Goal: Task Accomplishment & Management: Use online tool/utility

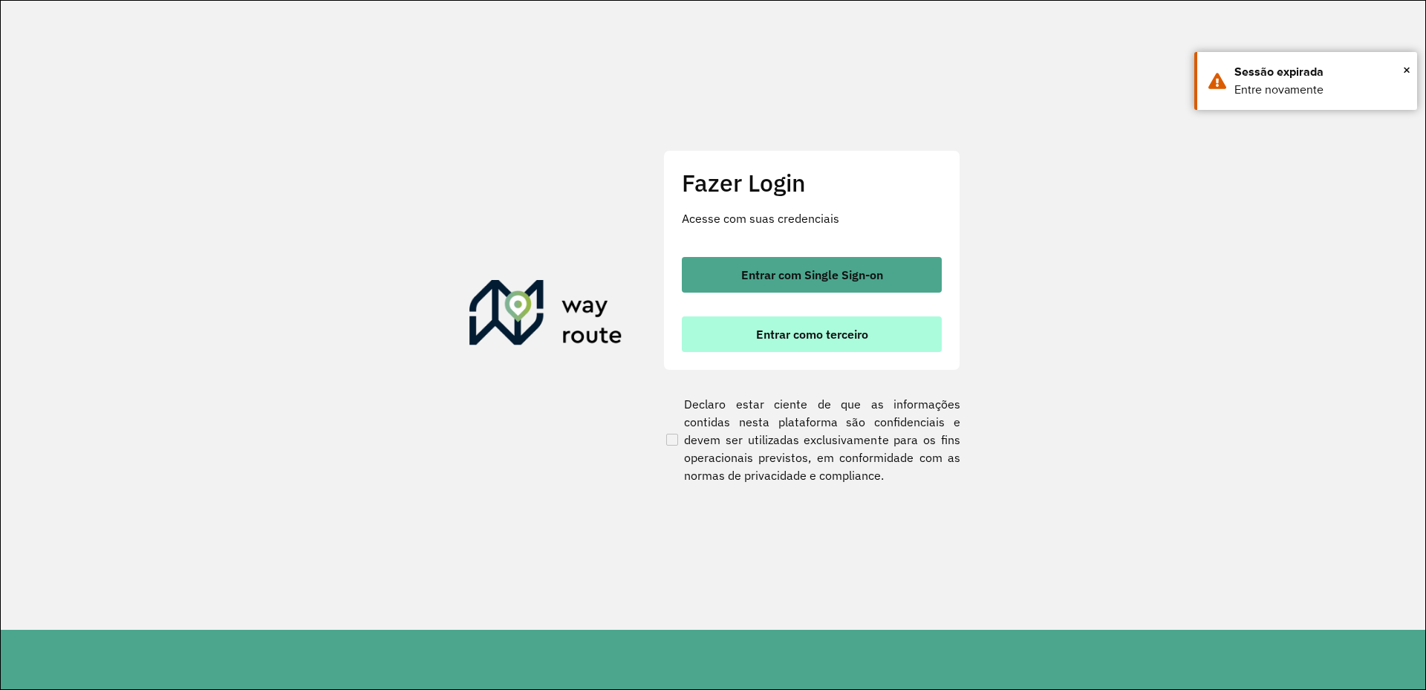
click at [879, 339] on button "Entrar como terceiro" at bounding box center [812, 334] width 260 height 36
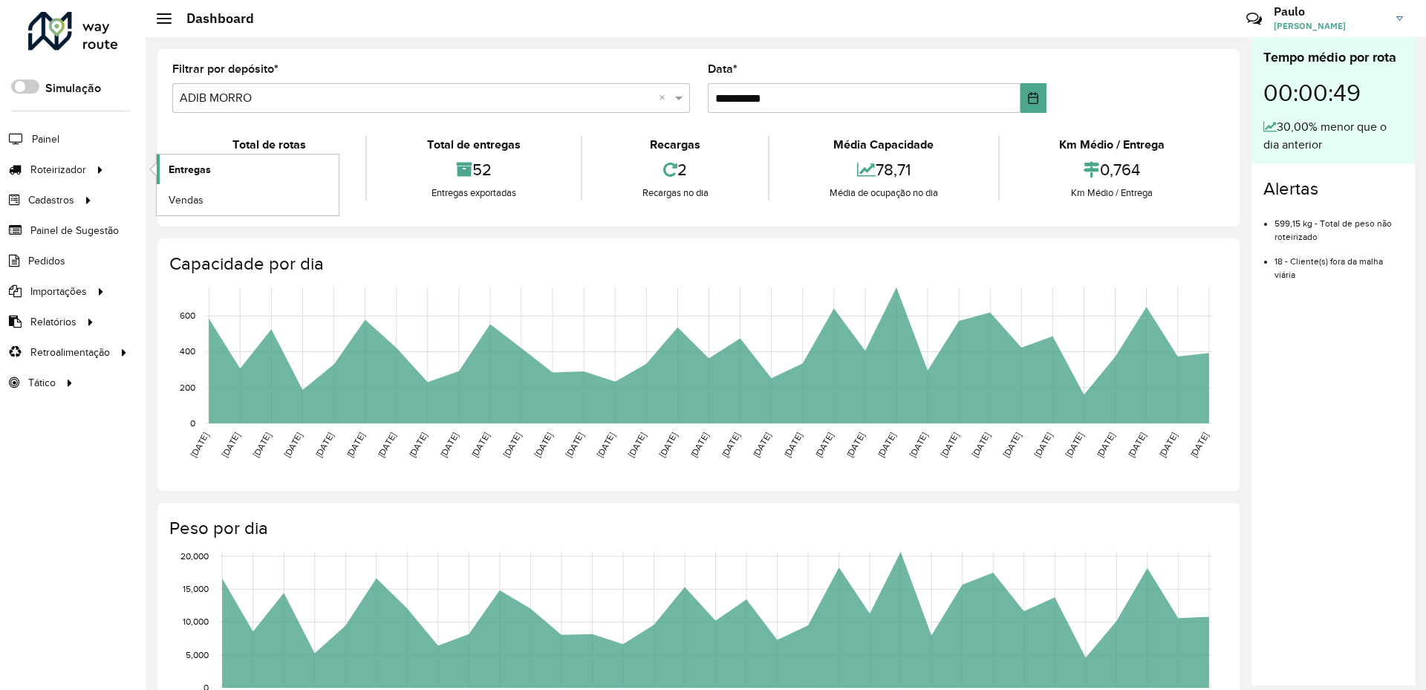
click at [192, 174] on span "Entregas" at bounding box center [190, 170] width 42 height 16
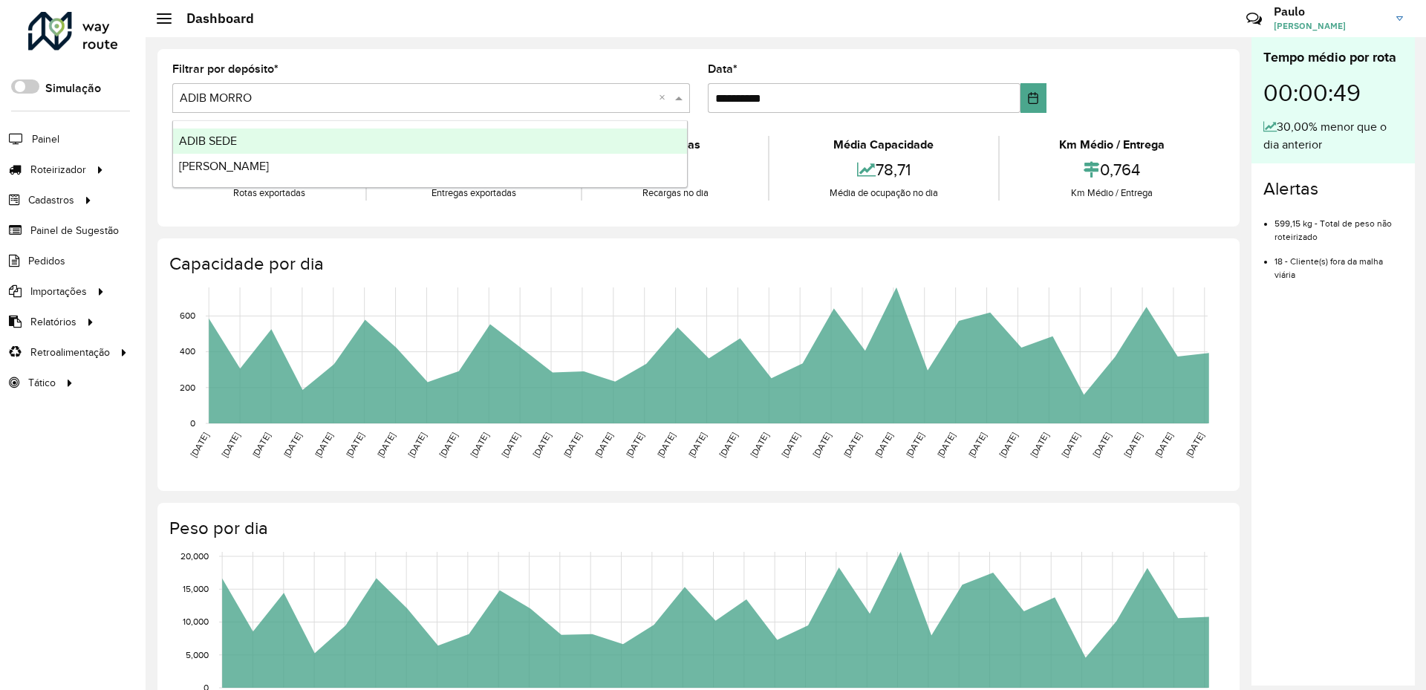
click at [677, 100] on span at bounding box center [680, 98] width 19 height 18
click at [511, 147] on div "ADIB SEDE" at bounding box center [430, 140] width 514 height 25
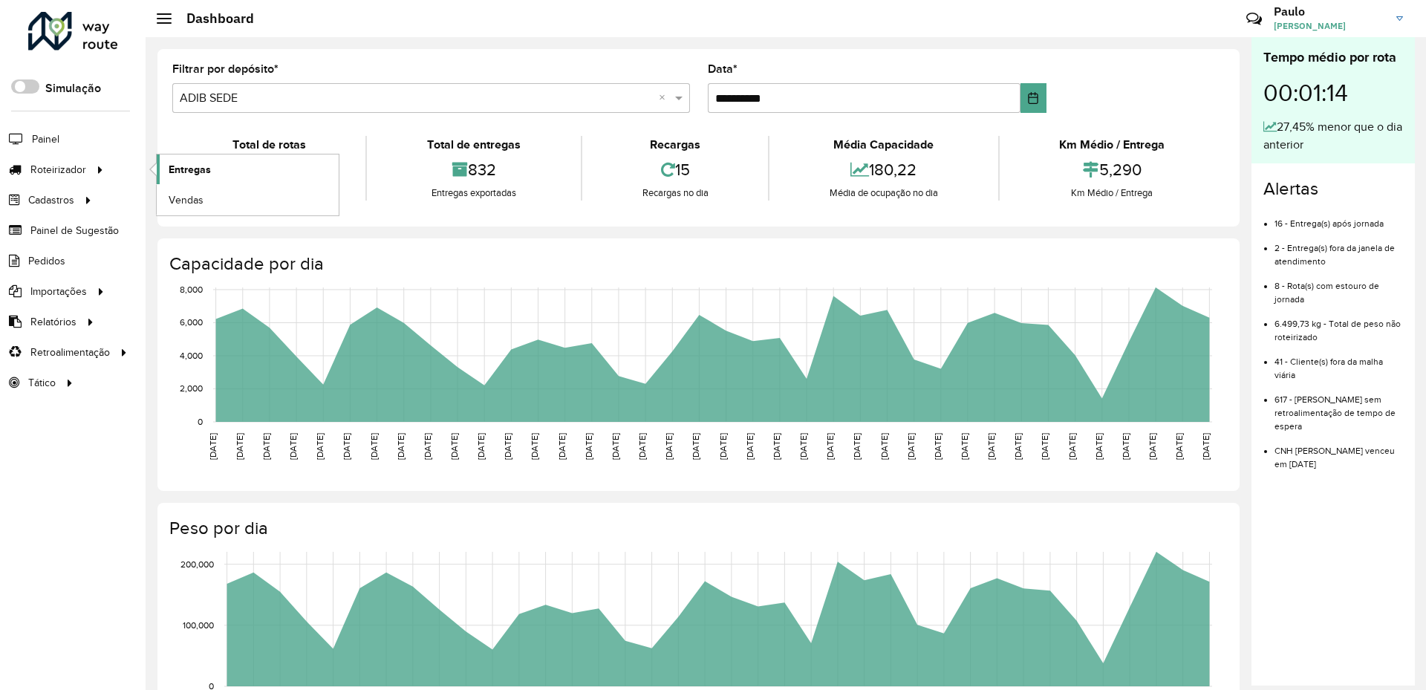
click at [239, 175] on link "Entregas" at bounding box center [248, 169] width 182 height 30
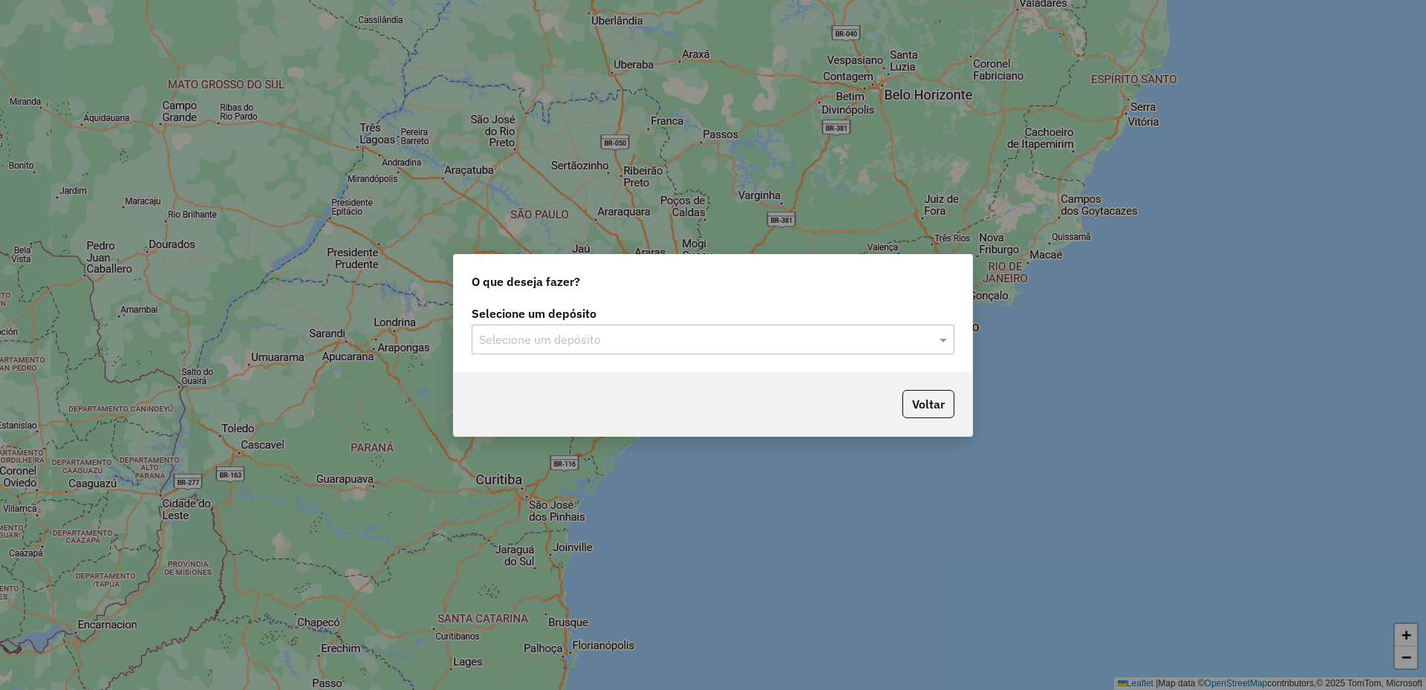
click at [903, 338] on input "text" at bounding box center [698, 340] width 438 height 18
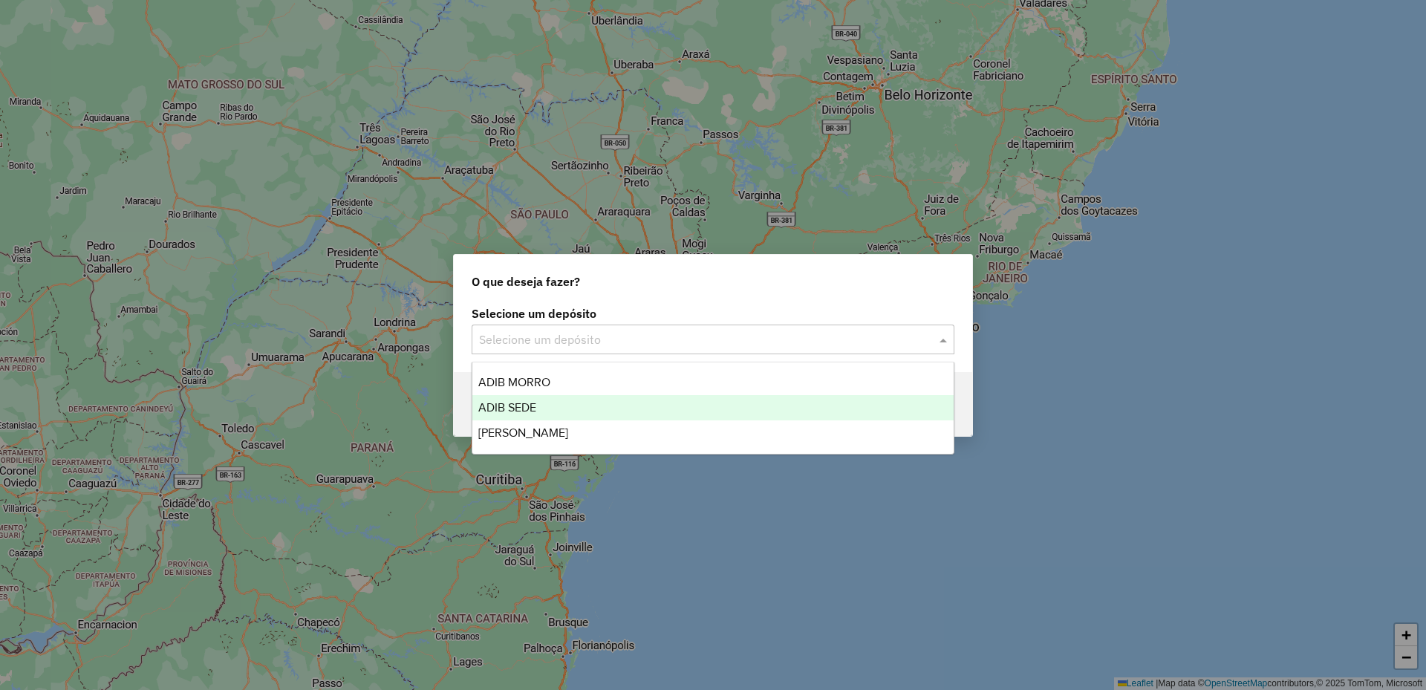
click at [777, 405] on div "ADIB SEDE" at bounding box center [712, 407] width 481 height 25
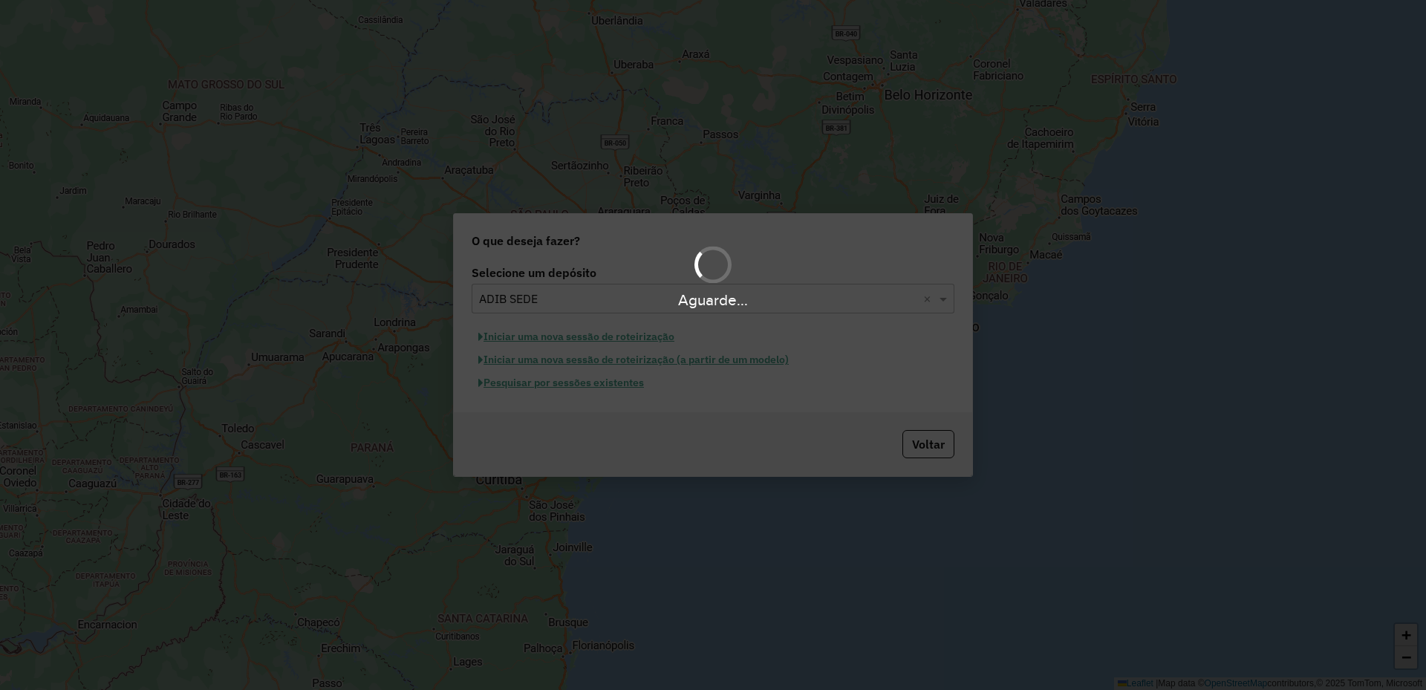
click at [919, 447] on div "Aguarde..." at bounding box center [713, 345] width 1426 height 690
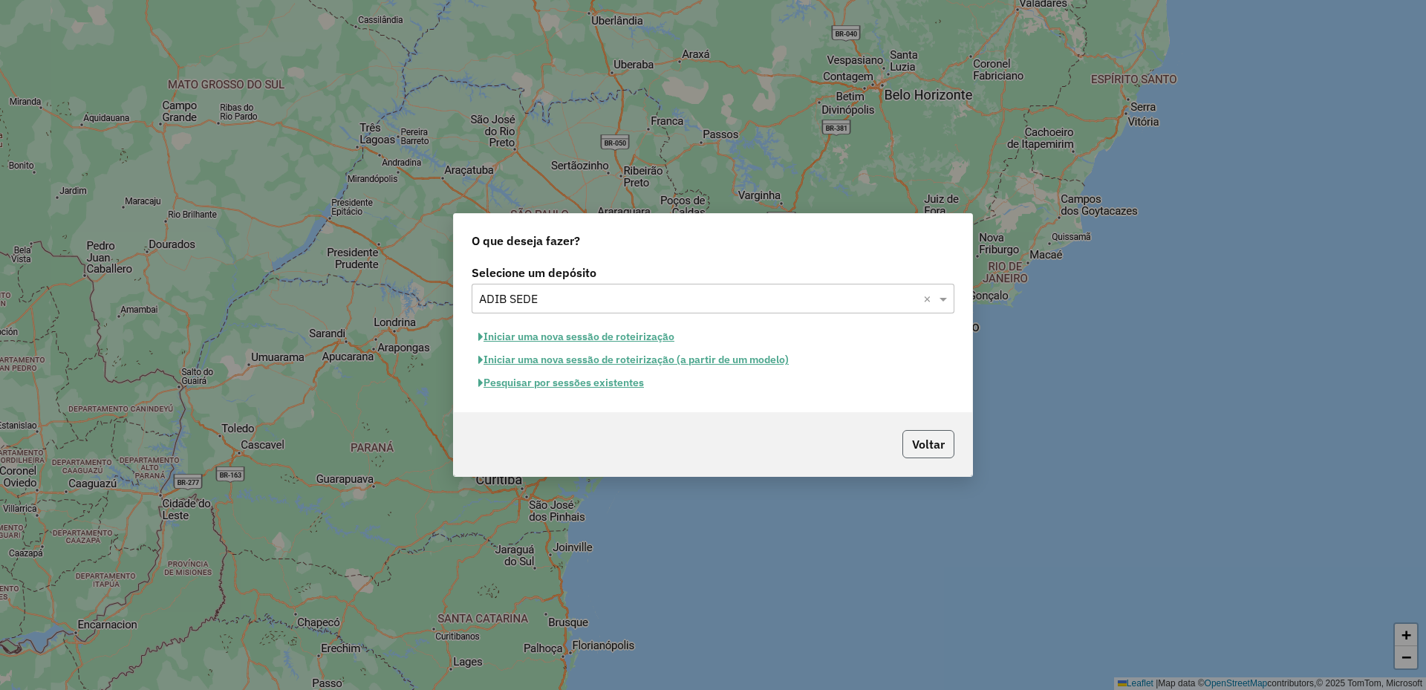
click at [919, 447] on button "Voltar" at bounding box center [928, 444] width 52 height 28
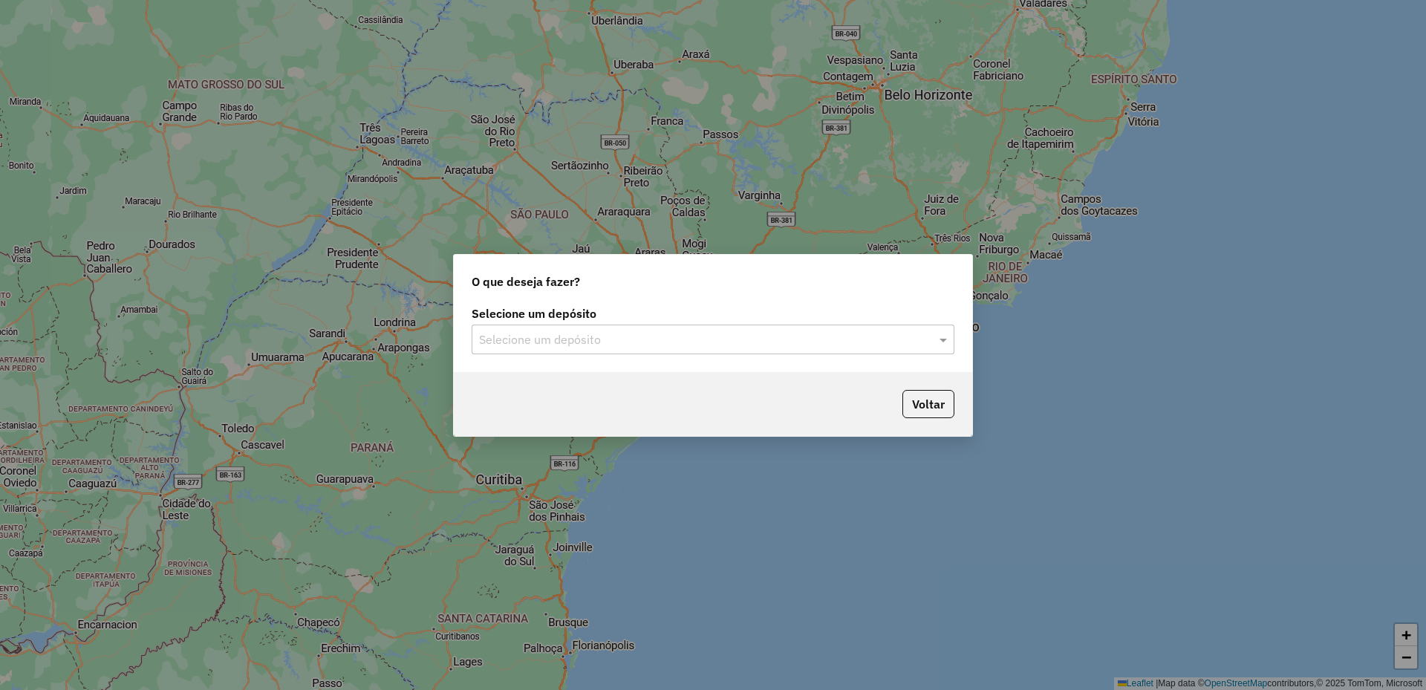
click at [515, 338] on input "text" at bounding box center [698, 340] width 438 height 18
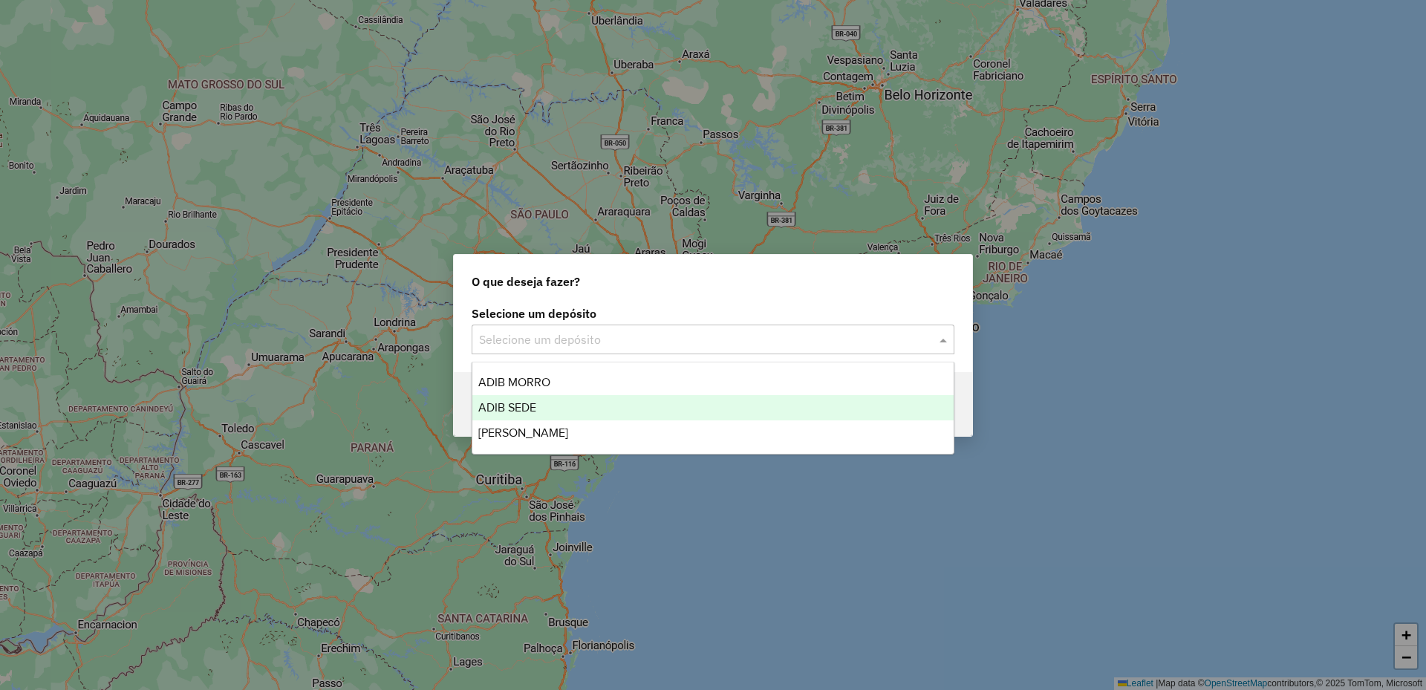
click at [535, 411] on span "ADIB SEDE" at bounding box center [507, 407] width 58 height 13
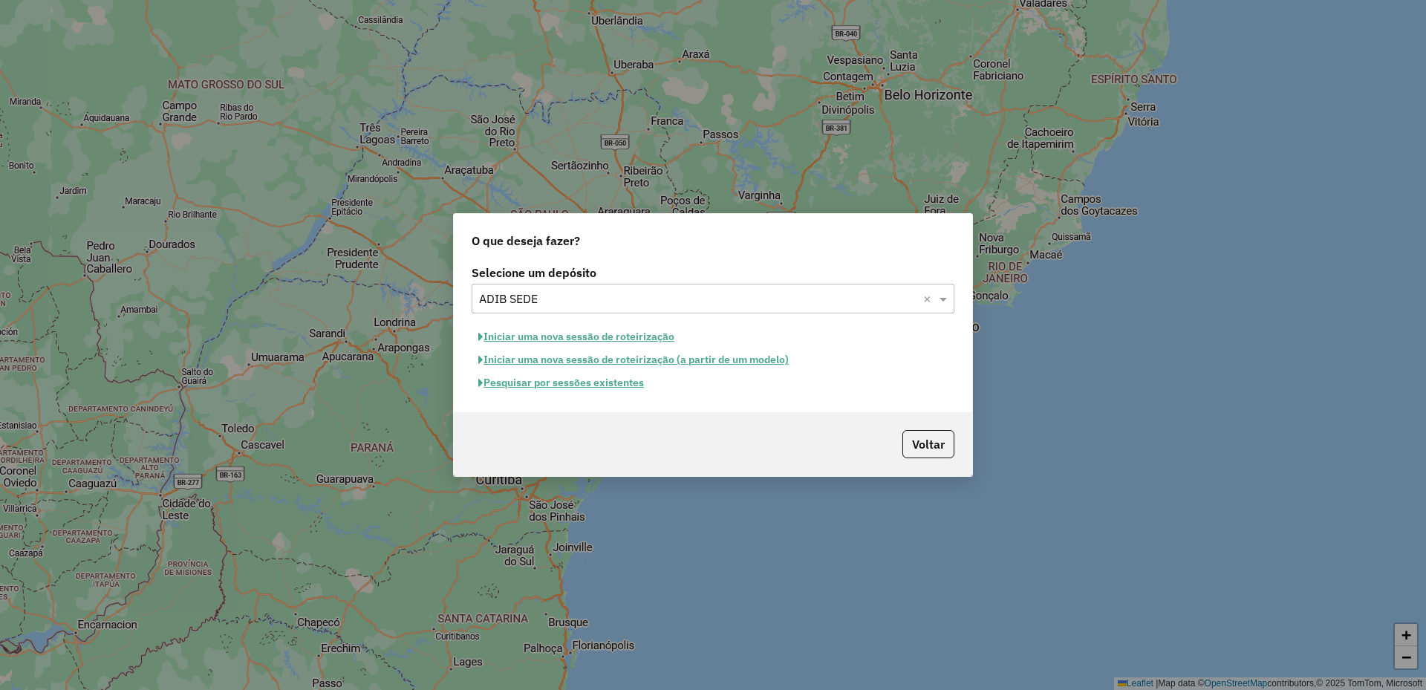
click at [613, 390] on button "Pesquisar por sessões existentes" at bounding box center [561, 382] width 179 height 23
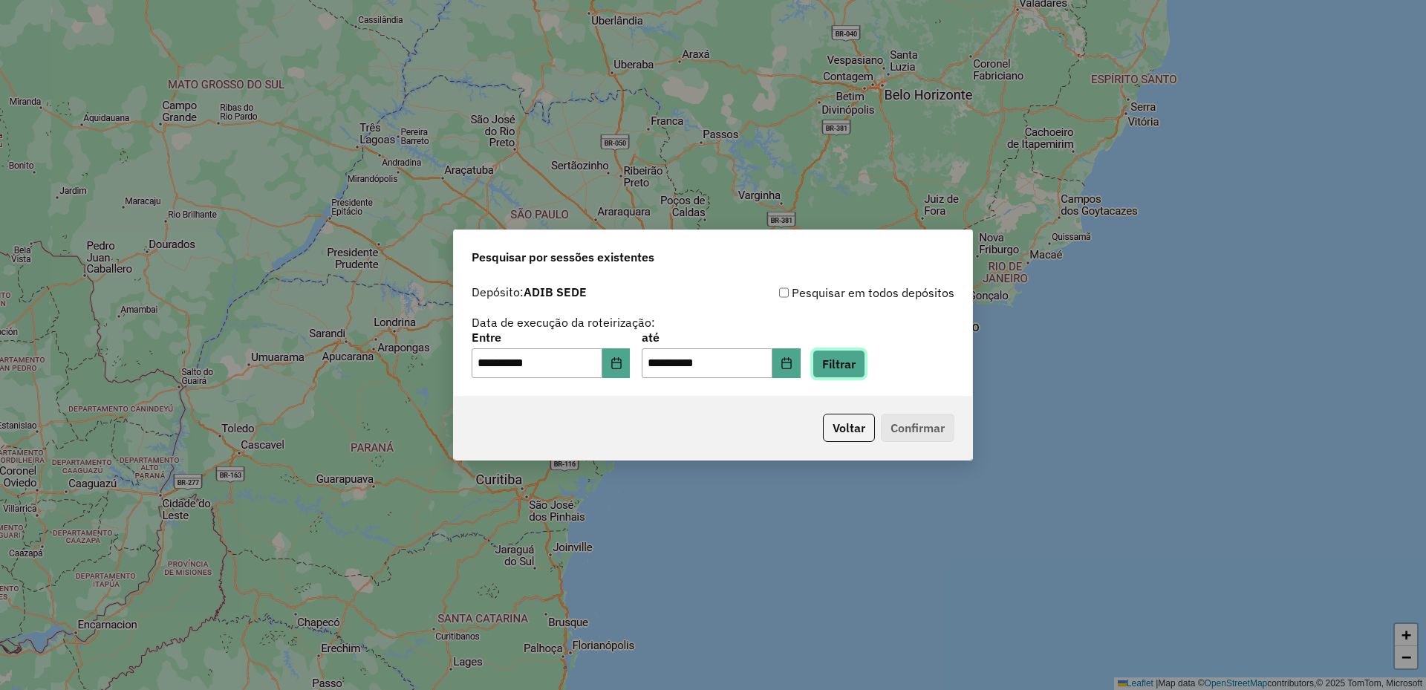
click at [864, 360] on button "Filtrar" at bounding box center [839, 364] width 53 height 28
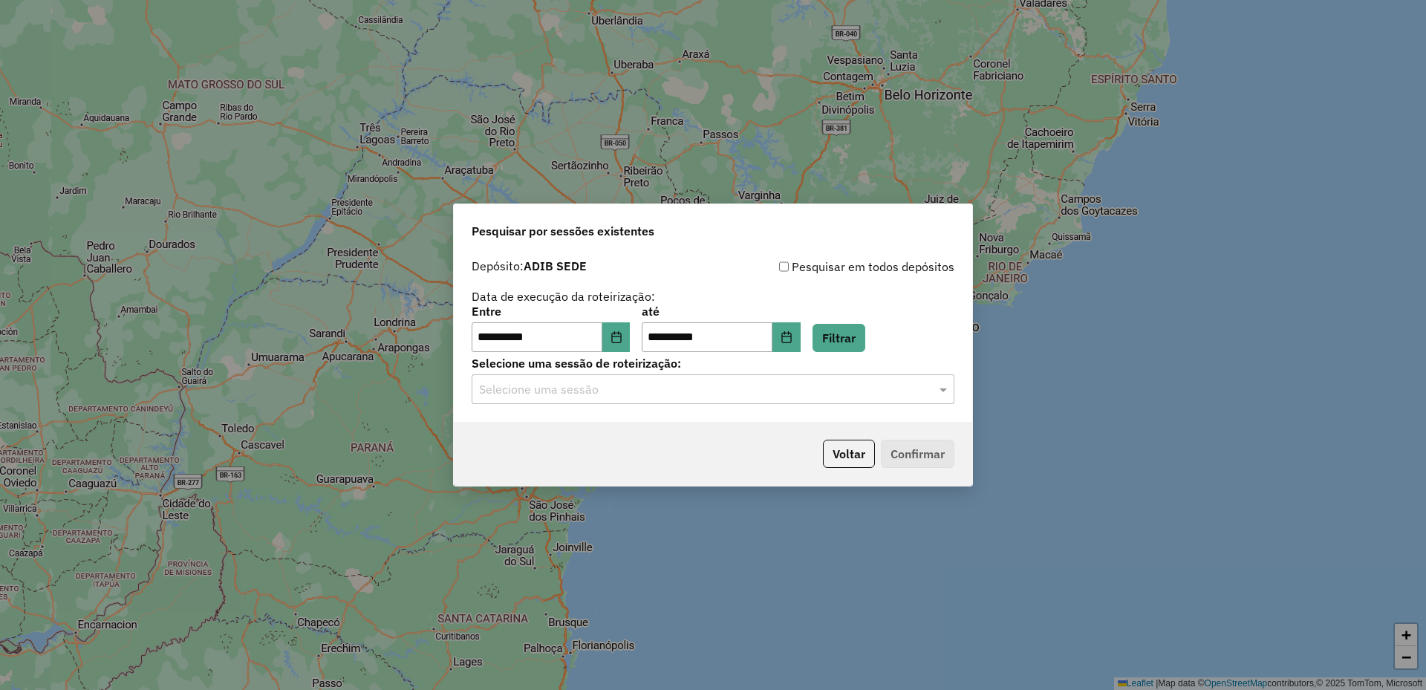
click at [882, 394] on input "text" at bounding box center [698, 390] width 438 height 18
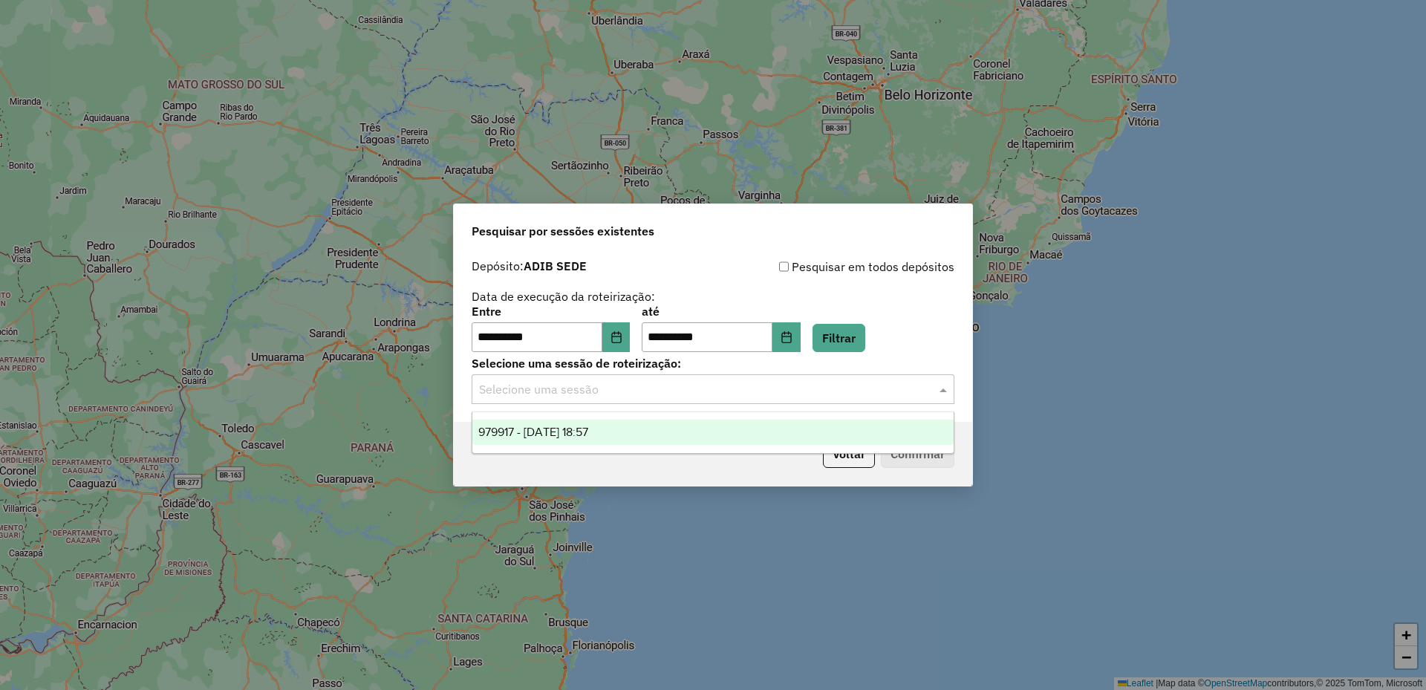
click at [844, 428] on div "979917 - [DATE] 18:57" at bounding box center [712, 432] width 481 height 25
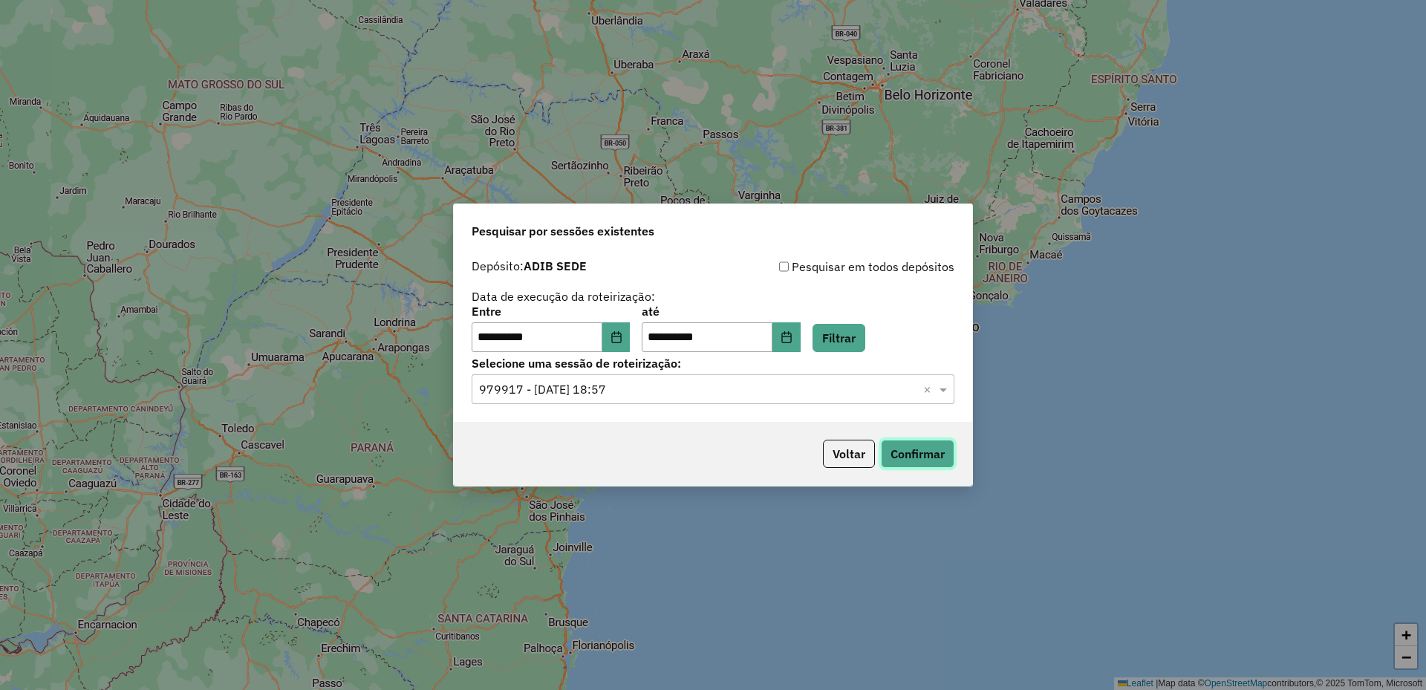
click at [928, 447] on button "Confirmar" at bounding box center [918, 454] width 74 height 28
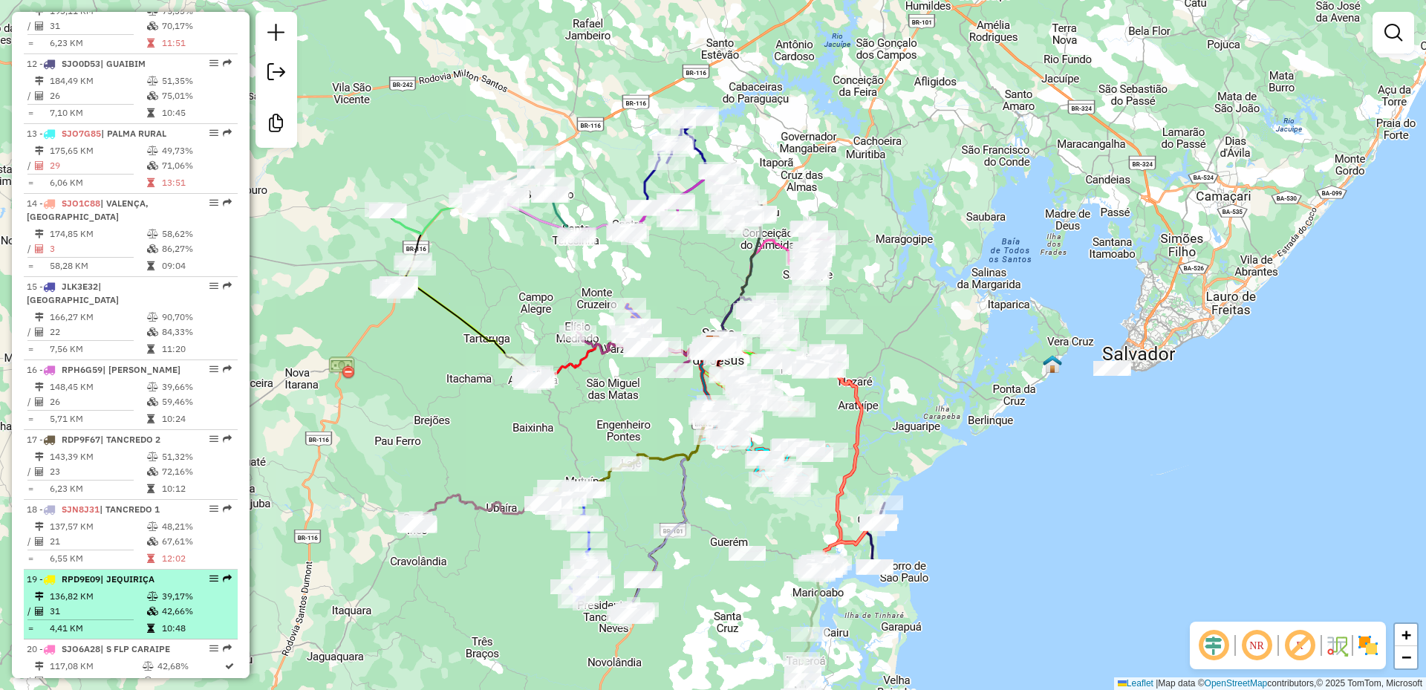
scroll to position [1337, 0]
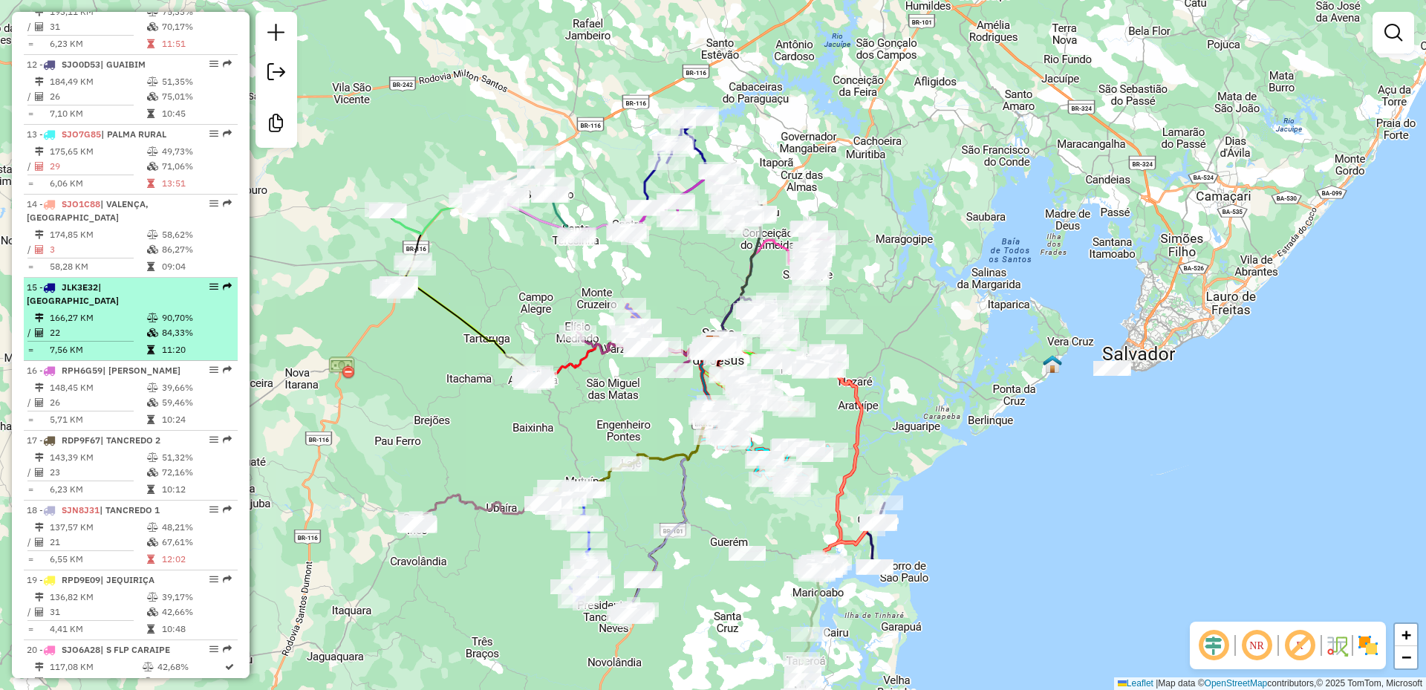
click at [138, 340] on td "22" at bounding box center [97, 332] width 97 height 15
select select "**********"
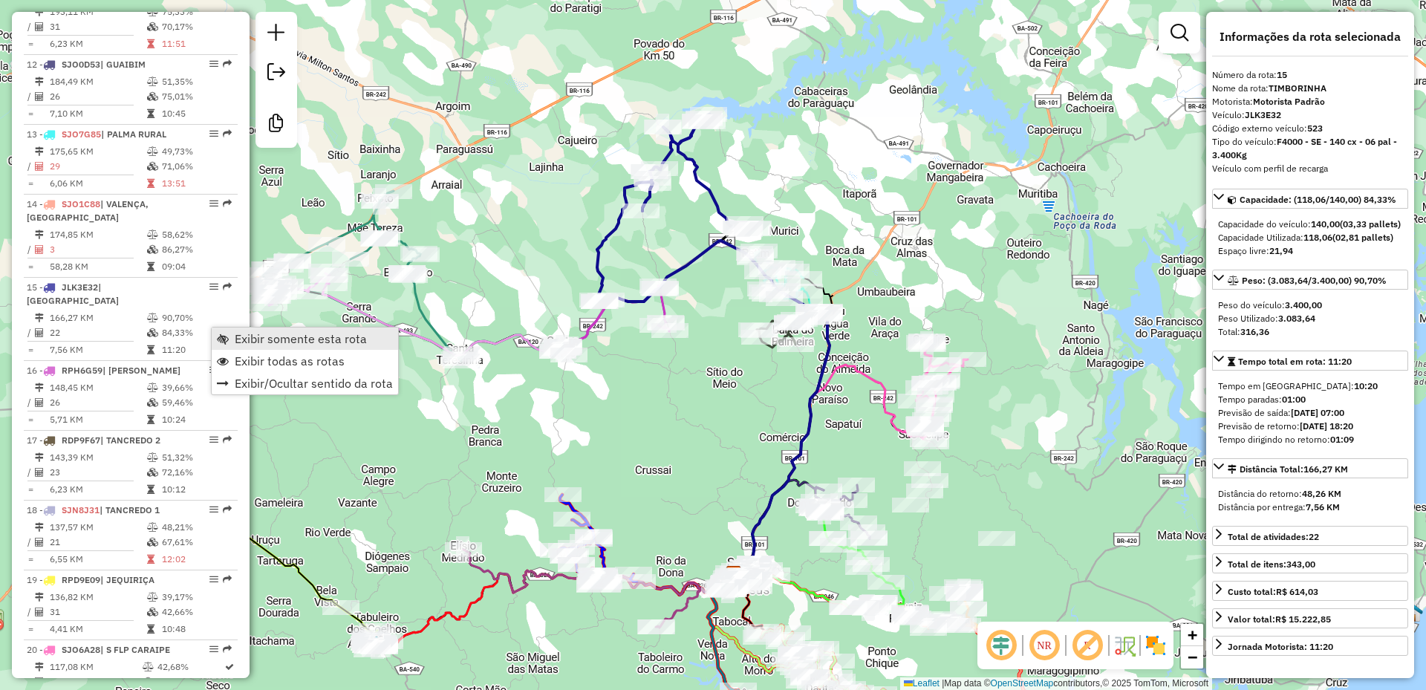
click at [252, 329] on link "Exibir somente esta rota" at bounding box center [305, 339] width 186 height 22
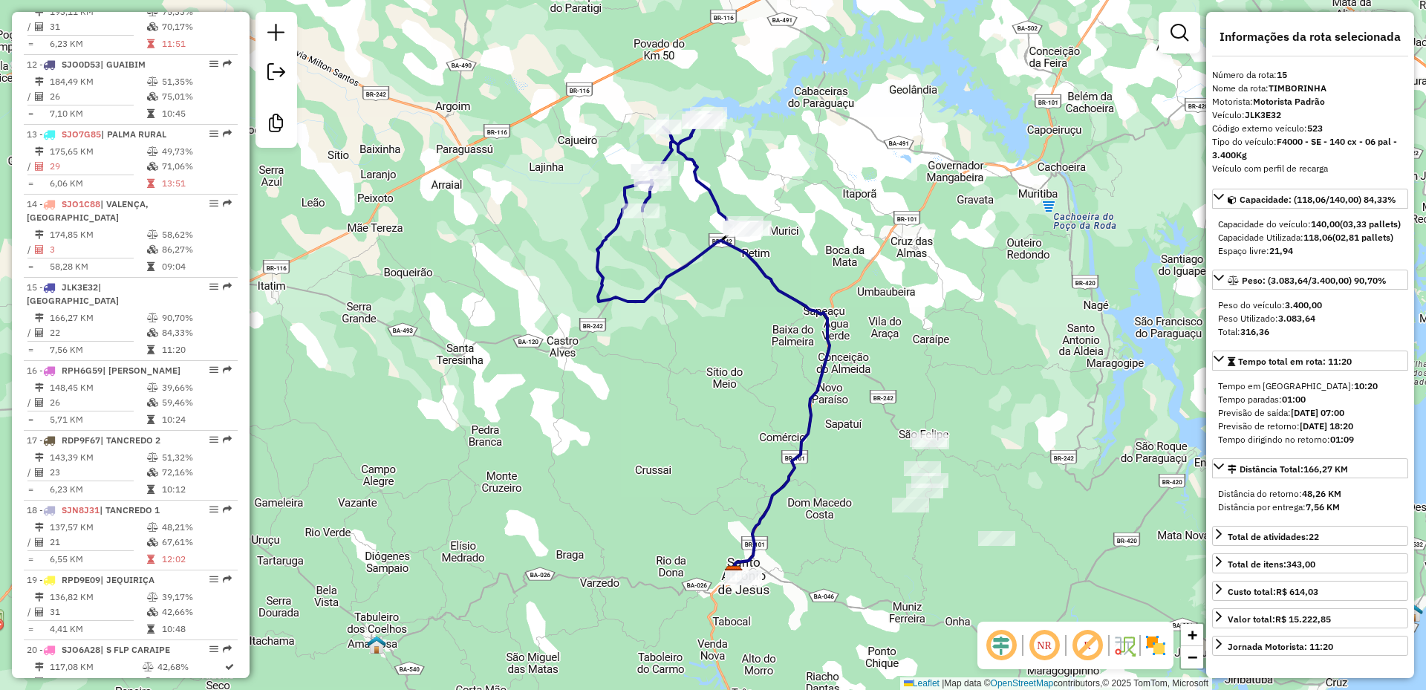
click at [1036, 652] on em at bounding box center [1044, 646] width 36 height 36
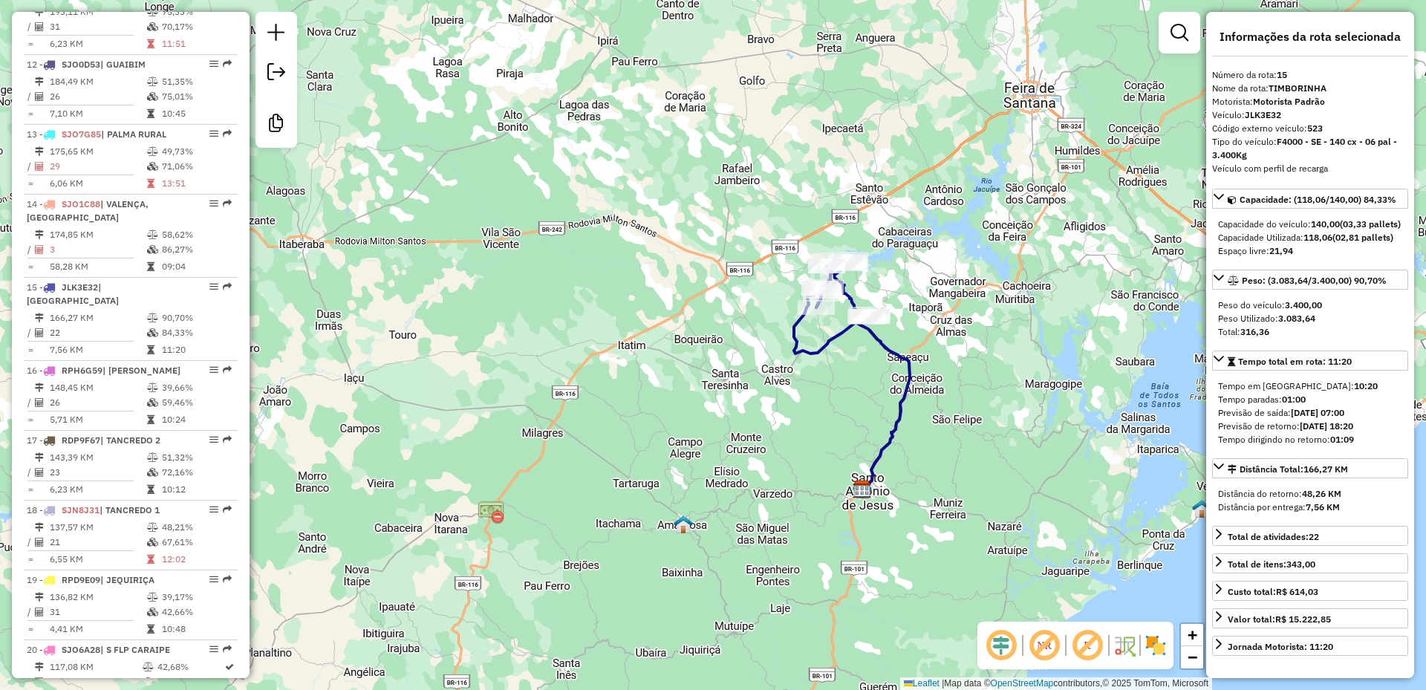
drag, startPoint x: 1003, startPoint y: 569, endPoint x: 1008, endPoint y: 533, distance: 35.9
click at [1008, 533] on div "Janela de atendimento Grade de atendimento Capacidade Transportadoras Veículos …" at bounding box center [713, 345] width 1426 height 690
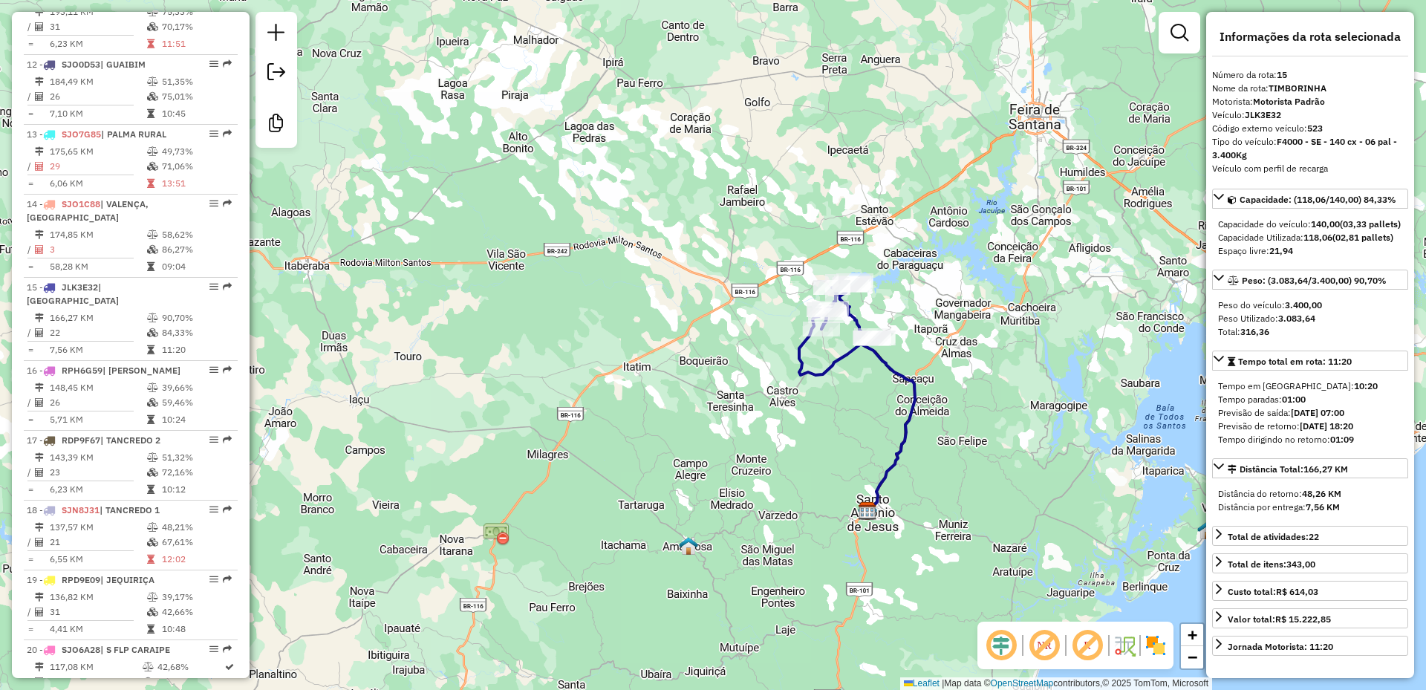
drag, startPoint x: 987, startPoint y: 384, endPoint x: 994, endPoint y: 411, distance: 27.6
click at [994, 411] on div "Janela de atendimento Grade de atendimento Capacidade Transportadoras Veículos …" at bounding box center [713, 345] width 1426 height 690
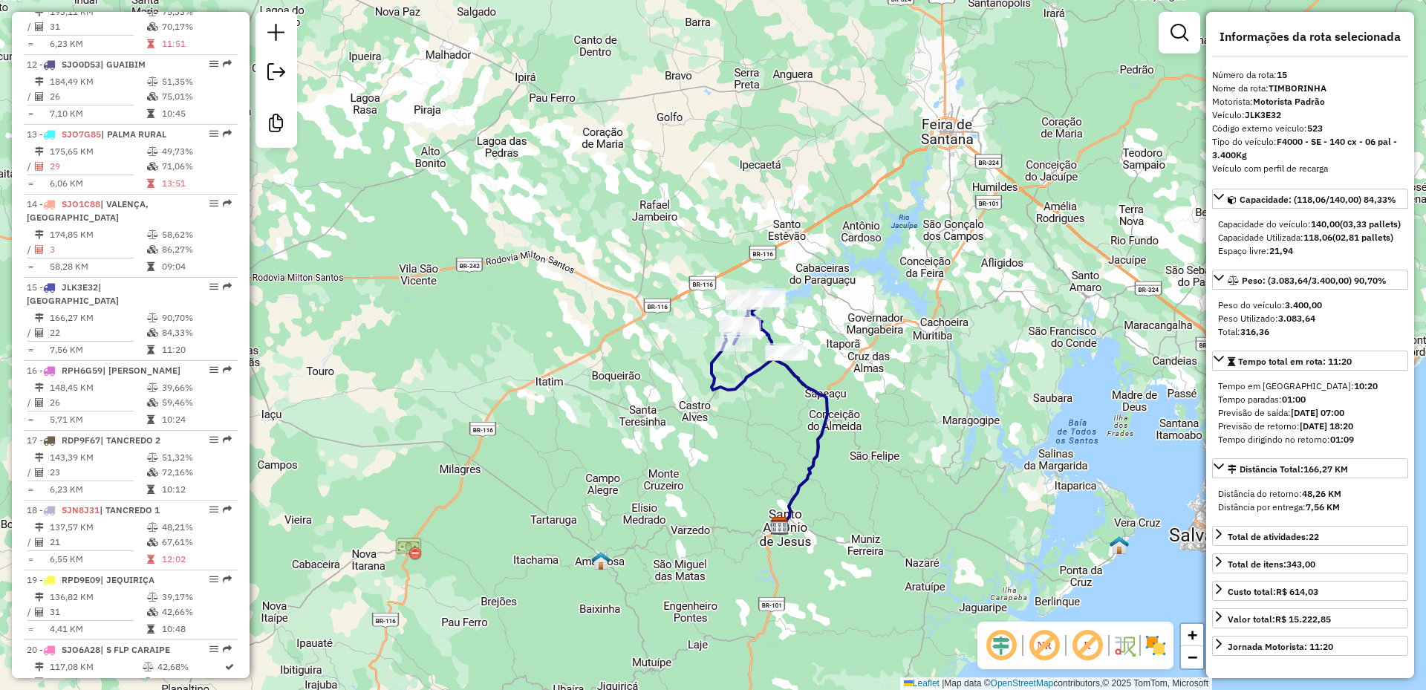
drag, startPoint x: 986, startPoint y: 357, endPoint x: 862, endPoint y: 374, distance: 125.2
click at [862, 374] on div "Janela de atendimento Grade de atendimento Capacidade Transportadoras Veículos …" at bounding box center [713, 345] width 1426 height 690
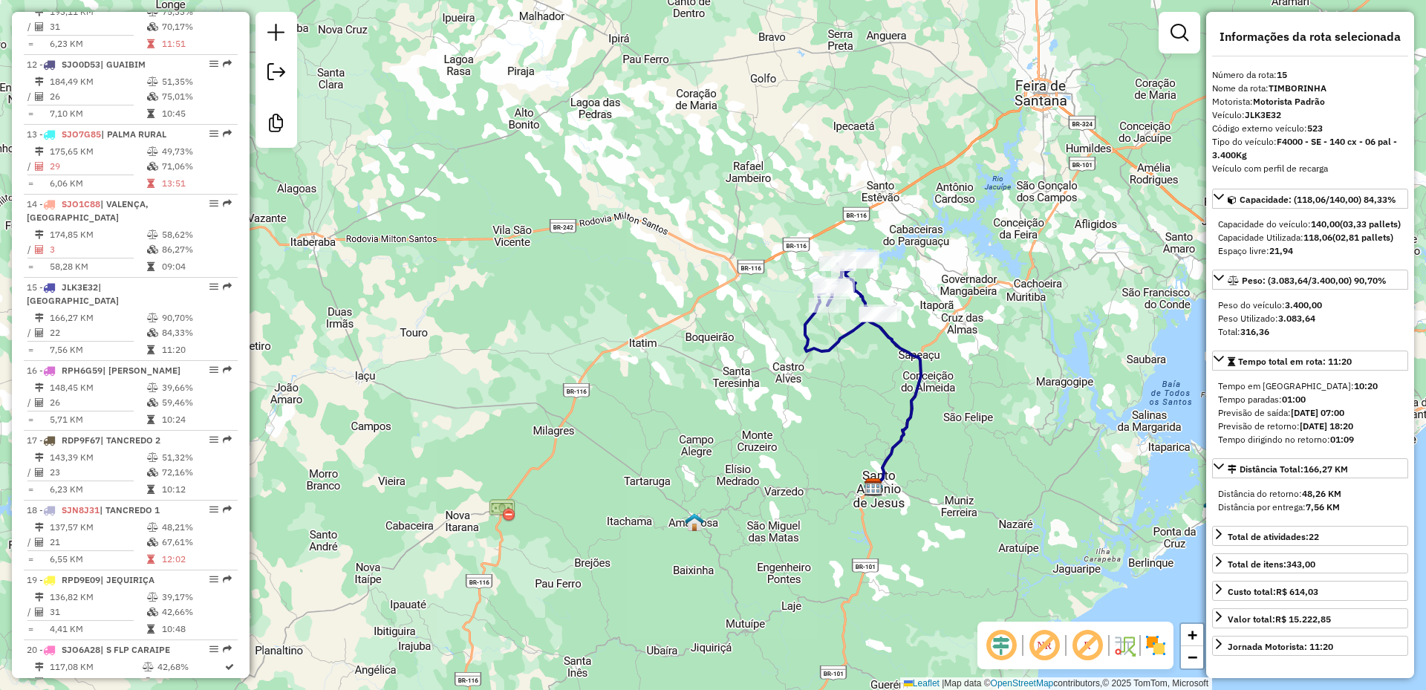
drag, startPoint x: 833, startPoint y: 364, endPoint x: 951, endPoint y: 302, distance: 132.6
click at [951, 302] on div "Janela de atendimento Grade de atendimento Capacidade Transportadoras Veículos …" at bounding box center [713, 345] width 1426 height 690
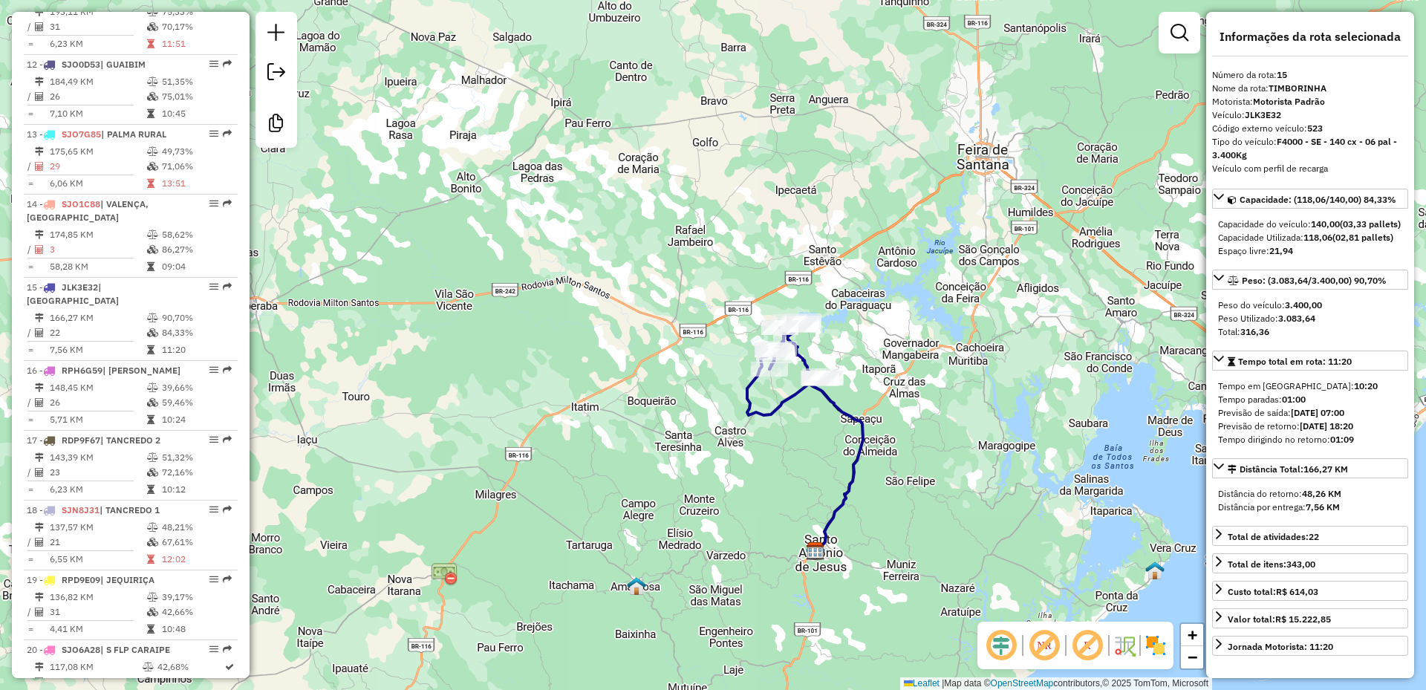
drag, startPoint x: 886, startPoint y: 325, endPoint x: 802, endPoint y: 400, distance: 112.6
click at [802, 400] on icon at bounding box center [805, 453] width 116 height 196
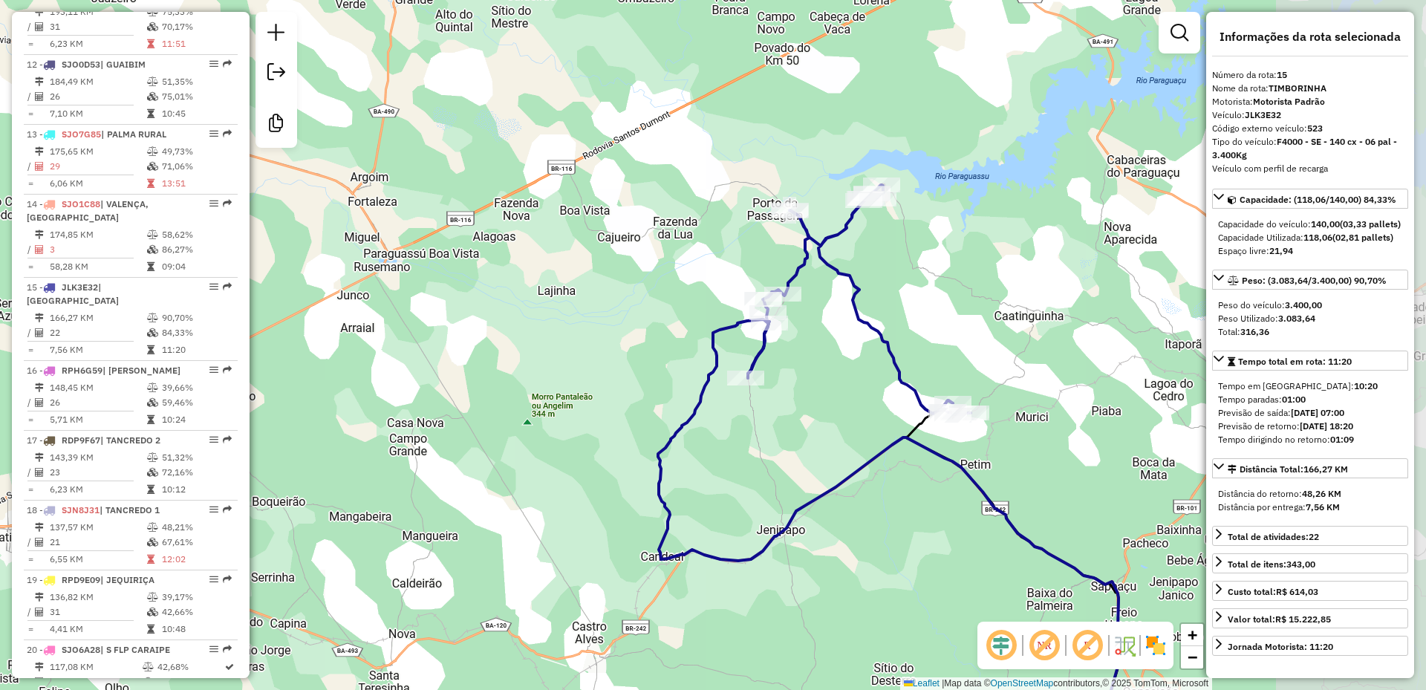
drag, startPoint x: 773, startPoint y: 338, endPoint x: 605, endPoint y: 448, distance: 201.3
click at [605, 448] on div "Janela de atendimento Grade de atendimento Capacidade Transportadoras Veículos …" at bounding box center [713, 345] width 1426 height 690
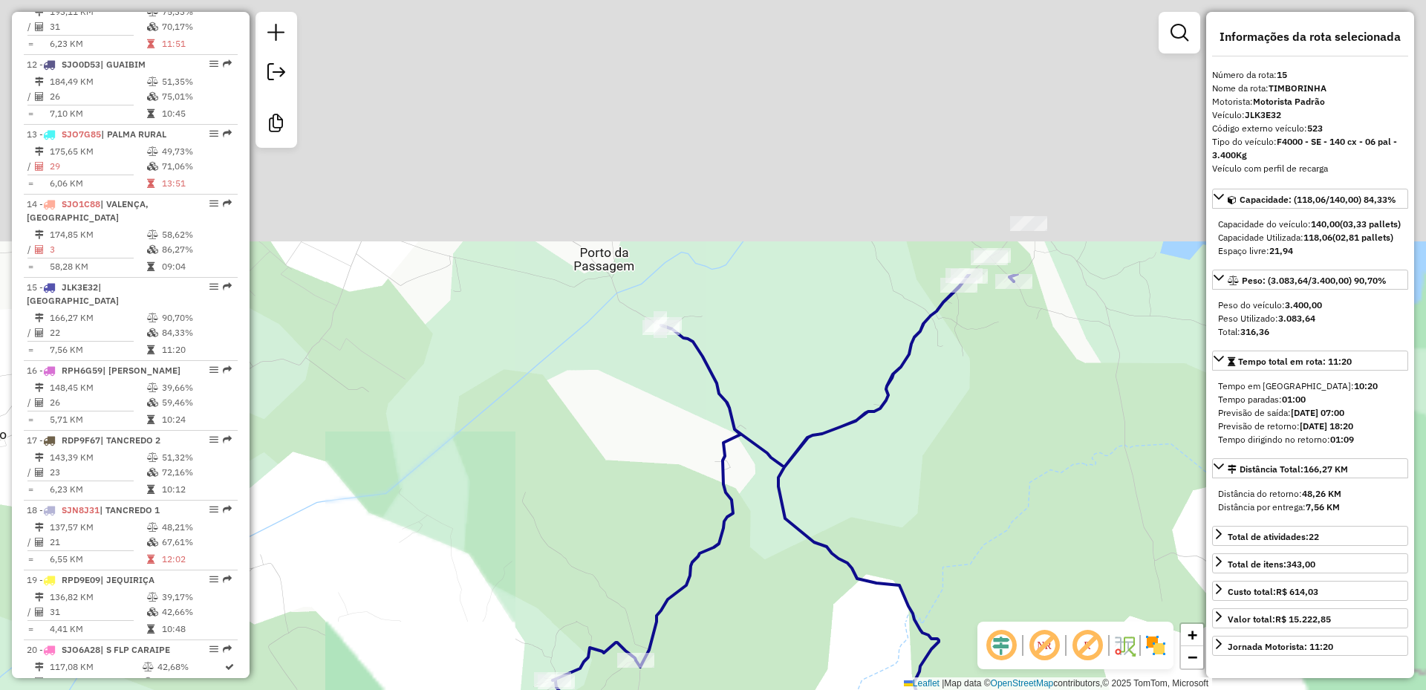
drag, startPoint x: 836, startPoint y: 205, endPoint x: 568, endPoint y: 541, distance: 429.6
click at [568, 541] on div "Janela de atendimento Grade de atendimento Capacidade Transportadoras Veículos …" at bounding box center [713, 345] width 1426 height 690
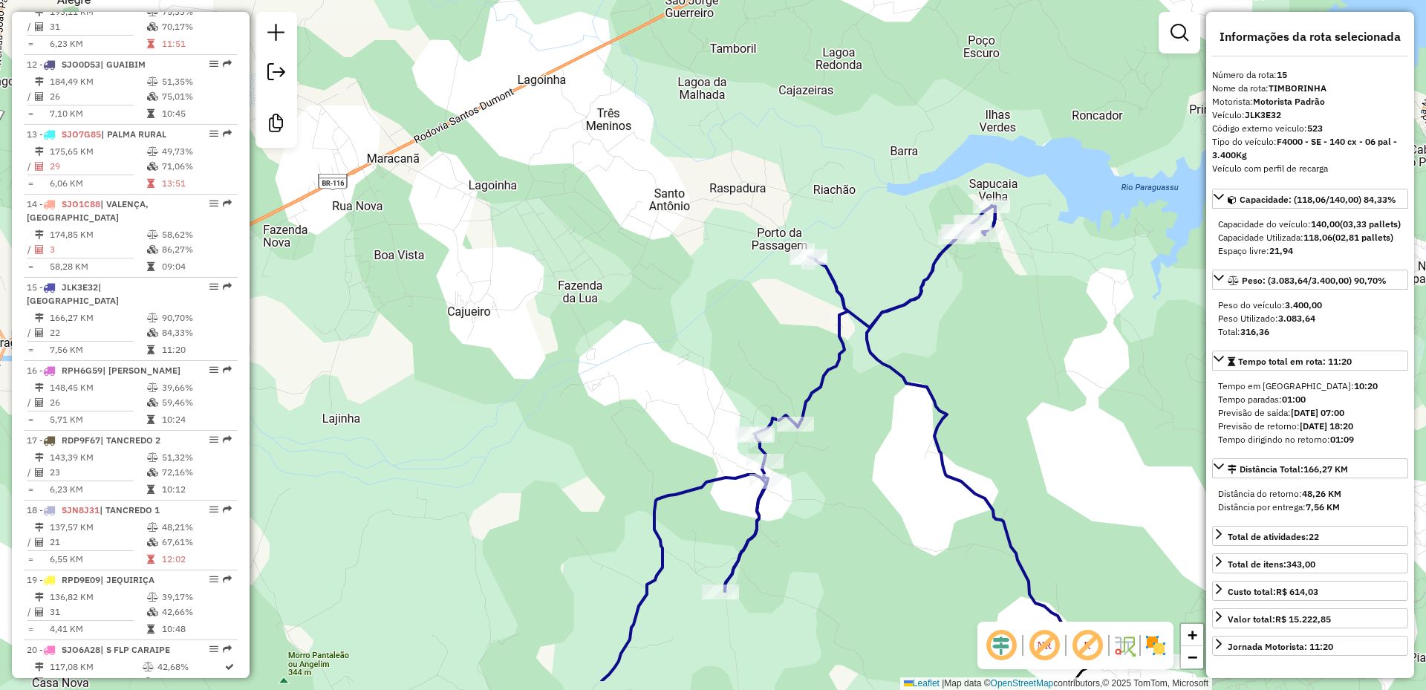
drag, startPoint x: 712, startPoint y: 577, endPoint x: 769, endPoint y: 476, distance: 116.1
click at [769, 476] on icon at bounding box center [947, 436] width 445 height 460
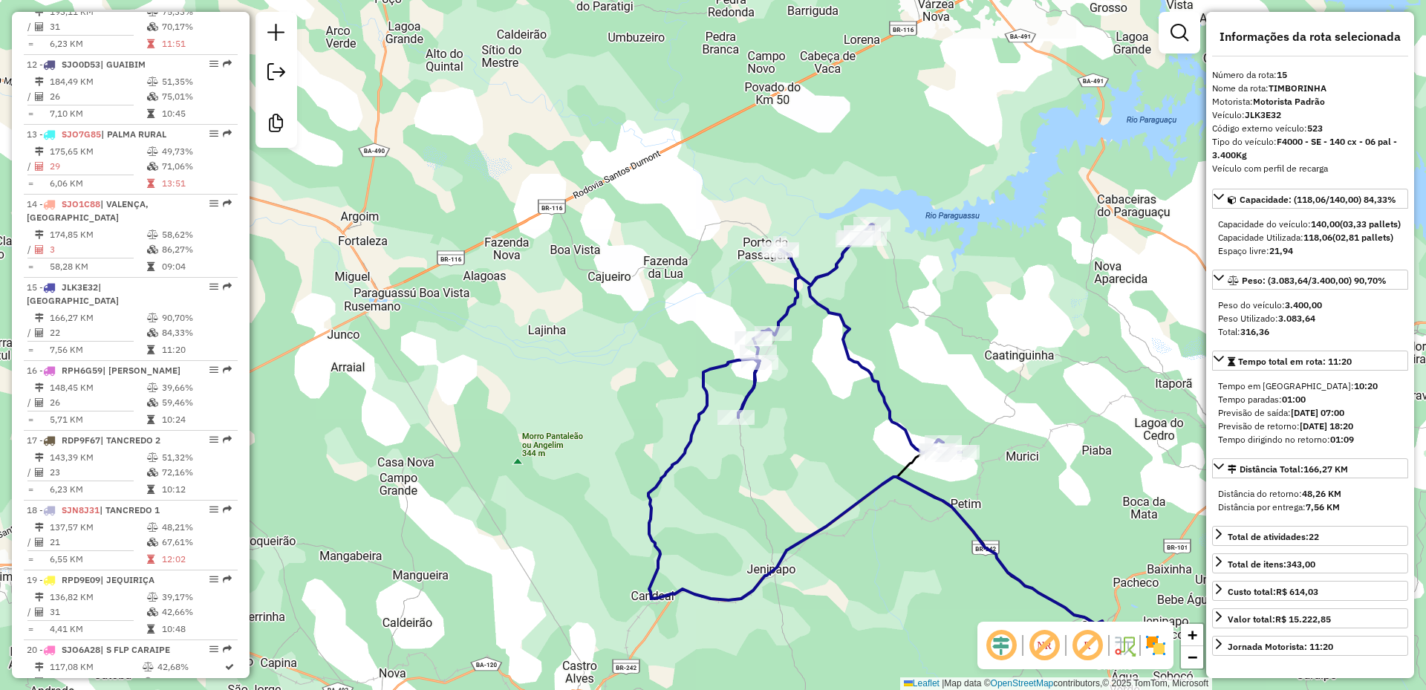
drag, startPoint x: 742, startPoint y: 541, endPoint x: 723, endPoint y: 437, distance: 104.9
click at [723, 437] on div "Janela de atendimento Grade de atendimento Capacidade Transportadoras Veículos …" at bounding box center [713, 345] width 1426 height 690
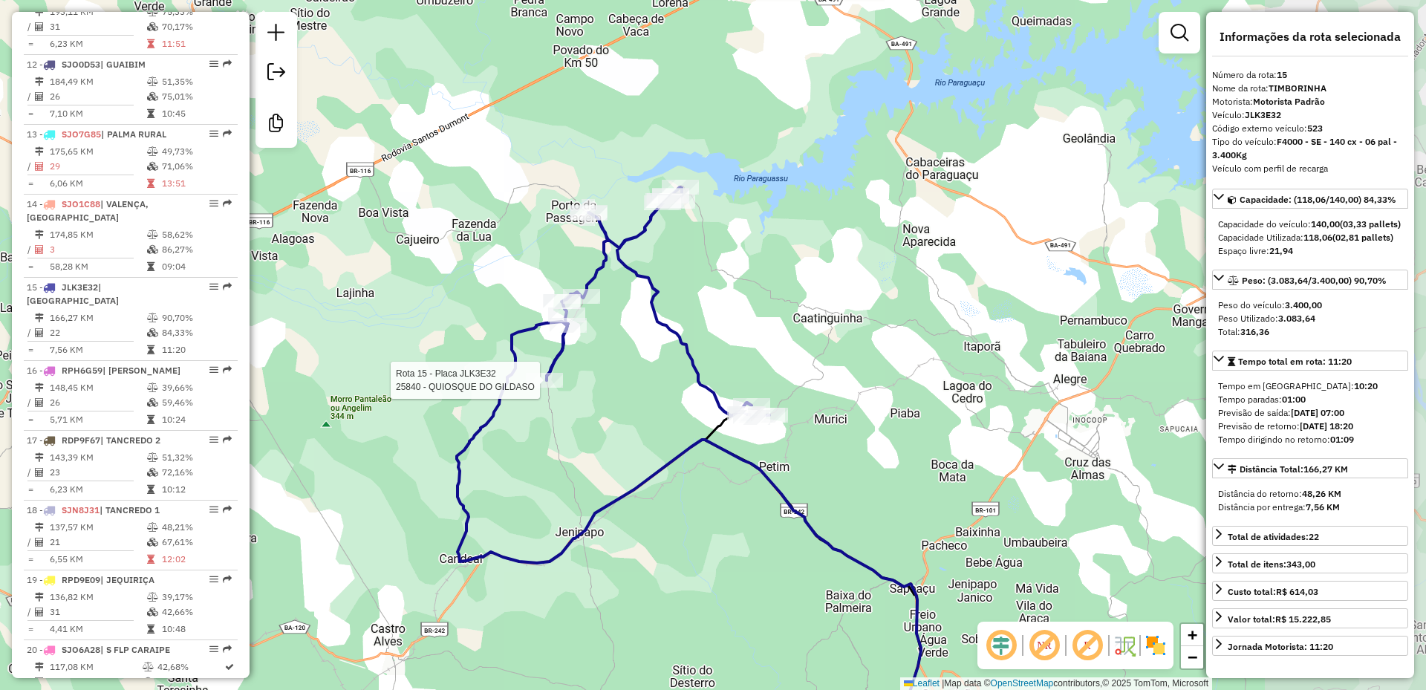
drag, startPoint x: 735, startPoint y: 460, endPoint x: 583, endPoint y: 434, distance: 154.5
click at [583, 434] on div "Rota 15 - Placa JLK3E32 25840 - QUIOSQUE DO GILDASO Janela de atendimento Grade…" at bounding box center [713, 345] width 1426 height 690
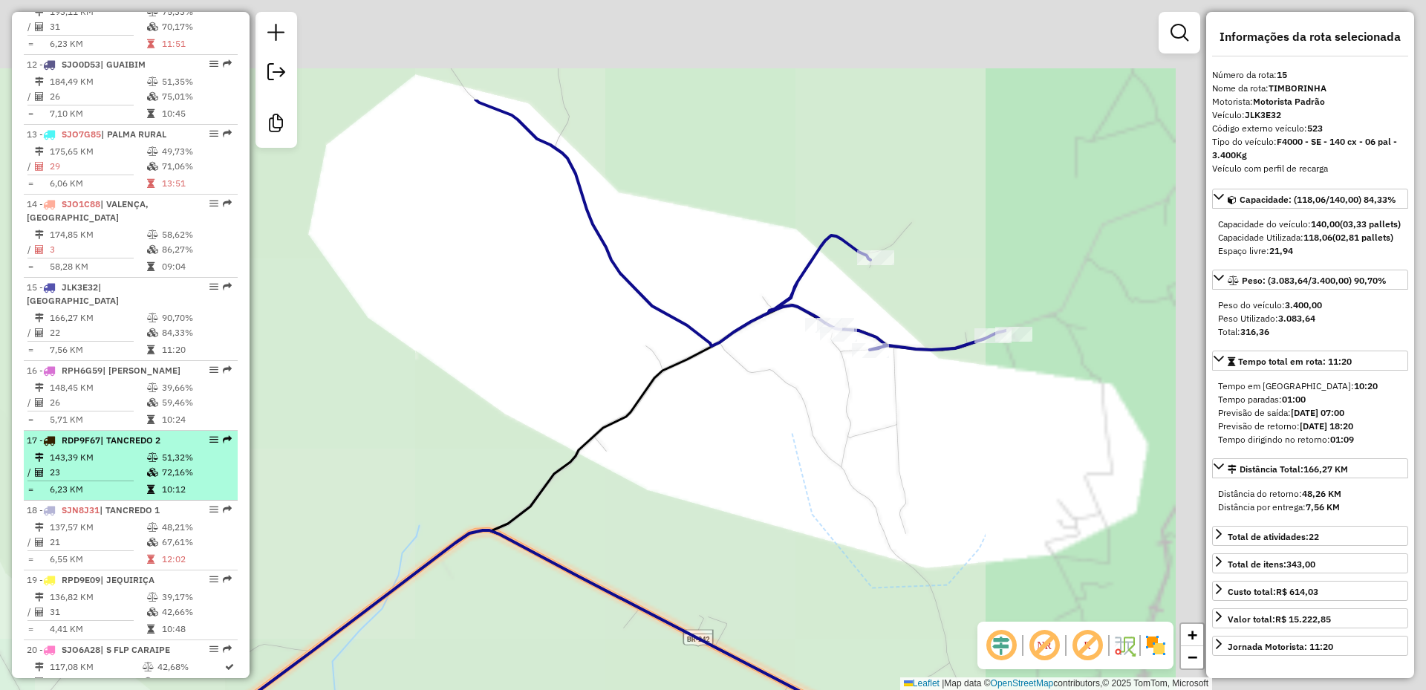
drag, startPoint x: 761, startPoint y: 319, endPoint x: 149, endPoint y: 506, distance: 639.8
click at [149, 506] on hb-router-mapa "Informações da Sessão 979917 - 15/08/2025 Criação: 14/08/2025 18:57 Desbloquear…" at bounding box center [713, 345] width 1426 height 690
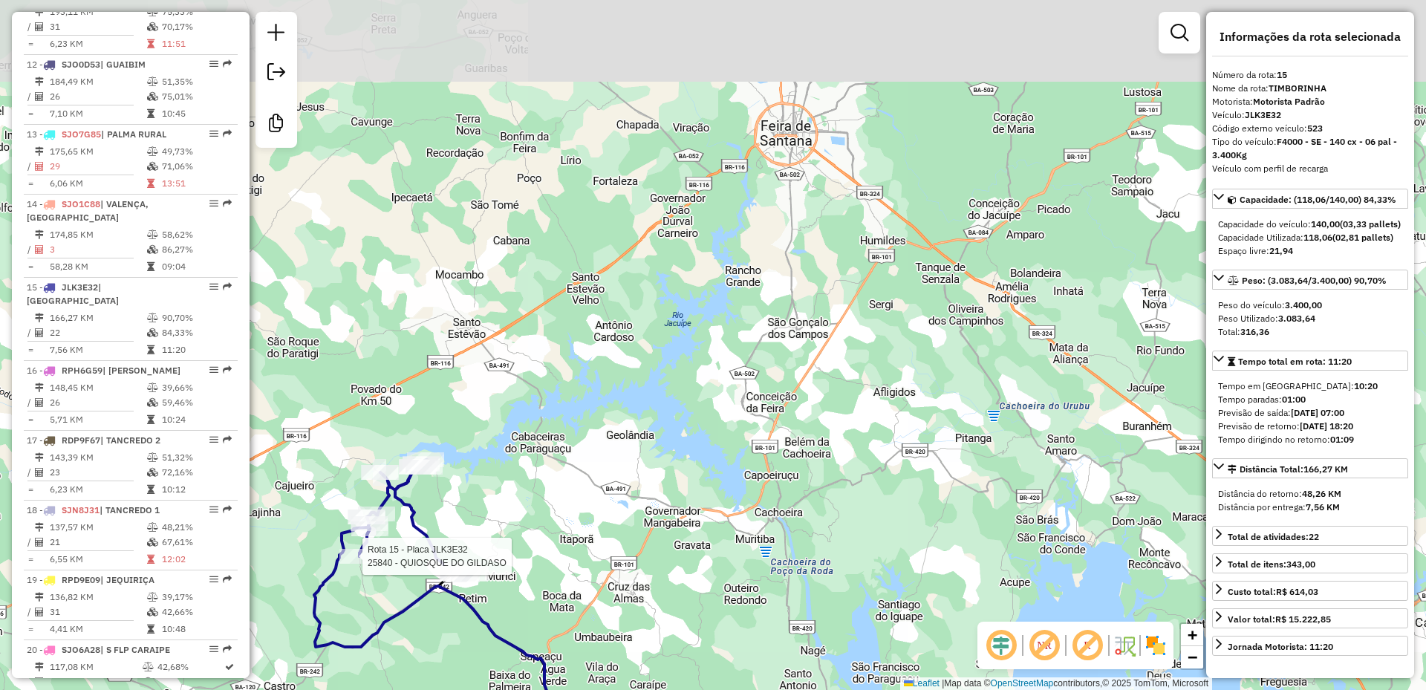
drag, startPoint x: 784, startPoint y: 292, endPoint x: 839, endPoint y: 401, distance: 122.2
click at [839, 401] on div "Rota 15 - Placa JLK3E32 25840 - QUIOSQUE DO GILDASO Janela de atendimento Grade…" at bounding box center [713, 345] width 1426 height 690
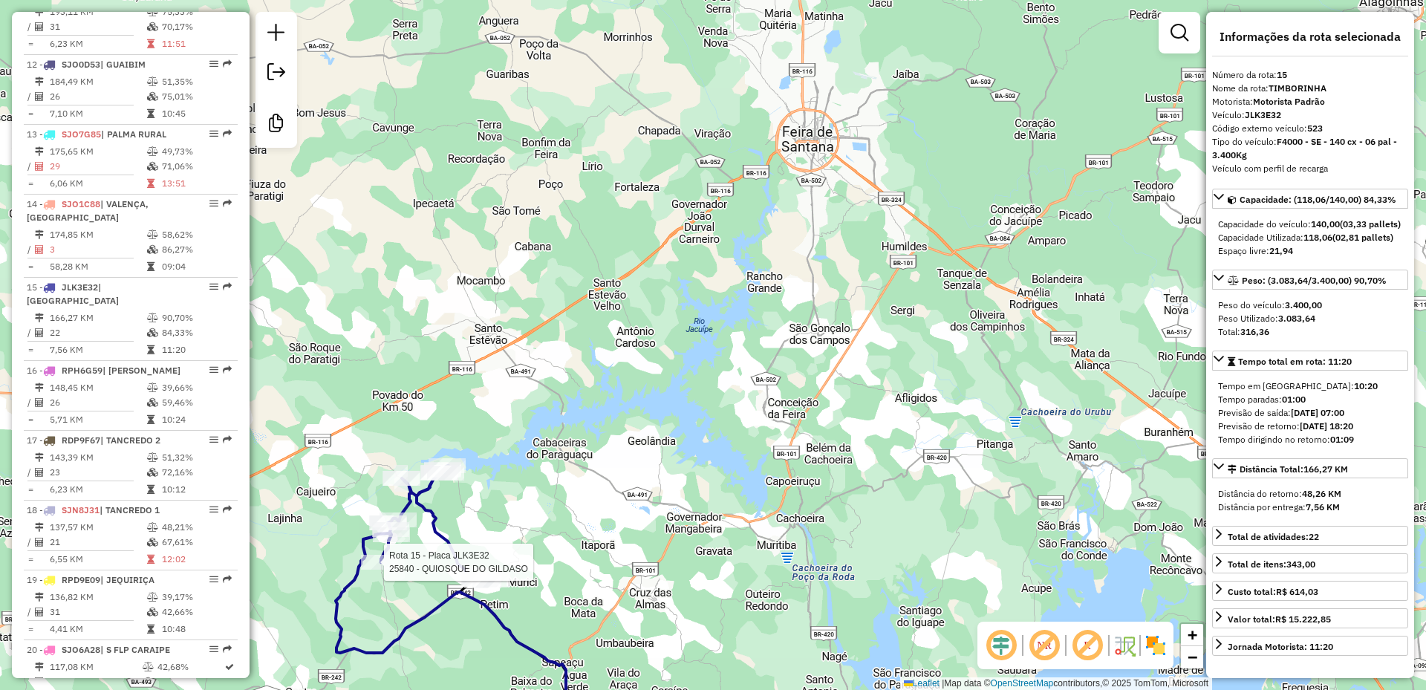
drag, startPoint x: 873, startPoint y: 512, endPoint x: 1043, endPoint y: 419, distance: 194.1
click at [1043, 419] on div "Rota 15 - Placa JLK3E32 25840 - QUIOSQUE DO GILDASO Janela de atendimento Grade…" at bounding box center [713, 345] width 1426 height 690
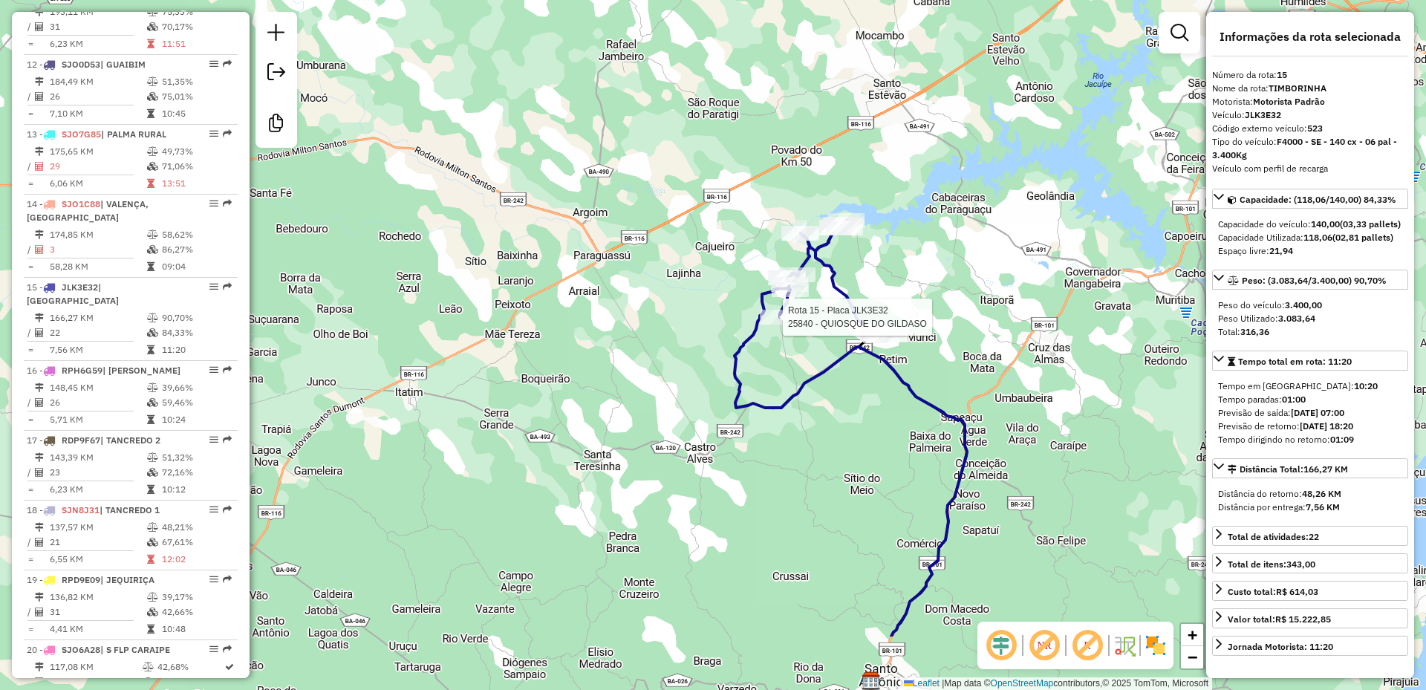
drag, startPoint x: 867, startPoint y: 579, endPoint x: 989, endPoint y: 457, distance: 171.7
click at [989, 457] on div "Rota 15 - Placa JLK3E32 25840 - QUIOSQUE DO GILDASO Janela de atendimento Grade…" at bounding box center [713, 345] width 1426 height 690
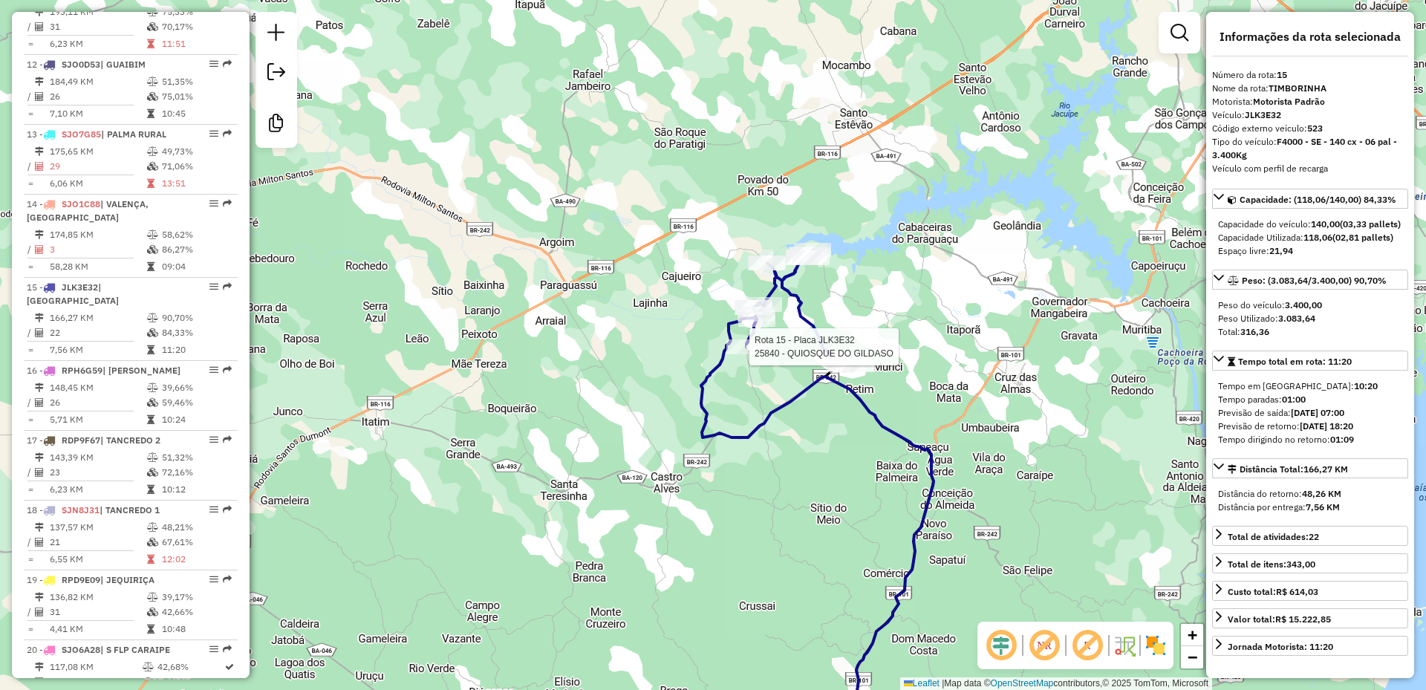
drag, startPoint x: 977, startPoint y: 469, endPoint x: 943, endPoint y: 498, distance: 45.4
click at [943, 498] on div "Rota 15 - Placa JLK3E32 25840 - QUIOSQUE DO GILDASO Janela de atendimento Grade…" at bounding box center [713, 345] width 1426 height 690
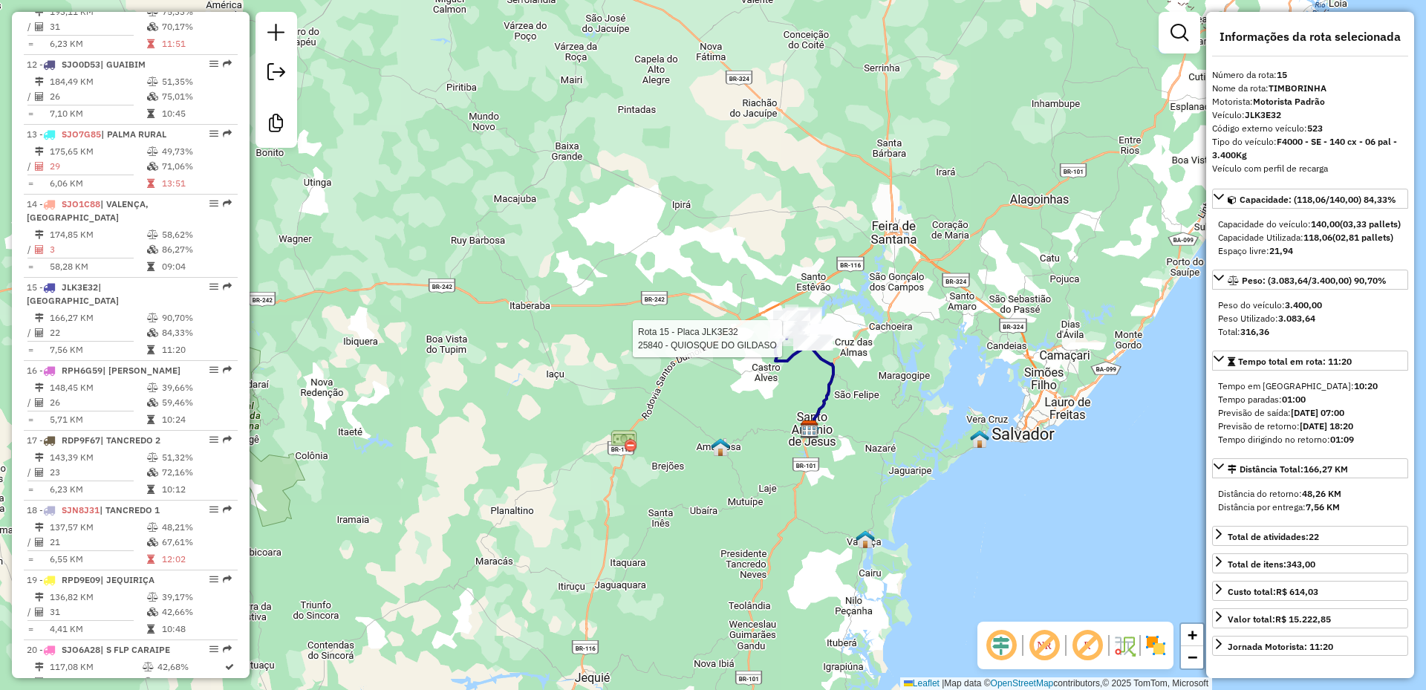
drag, startPoint x: 996, startPoint y: 496, endPoint x: 879, endPoint y: 424, distance: 137.7
click at [879, 424] on div "Rota 15 - Placa JLK3E32 25840 - QUIOSQUE DO GILDASO Janela de atendimento Grade…" at bounding box center [713, 345] width 1426 height 690
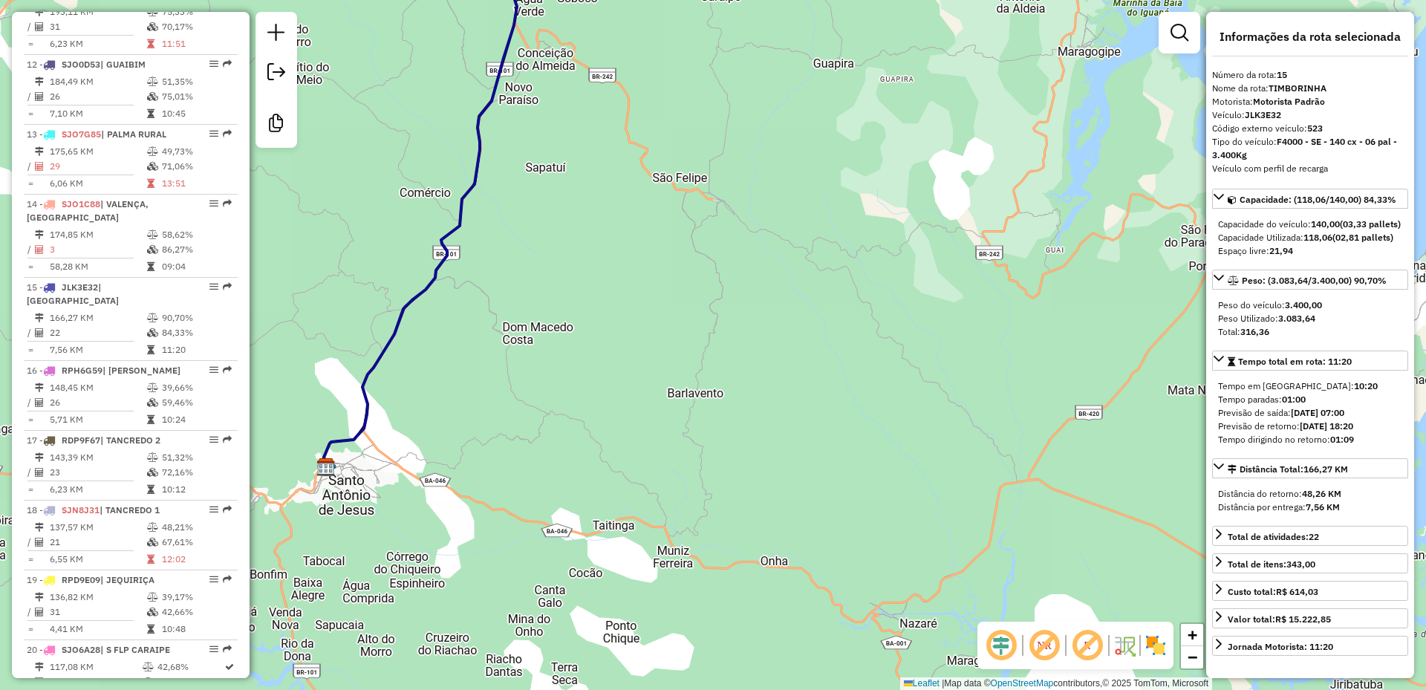
drag, startPoint x: 852, startPoint y: 398, endPoint x: 1024, endPoint y: 590, distance: 258.3
click at [1024, 590] on div "Rota 15 - Placa JLK3E32 25840 - QUIOSQUE DO GILDASO Janela de atendimento Grade…" at bounding box center [713, 345] width 1426 height 690
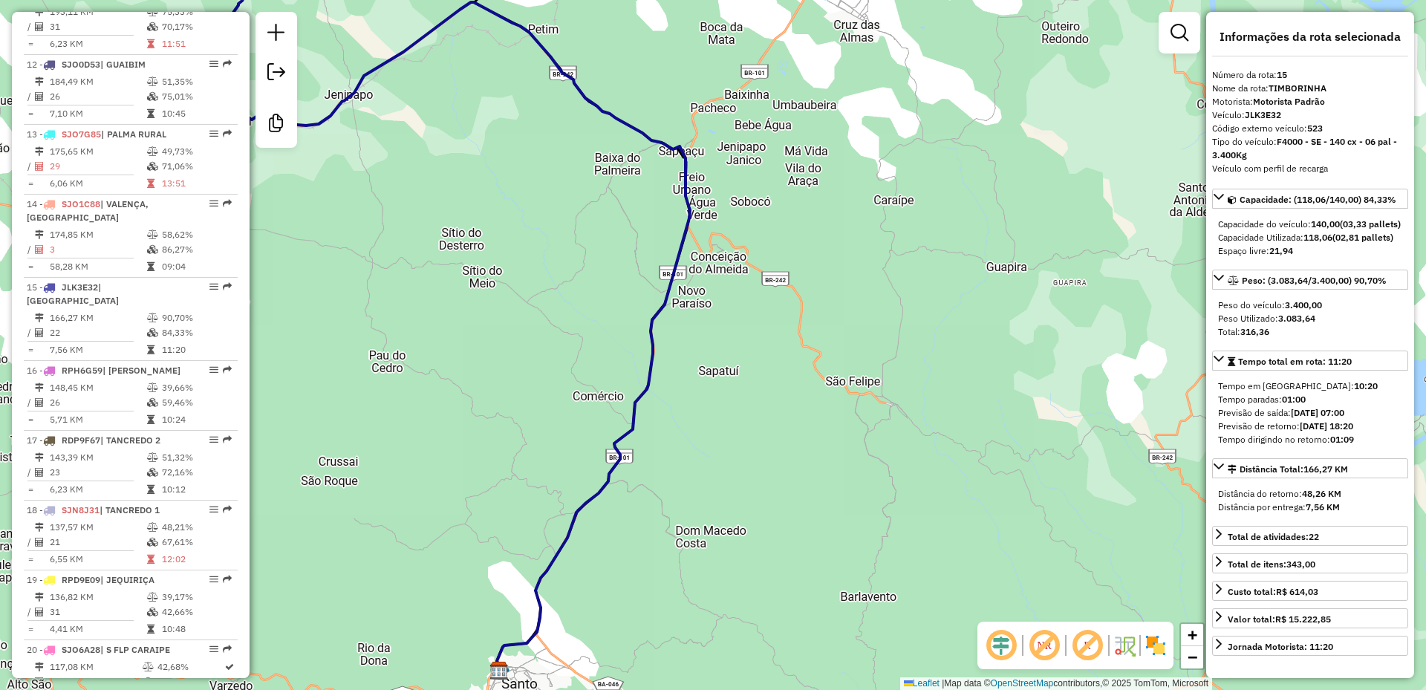
drag, startPoint x: 829, startPoint y: 352, endPoint x: 1049, endPoint y: 508, distance: 270.2
click at [1046, 511] on div "Rota 15 - Placa JLK3E32 25840 - QUIOSQUE DO GILDASO Janela de atendimento Grade…" at bounding box center [713, 345] width 1426 height 690
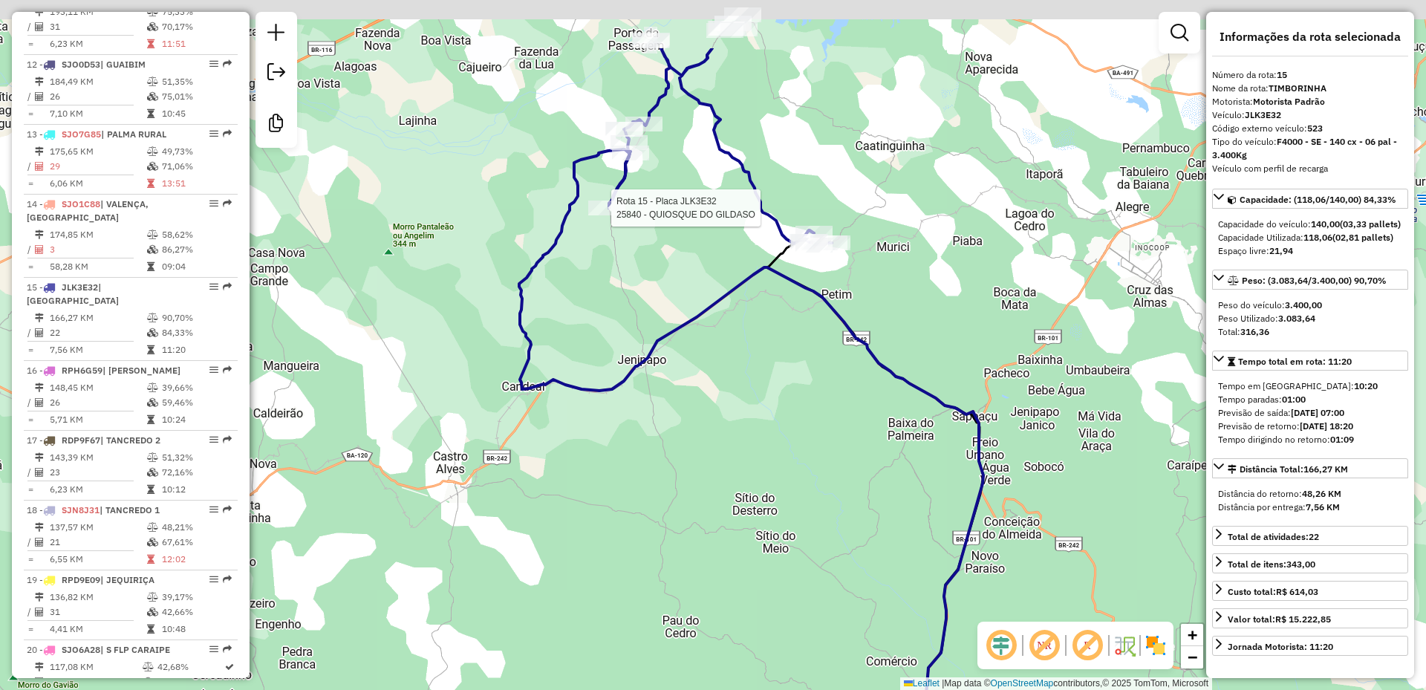
drag, startPoint x: 840, startPoint y: 423, endPoint x: 896, endPoint y: 501, distance: 96.4
click at [908, 561] on div "Rota 15 - Placa JLK3E32 25840 - QUIOSQUE DO GILDASO Janela de atendimento Grade…" at bounding box center [713, 345] width 1426 height 690
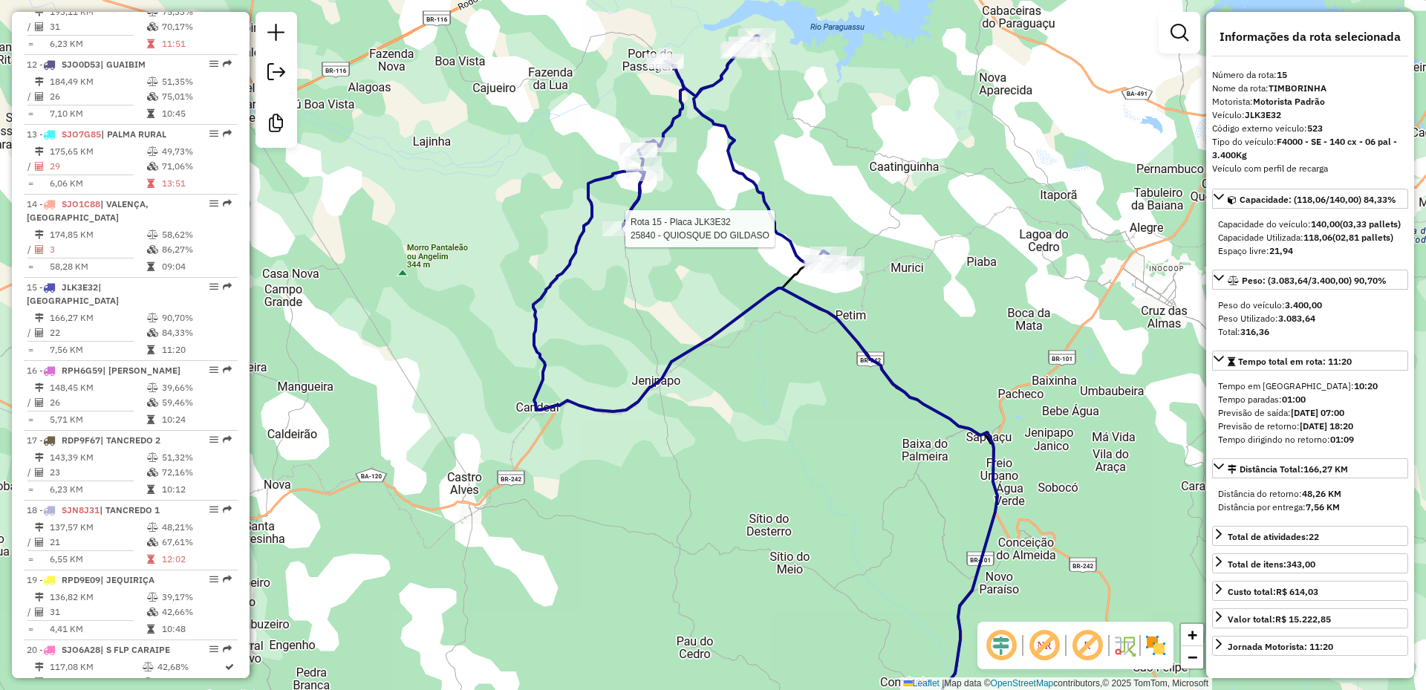
click at [844, 403] on div "Rota 15 - Placa JLK3E32 25840 - QUIOSQUE DO GILDASO Janela de atendimento Grade…" at bounding box center [713, 345] width 1426 height 690
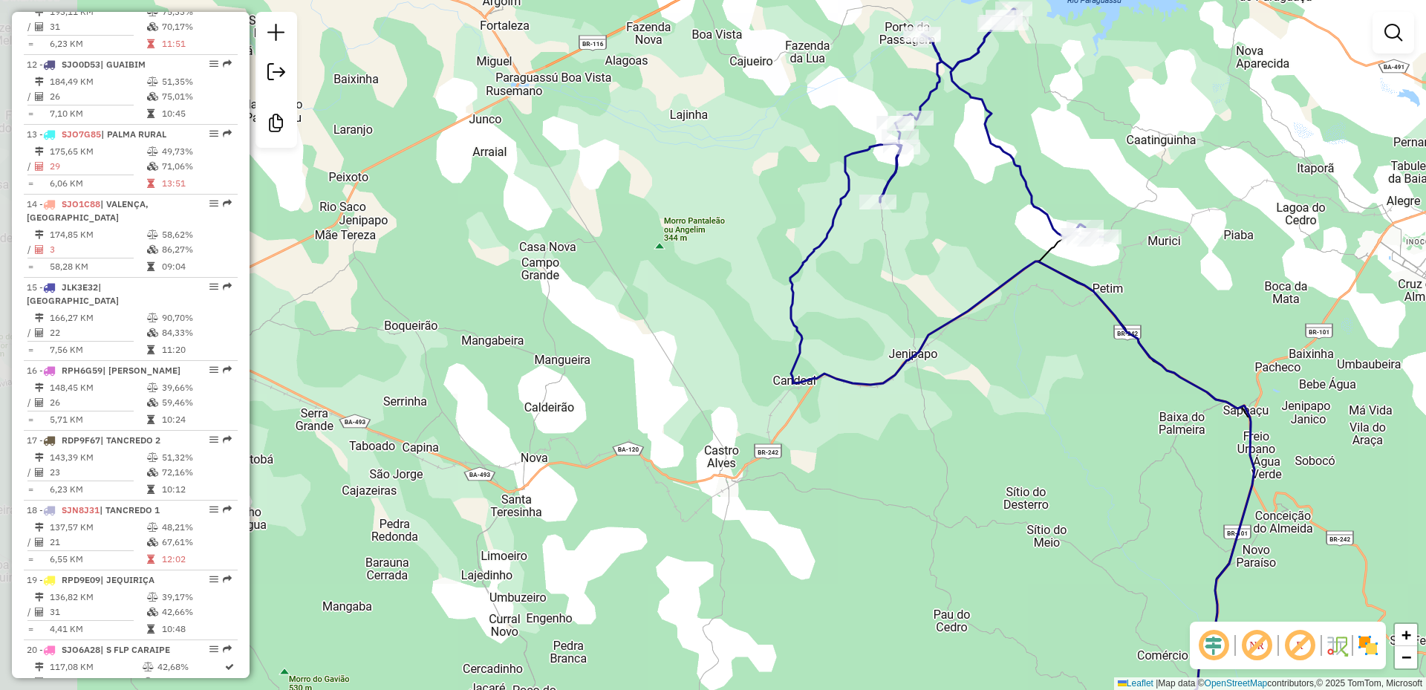
drag, startPoint x: 702, startPoint y: 407, endPoint x: 967, endPoint y: 383, distance: 266.2
click at [967, 383] on div "Janela de atendimento Grade de atendimento Capacidade Transportadoras Veículos …" at bounding box center [713, 345] width 1426 height 690
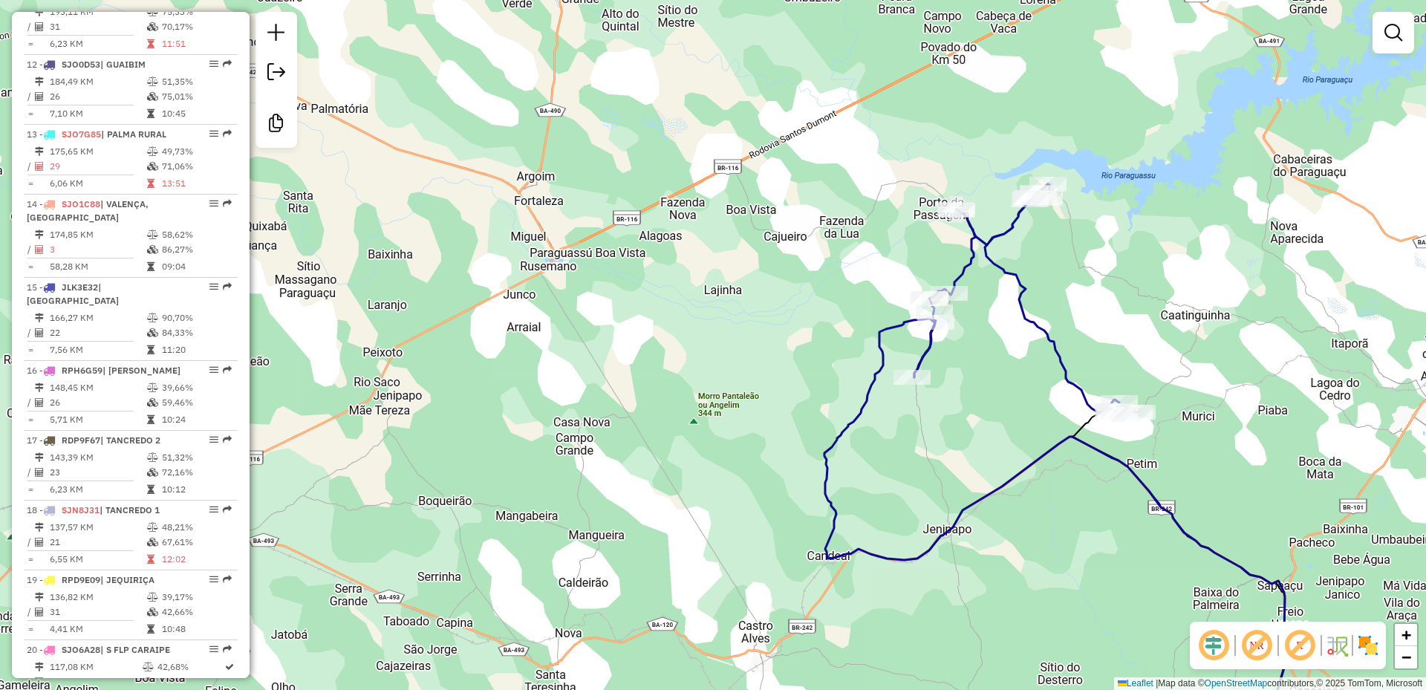
drag, startPoint x: 850, startPoint y: 319, endPoint x: 882, endPoint y: 440, distance: 126.1
click at [865, 446] on div "Janela de atendimento Grade de atendimento Capacidade Transportadoras Veículos …" at bounding box center [713, 345] width 1426 height 690
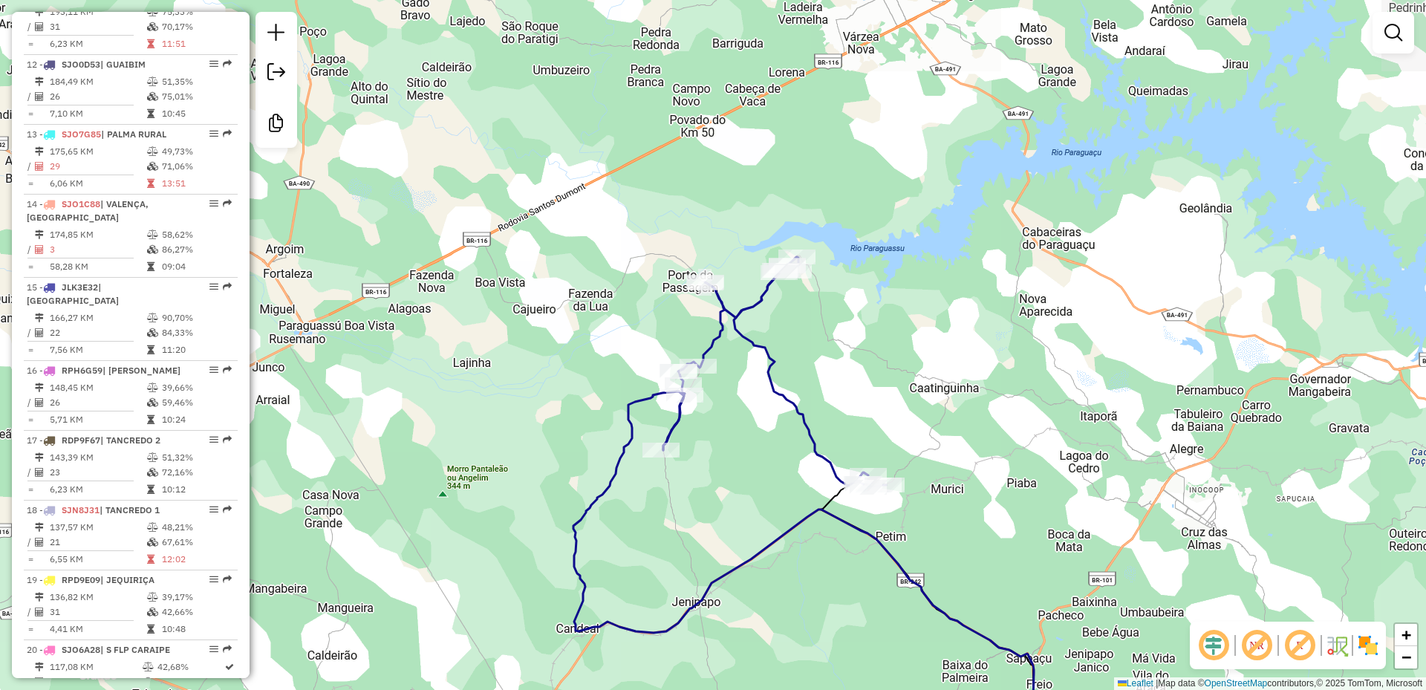
drag, startPoint x: 867, startPoint y: 367, endPoint x: 645, endPoint y: 430, distance: 231.6
click at [645, 430] on div "Janela de atendimento Grade de atendimento Capacidade Transportadoras Veículos …" at bounding box center [713, 345] width 1426 height 690
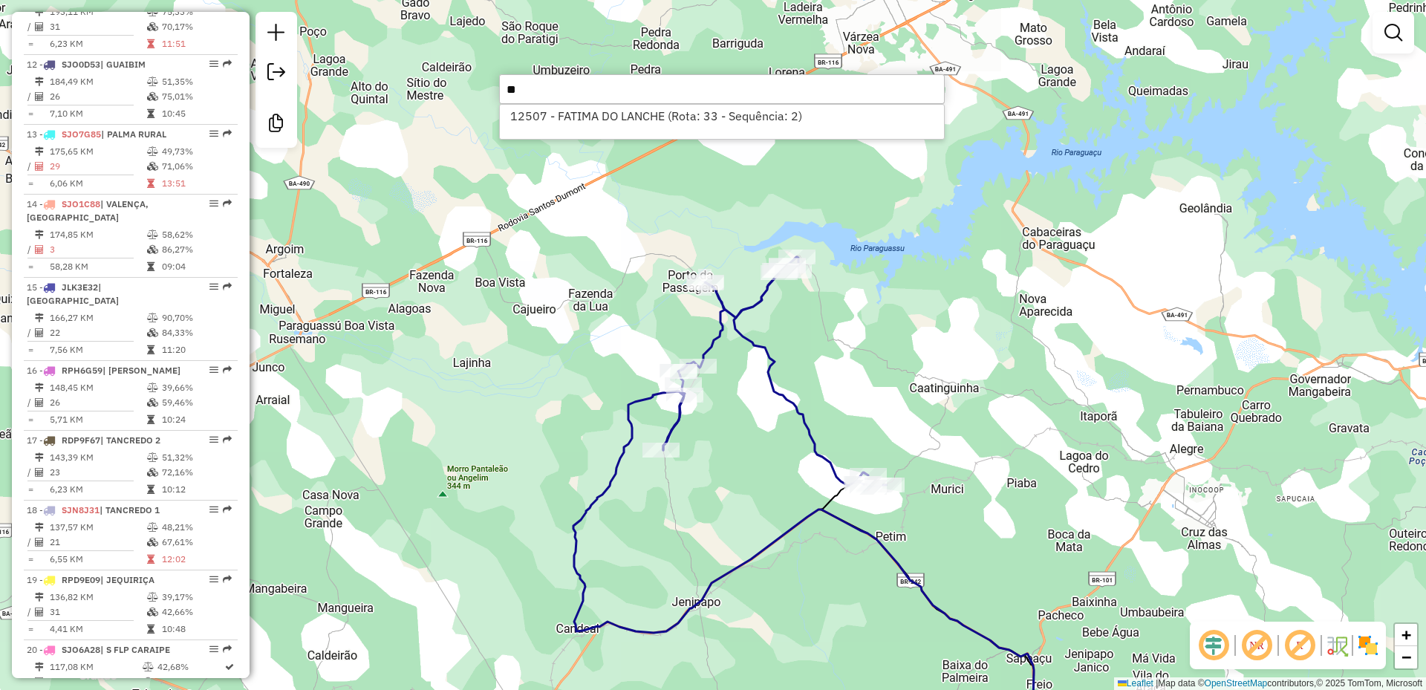
type input "*"
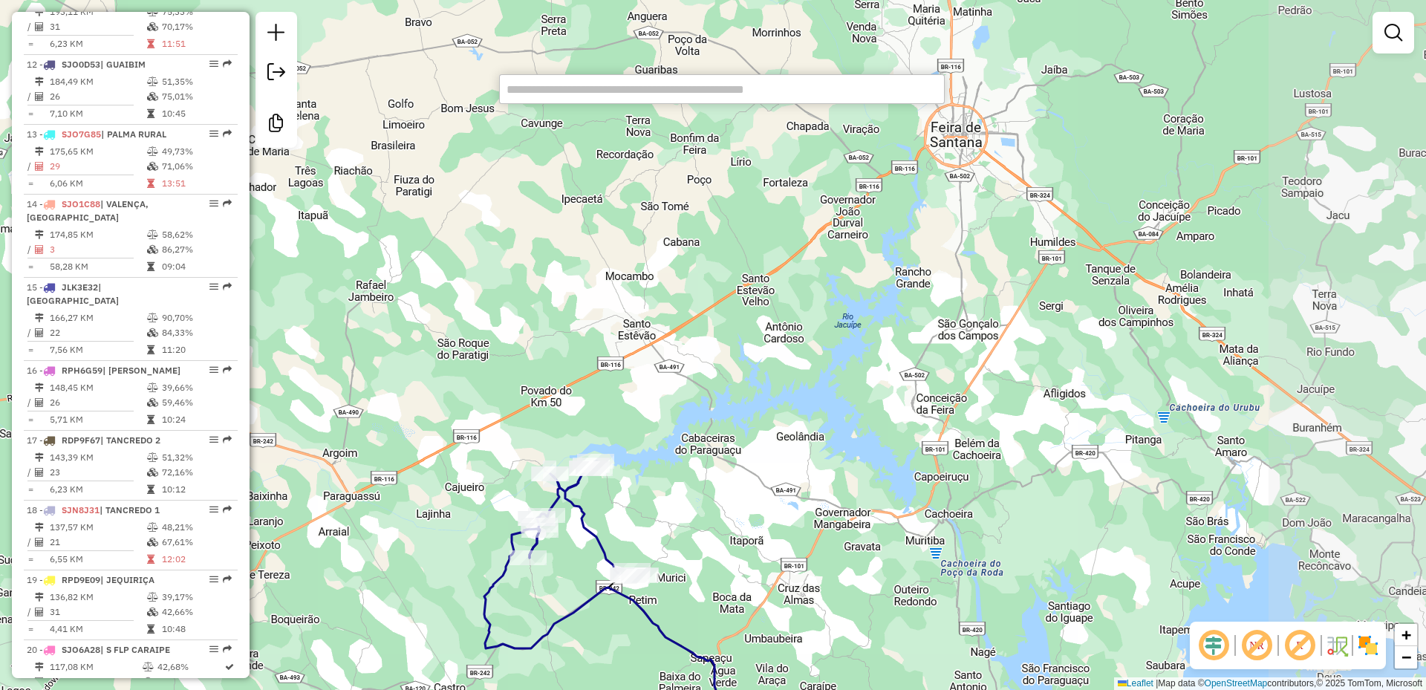
drag, startPoint x: 838, startPoint y: 155, endPoint x: 665, endPoint y: 191, distance: 176.0
click at [665, 191] on div "Janela de atendimento Grade de atendimento Capacidade Transportadoras Veículos …" at bounding box center [713, 345] width 1426 height 690
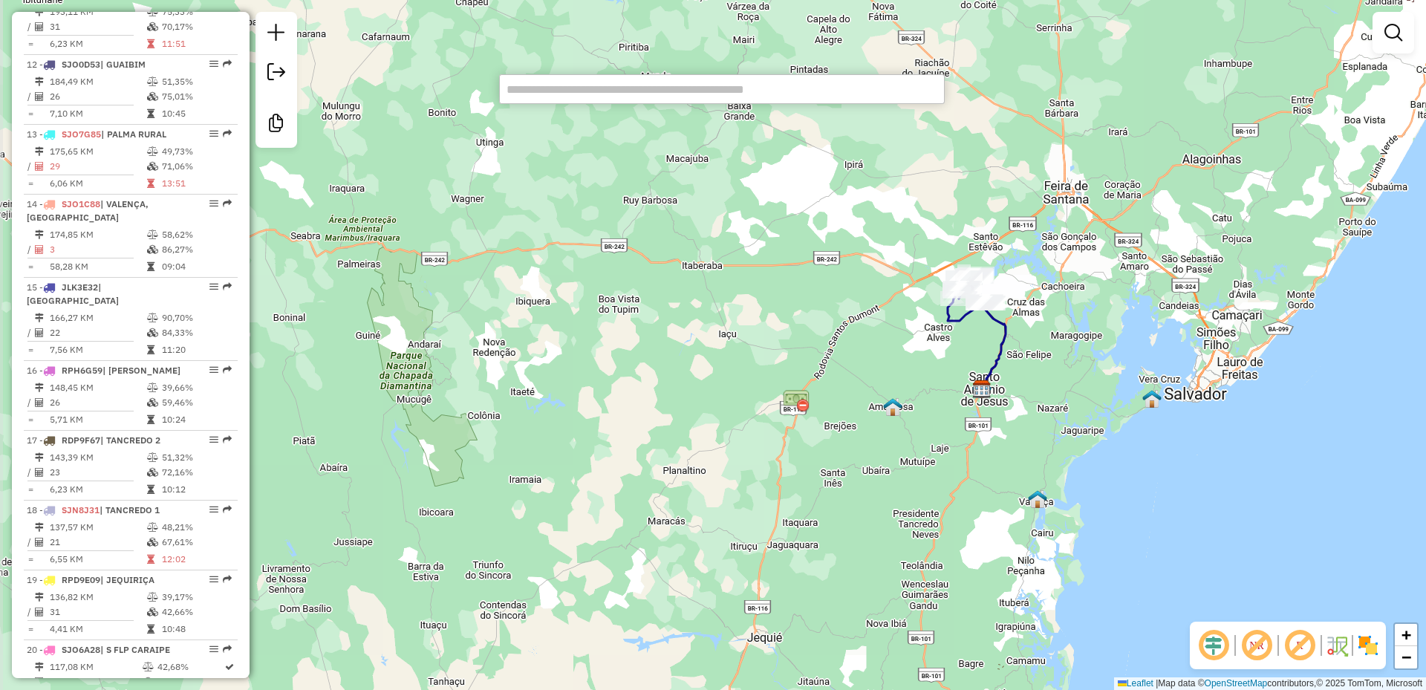
drag, startPoint x: 762, startPoint y: 339, endPoint x: 1093, endPoint y: 345, distance: 331.3
click at [1093, 345] on div "Janela de atendimento Grade de atendimento Capacidade Transportadoras Veículos …" at bounding box center [713, 345] width 1426 height 690
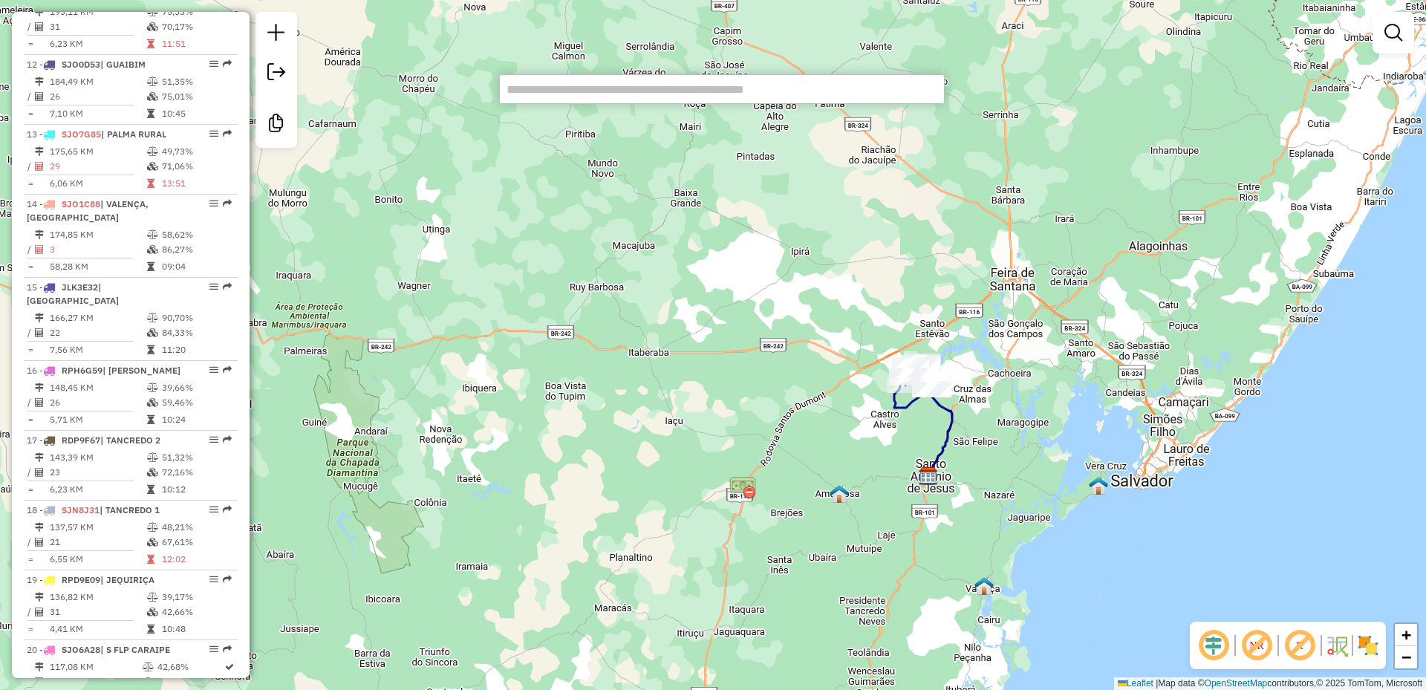
drag, startPoint x: 1107, startPoint y: 310, endPoint x: 995, endPoint y: 414, distance: 151.9
click at [1035, 414] on div "Janela de atendimento Grade de atendimento Capacidade Transportadoras Veículos …" at bounding box center [713, 345] width 1426 height 690
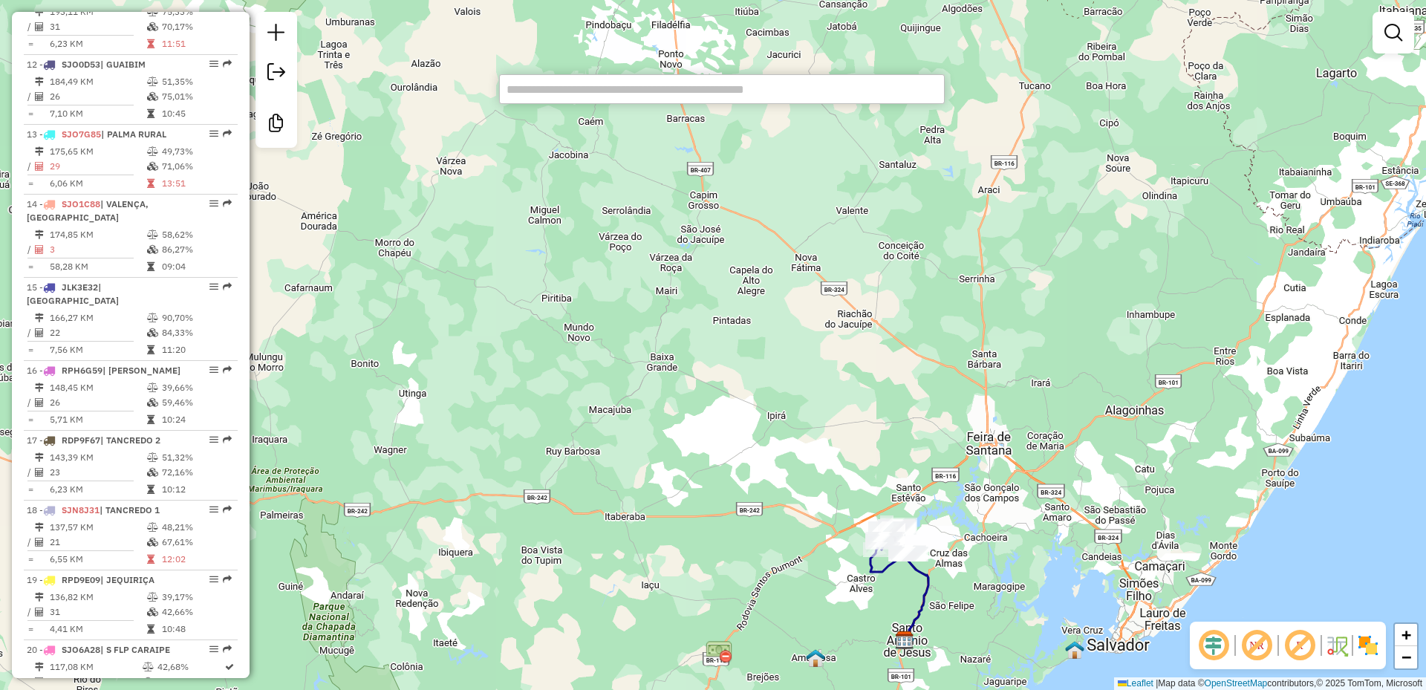
drag, startPoint x: 998, startPoint y: 172, endPoint x: 993, endPoint y: 322, distance: 149.4
click at [993, 322] on div "Janela de atendimento Grade de atendimento Capacidade Transportadoras Veículos …" at bounding box center [713, 345] width 1426 height 690
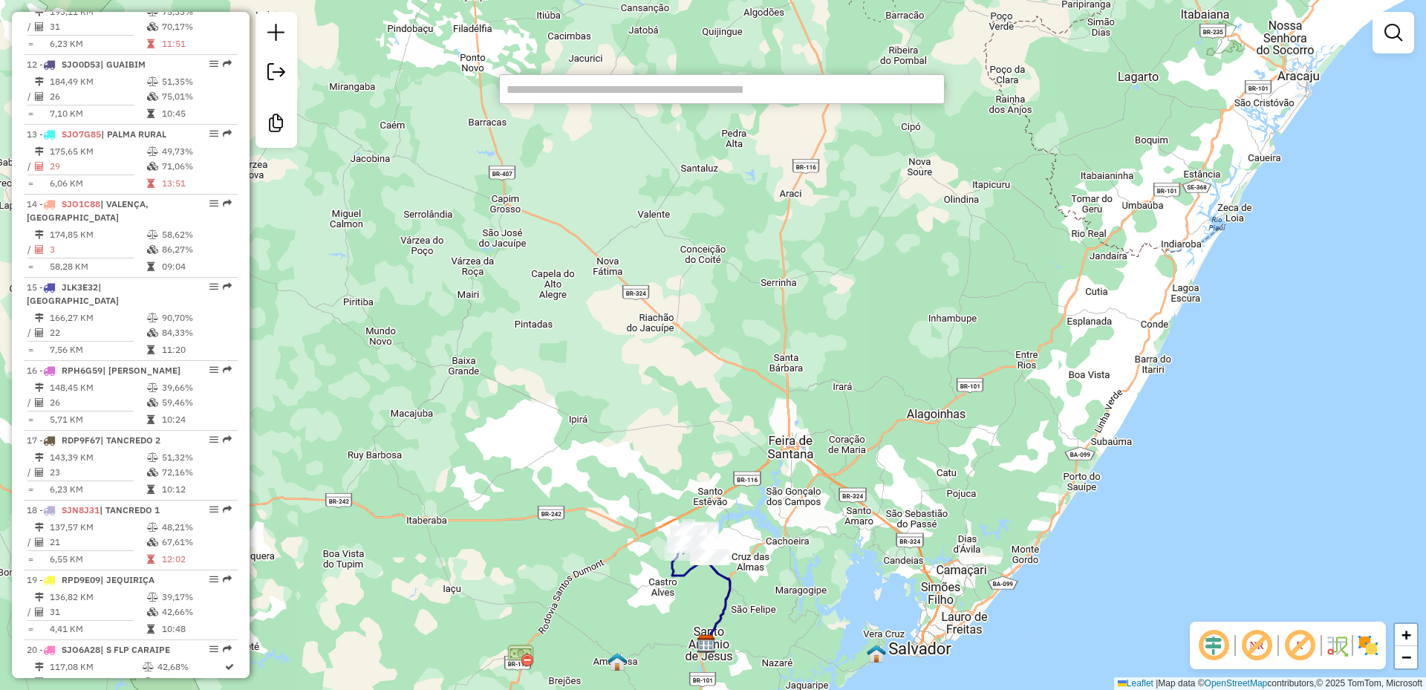
drag, startPoint x: 1039, startPoint y: 200, endPoint x: 847, endPoint y: 185, distance: 192.9
click at [847, 185] on div "Janela de atendimento Grade de atendimento Capacidade Transportadoras Veículos …" at bounding box center [713, 345] width 1426 height 690
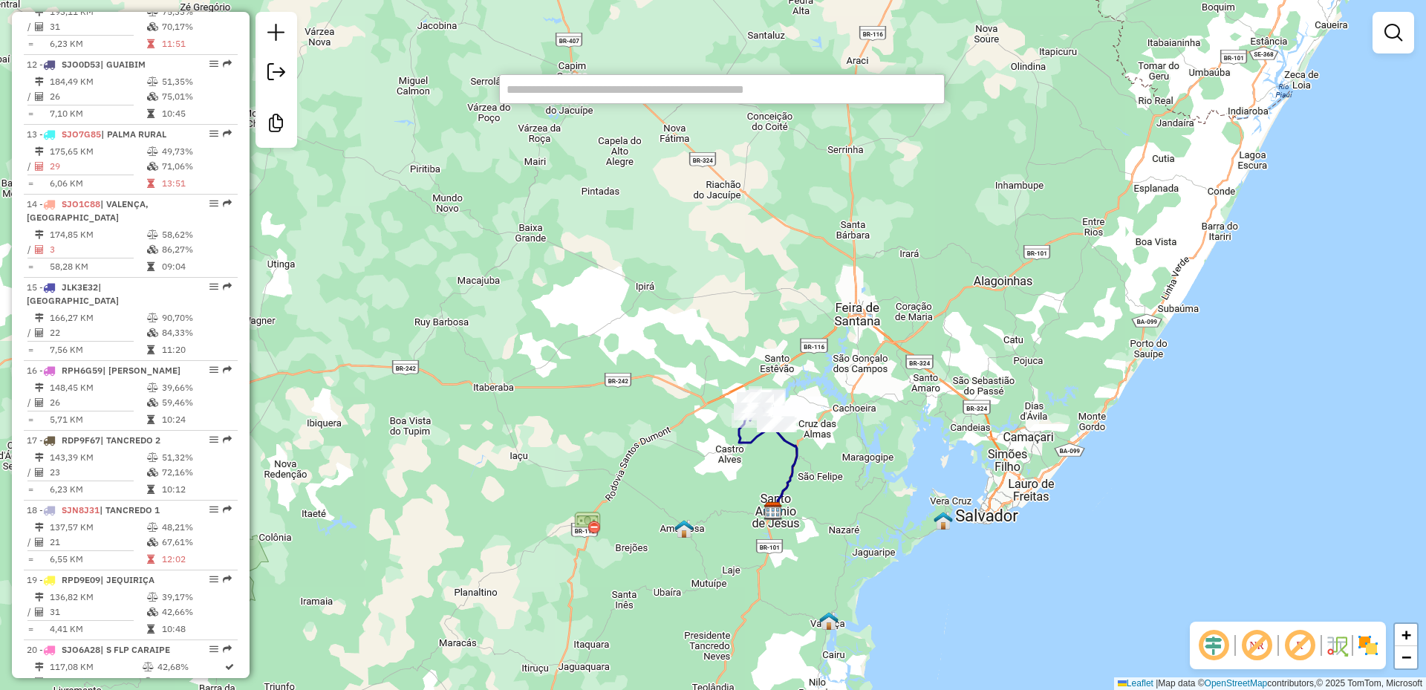
drag, startPoint x: 892, startPoint y: 485, endPoint x: 946, endPoint y: 382, distance: 116.0
click at [946, 382] on div "Janela de atendimento Grade de atendimento Capacidade Transportadoras Veículos …" at bounding box center [713, 345] width 1426 height 690
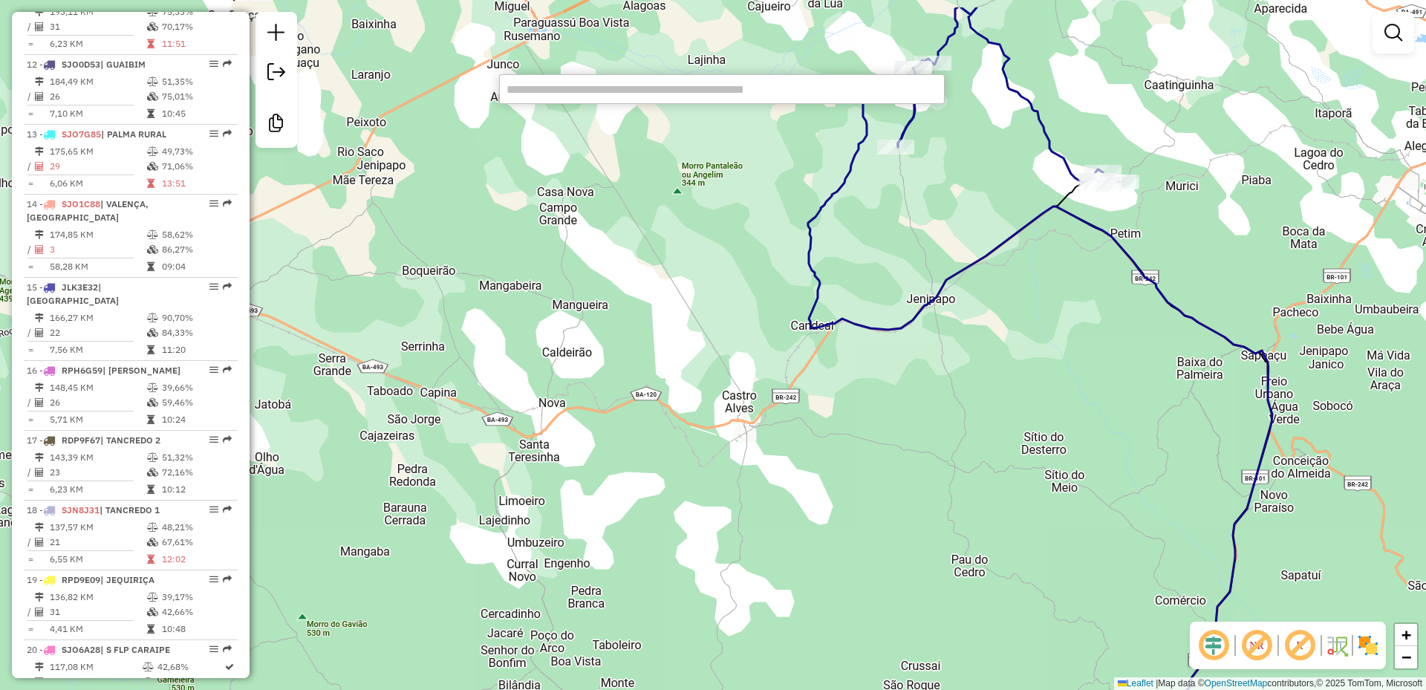
drag, startPoint x: 751, startPoint y: 404, endPoint x: 752, endPoint y: 481, distance: 76.5
click at [752, 481] on div "Janela de atendimento Grade de atendimento Capacidade Transportadoras Veículos …" at bounding box center [713, 345] width 1426 height 690
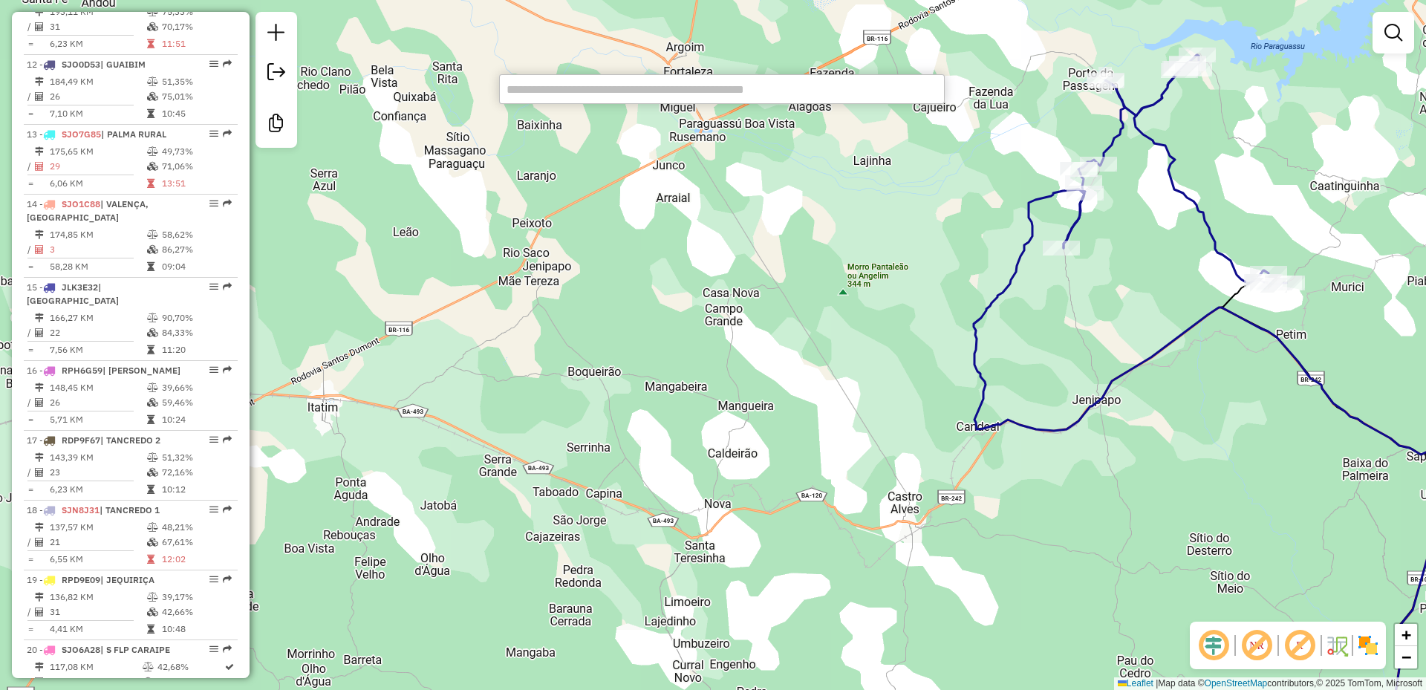
drag, startPoint x: 715, startPoint y: 370, endPoint x: 879, endPoint y: 475, distance: 195.1
click at [879, 475] on div "Janela de atendimento Grade de atendimento Capacidade Transportadoras Veículos …" at bounding box center [713, 345] width 1426 height 690
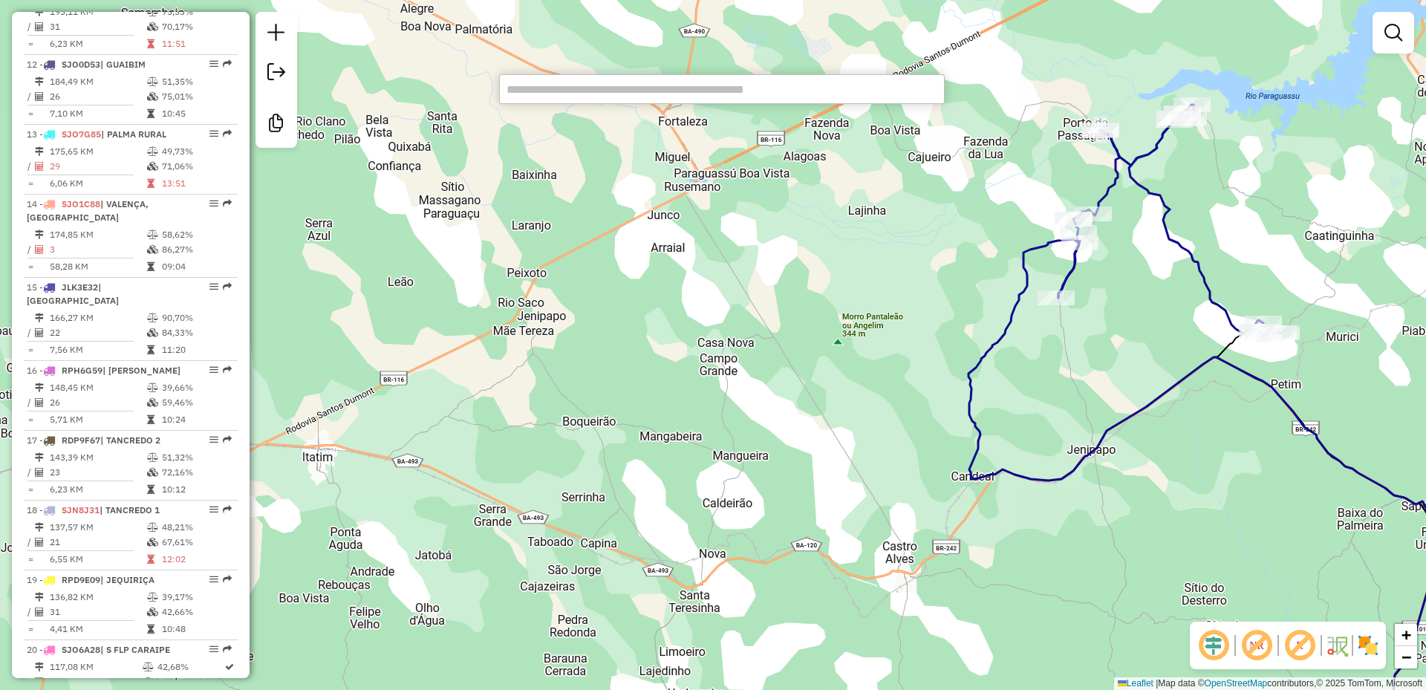
drag, startPoint x: 896, startPoint y: 360, endPoint x: 892, endPoint y: 406, distance: 46.2
click at [892, 406] on div "Janela de atendimento Grade de atendimento Capacidade Transportadoras Veículos …" at bounding box center [713, 345] width 1426 height 690
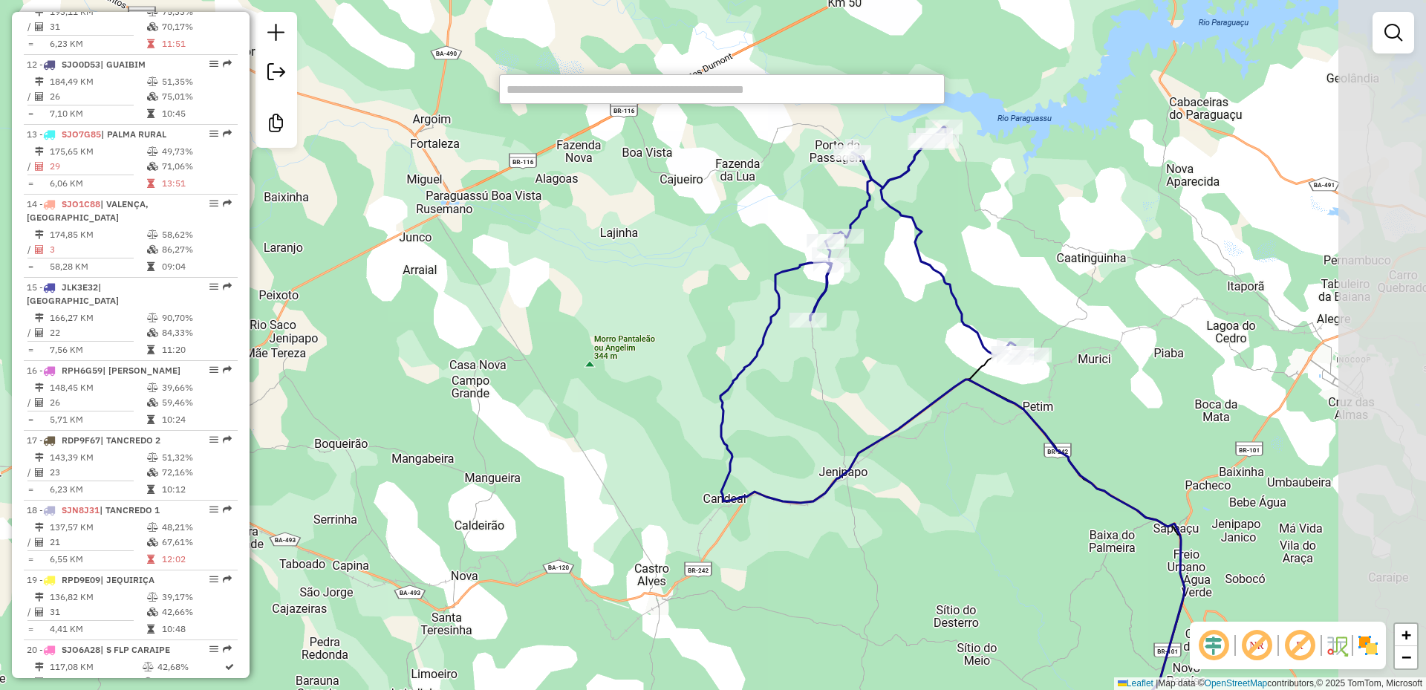
drag, startPoint x: 877, startPoint y: 508, endPoint x: 605, endPoint y: 540, distance: 273.7
click at [611, 537] on div "Janela de atendimento Grade de atendimento Capacidade Transportadoras Veículos …" at bounding box center [713, 345] width 1426 height 690
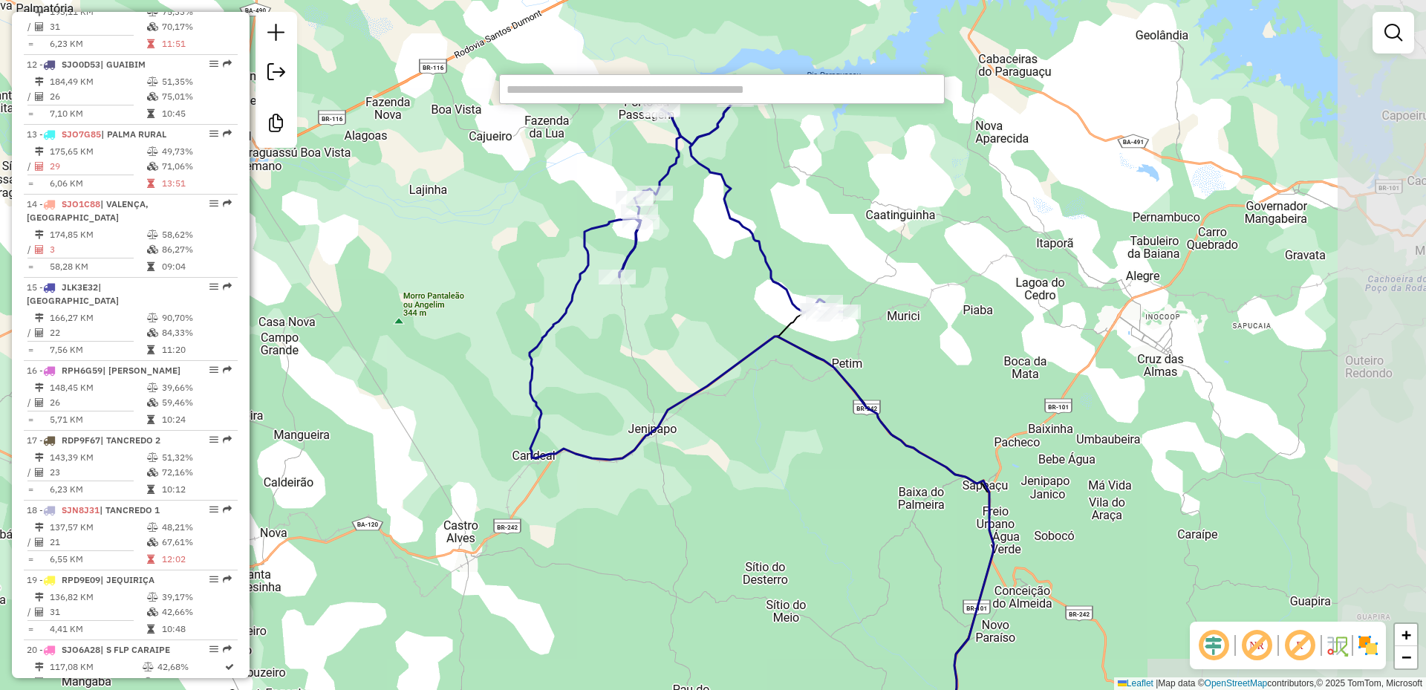
drag, startPoint x: 815, startPoint y: 608, endPoint x: 627, endPoint y: 547, distance: 198.0
click at [628, 547] on div "Janela de atendimento Grade de atendimento Capacidade Transportadoras Veículos …" at bounding box center [713, 345] width 1426 height 690
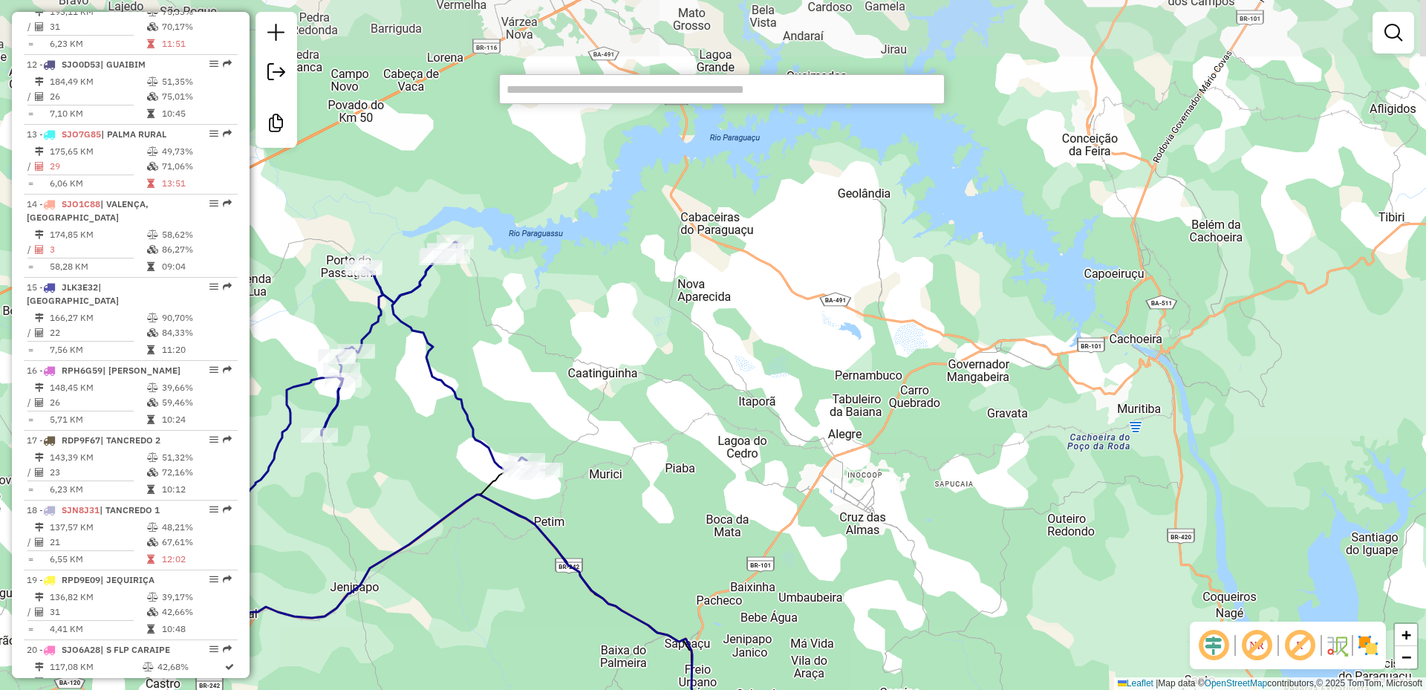
drag, startPoint x: 731, startPoint y: 493, endPoint x: 817, endPoint y: 551, distance: 103.8
click at [817, 551] on div "Janela de atendimento Grade de atendimento Capacidade Transportadoras Veículos …" at bounding box center [713, 345] width 1426 height 690
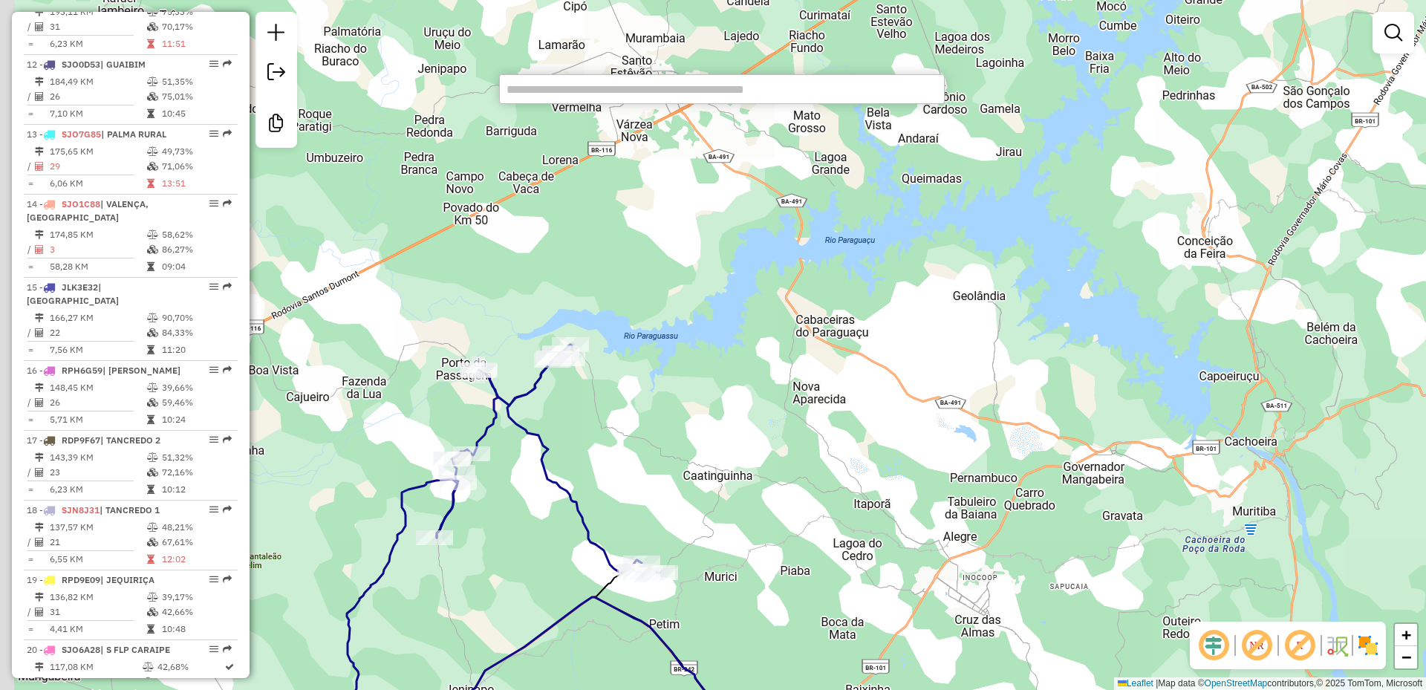
drag, startPoint x: 556, startPoint y: 323, endPoint x: 667, endPoint y: 414, distance: 143.0
click at [667, 414] on div "Janela de atendimento Grade de atendimento Capacidade Transportadoras Veículos …" at bounding box center [713, 345] width 1426 height 690
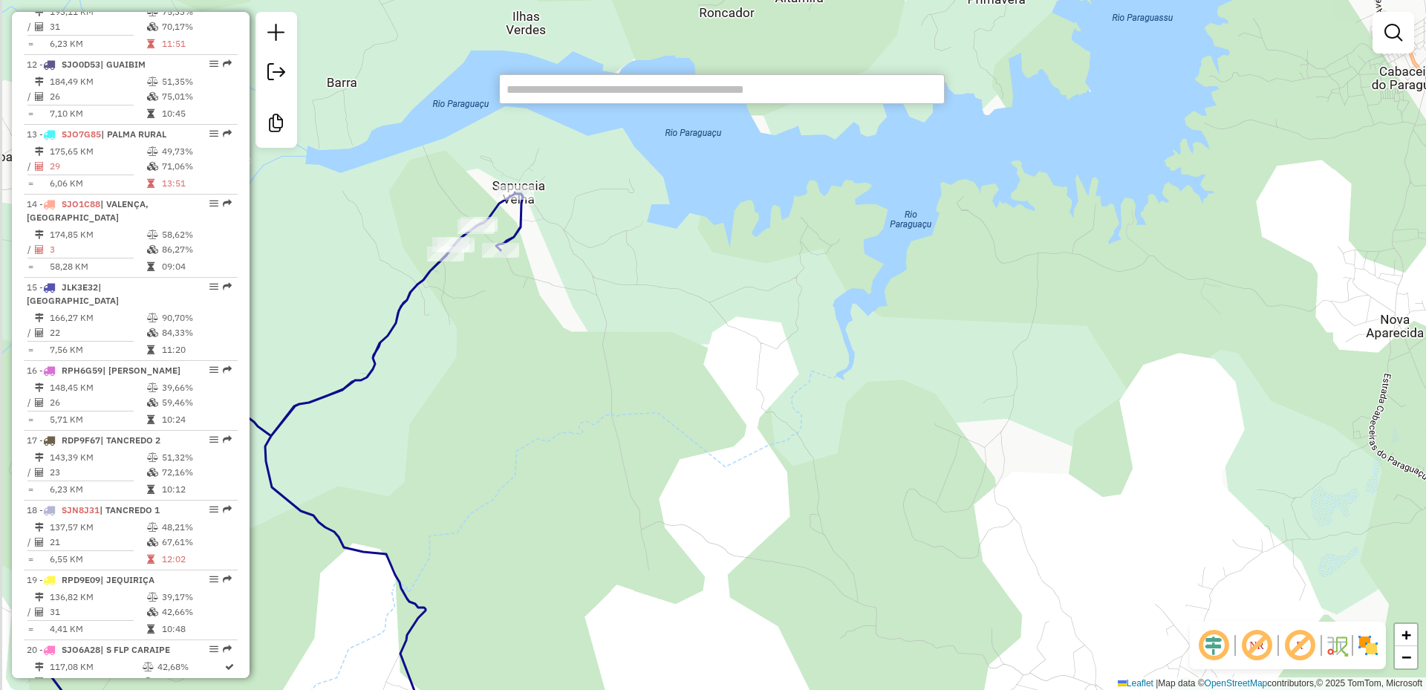
drag, startPoint x: 625, startPoint y: 380, endPoint x: 769, endPoint y: 357, distance: 146.6
click at [769, 357] on div "Janela de atendimento Grade de atendimento Capacidade Transportadoras Veículos …" at bounding box center [713, 345] width 1426 height 690
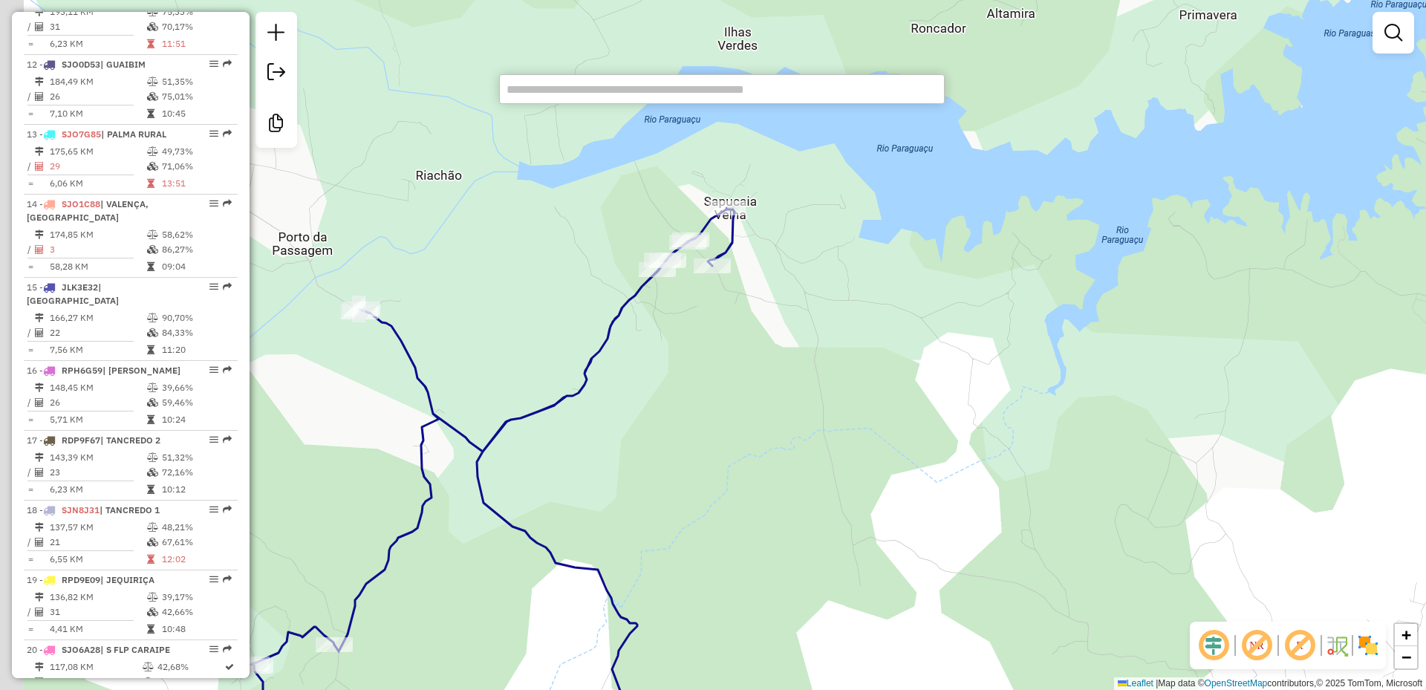
drag, startPoint x: 721, startPoint y: 541, endPoint x: 1055, endPoint y: 484, distance: 338.5
click at [1055, 484] on div "Janela de atendimento Grade de atendimento Capacidade Transportadoras Veículos …" at bounding box center [713, 345] width 1426 height 690
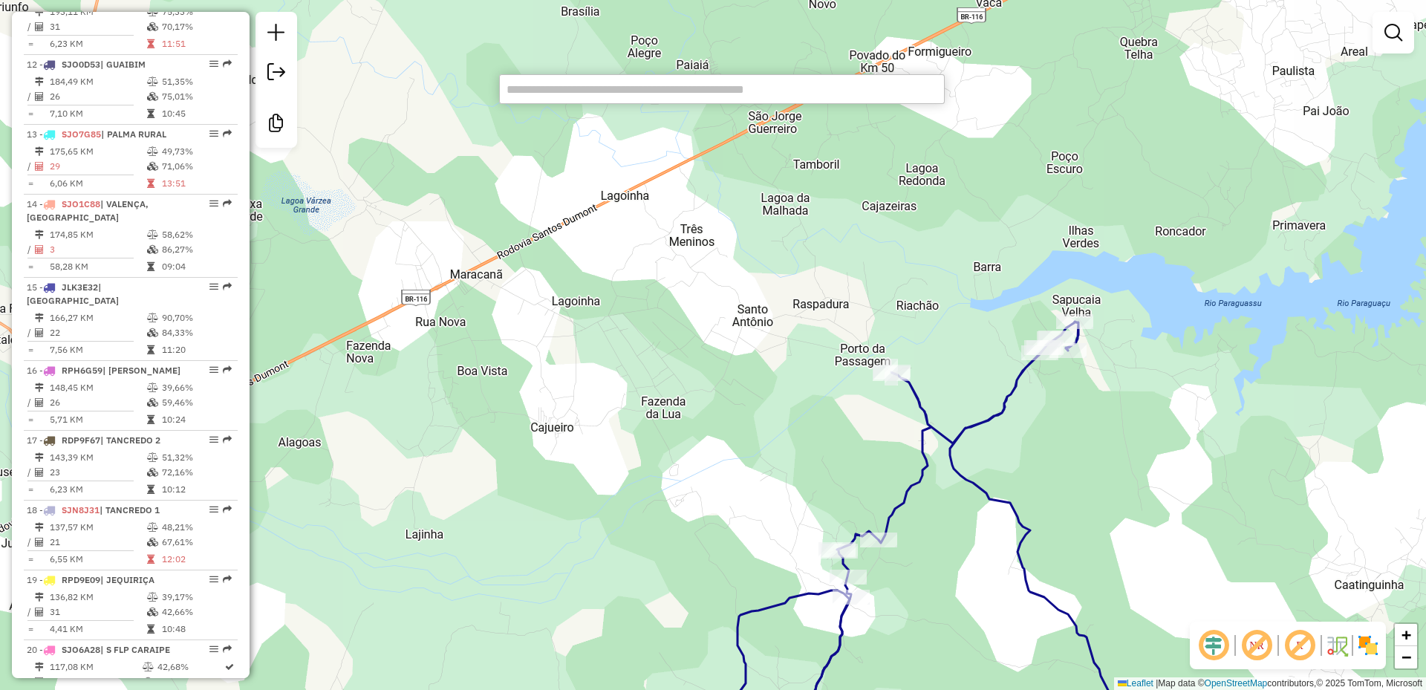
drag, startPoint x: 697, startPoint y: 454, endPoint x: 771, endPoint y: 481, distance: 79.2
click at [771, 481] on div "Janela de atendimento Grade de atendimento Capacidade Transportadoras Veículos …" at bounding box center [713, 345] width 1426 height 690
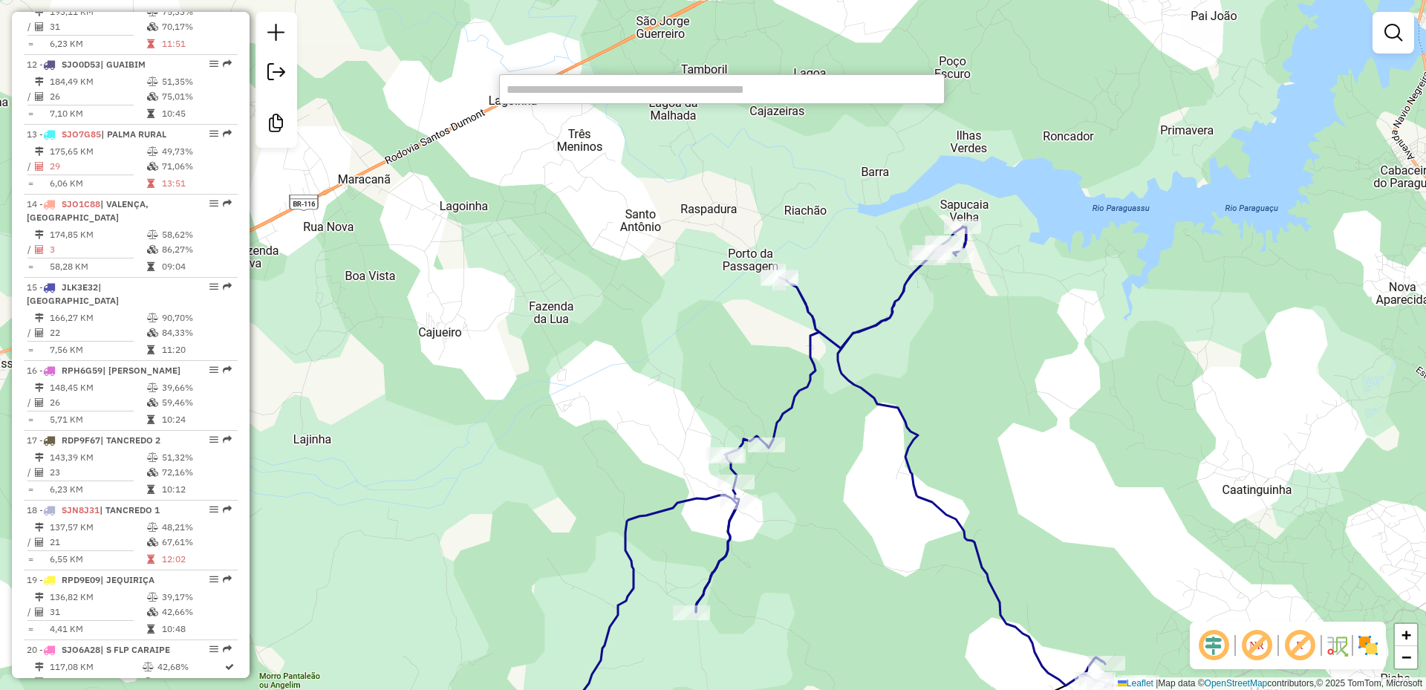
drag, startPoint x: 805, startPoint y: 556, endPoint x: 806, endPoint y: 266, distance: 289.7
click at [806, 266] on div "Janela de atendimento Grade de atendimento Capacidade Transportadoras Veículos …" at bounding box center [713, 345] width 1426 height 690
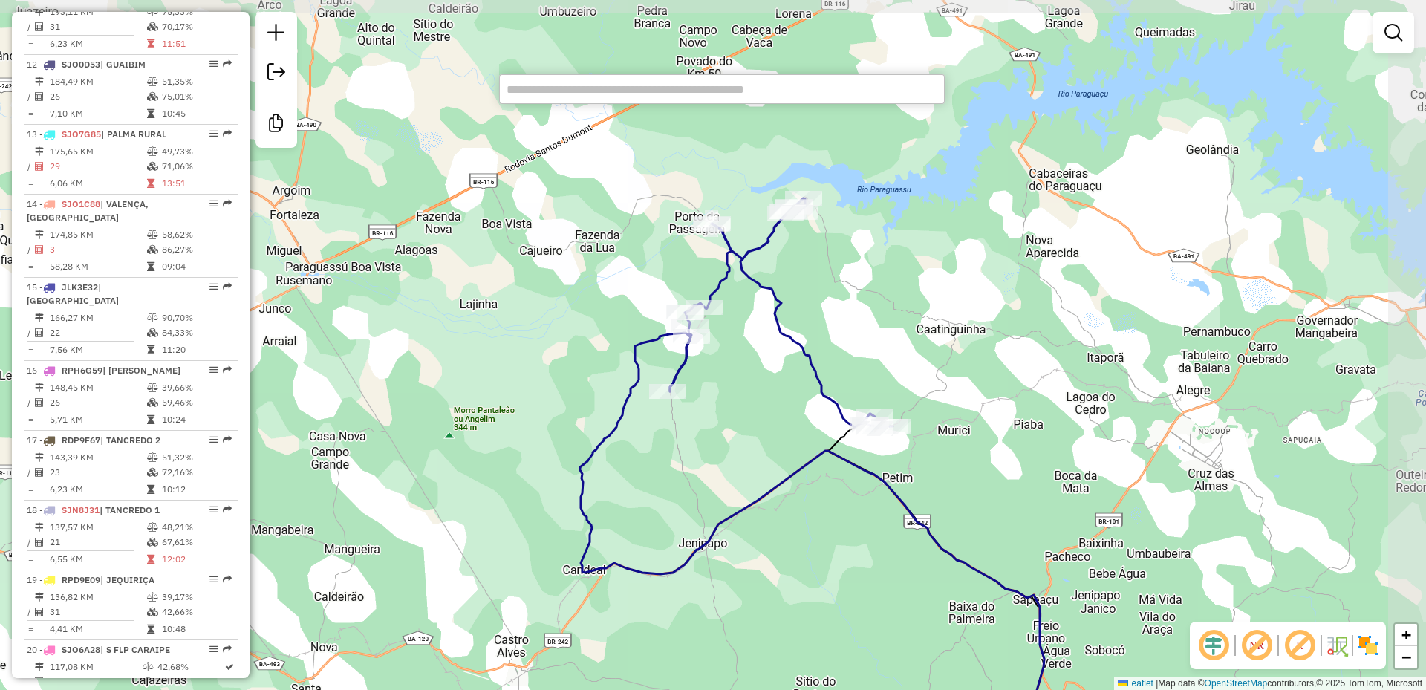
drag, startPoint x: 821, startPoint y: 397, endPoint x: 738, endPoint y: 477, distance: 115.6
click at [738, 477] on div "Janela de atendimento Grade de atendimento Capacidade Transportadoras Veículos …" at bounding box center [713, 345] width 1426 height 690
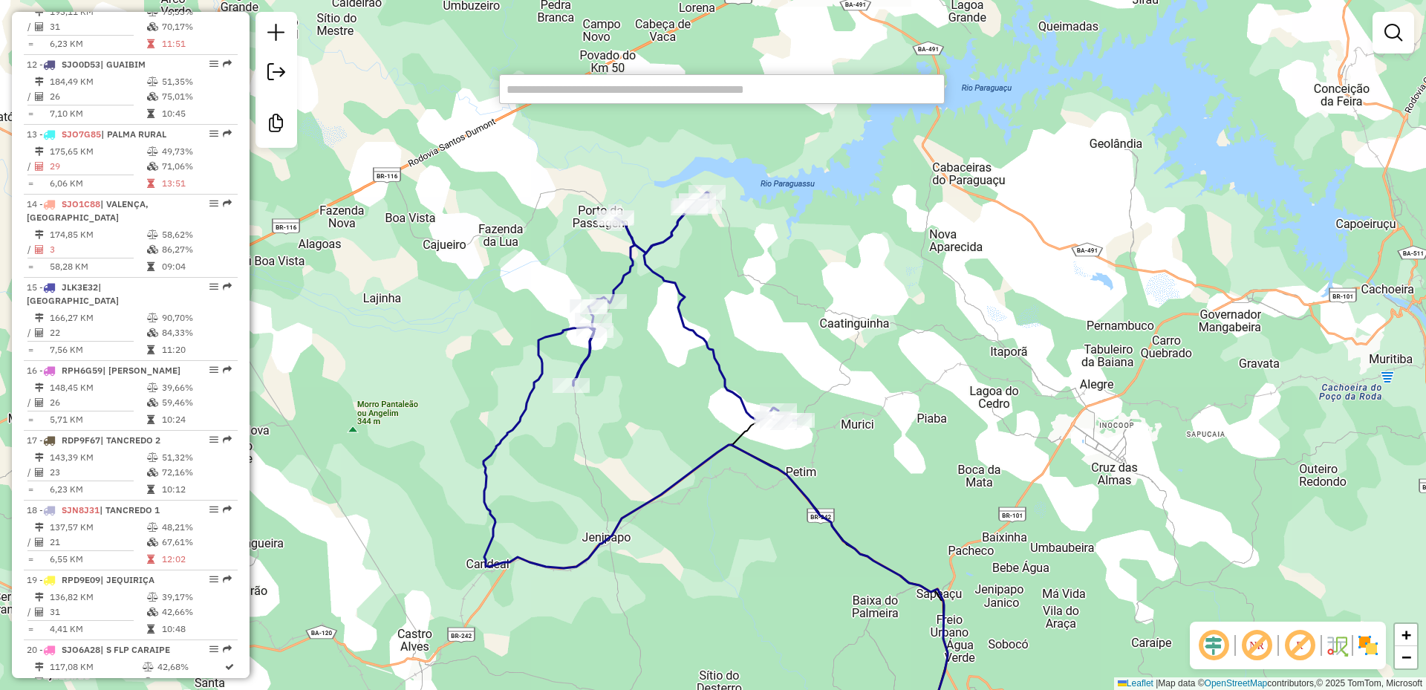
drag, startPoint x: 865, startPoint y: 322, endPoint x: 775, endPoint y: 313, distance: 90.4
click at [775, 313] on div "Janela de atendimento Grade de atendimento Capacidade Transportadoras Veículos …" at bounding box center [713, 345] width 1426 height 690
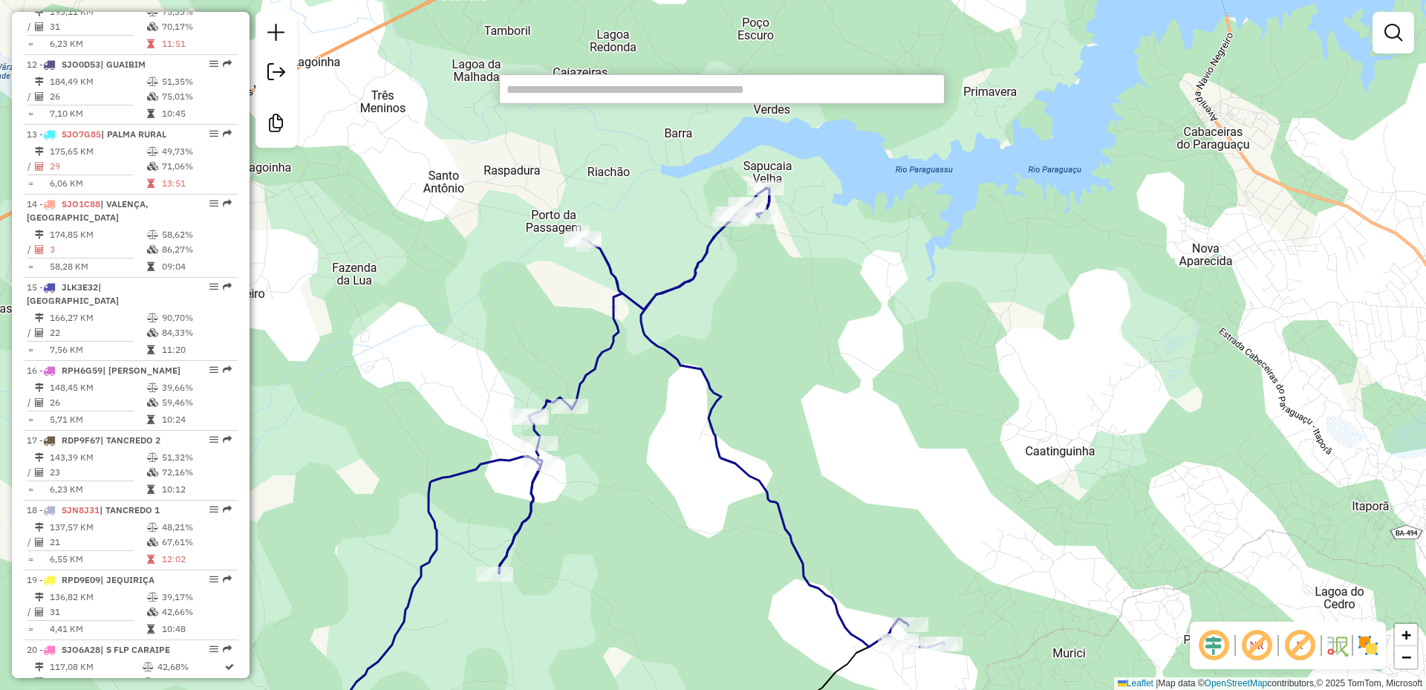
drag, startPoint x: 775, startPoint y: 313, endPoint x: 903, endPoint y: 429, distance: 172.5
click at [903, 429] on div "Janela de atendimento Grade de atendimento Capacidade Transportadoras Veículos …" at bounding box center [713, 345] width 1426 height 690
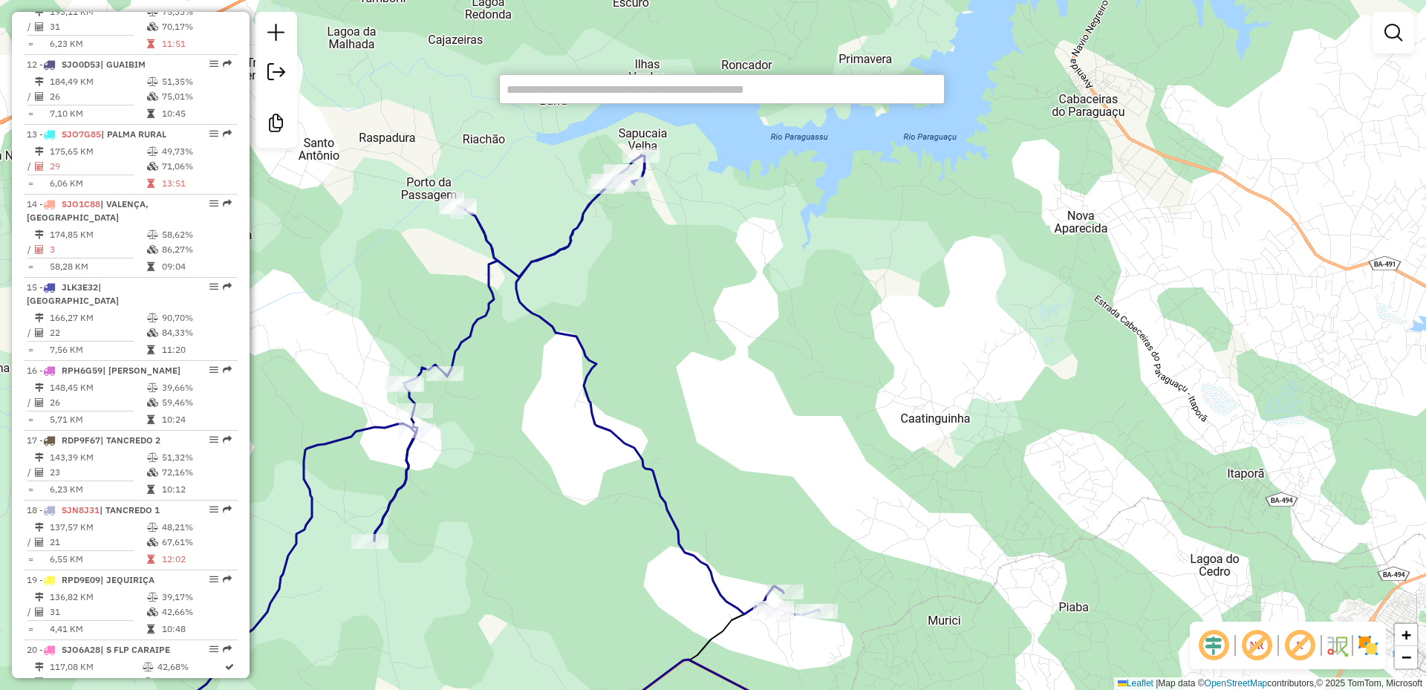
drag, startPoint x: 1104, startPoint y: 436, endPoint x: 967, endPoint y: 342, distance: 166.7
click at [967, 342] on div "Janela de atendimento Grade de atendimento Capacidade Transportadoras Veículos …" at bounding box center [713, 345] width 1426 height 690
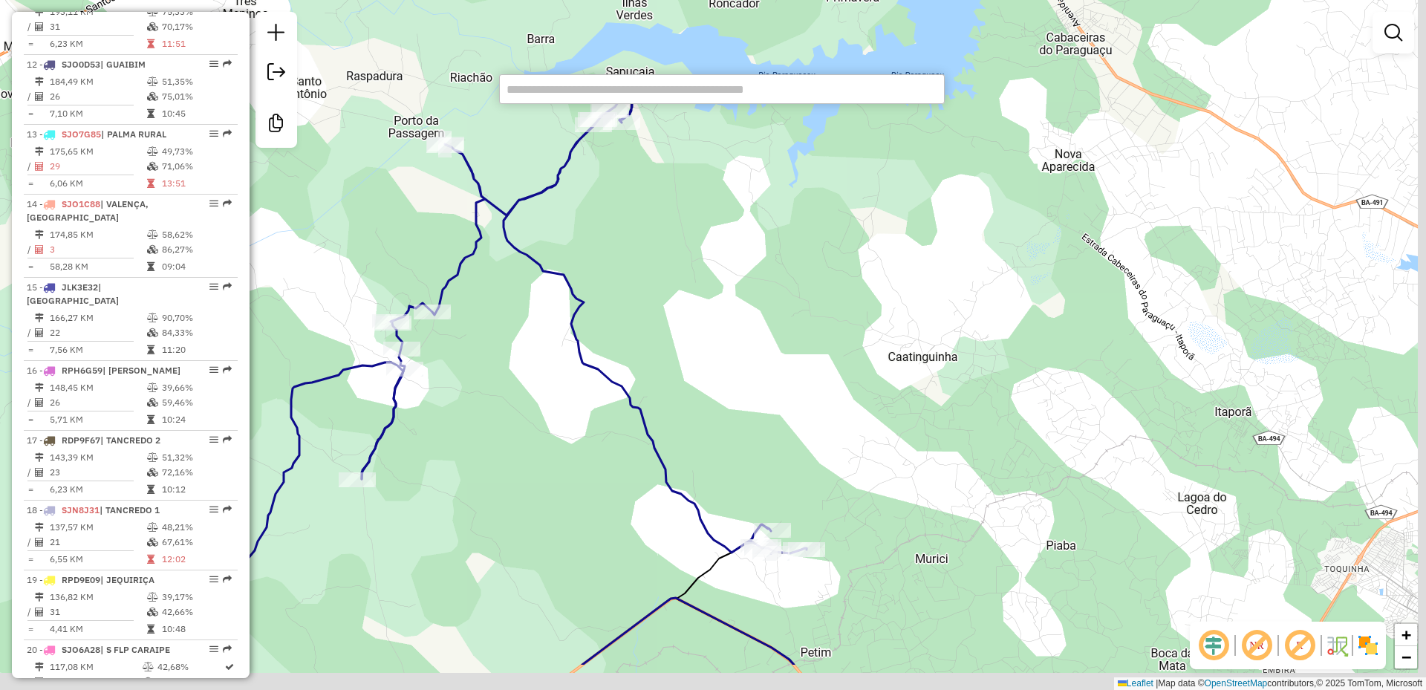
click at [968, 299] on div "Janela de atendimento Grade de atendimento Capacidade Transportadoras Veículos …" at bounding box center [713, 345] width 1426 height 690
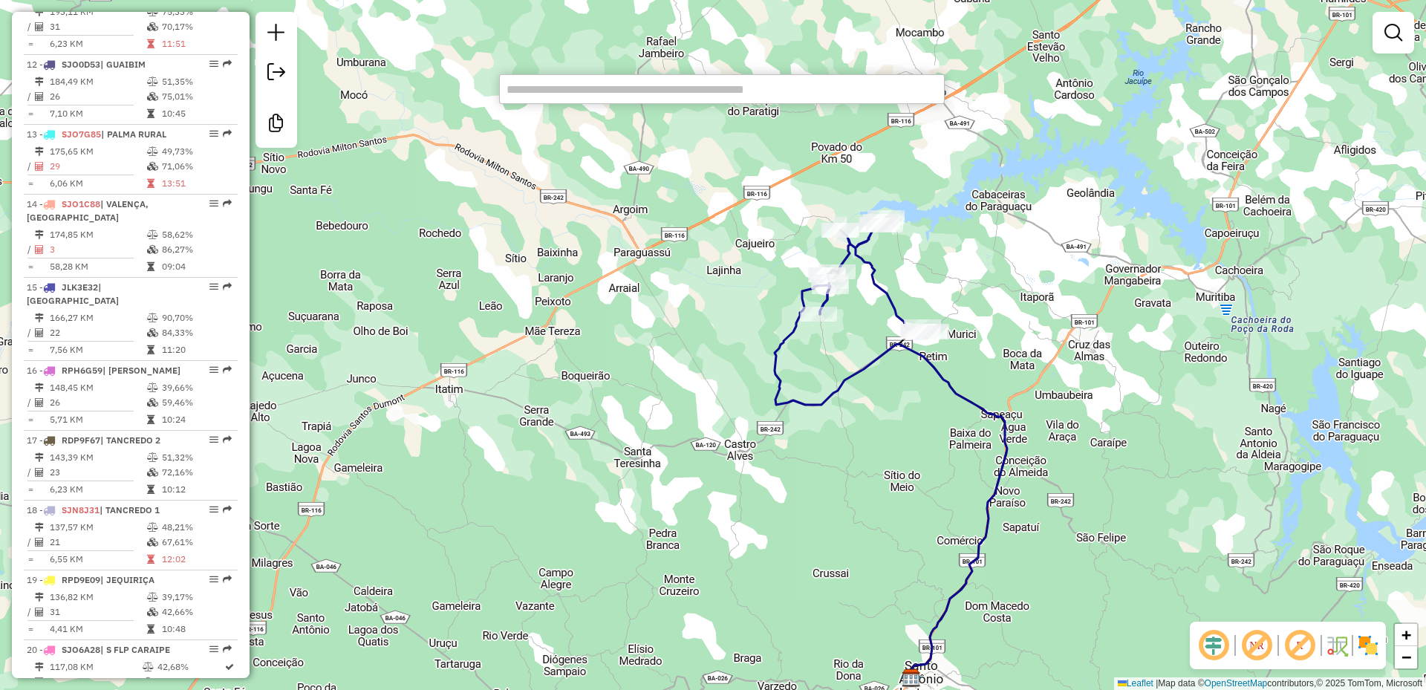
drag, startPoint x: 877, startPoint y: 466, endPoint x: 934, endPoint y: 426, distance: 70.3
click at [934, 426] on div "Janela de atendimento Grade de atendimento Capacidade Transportadoras Veículos …" at bounding box center [713, 345] width 1426 height 690
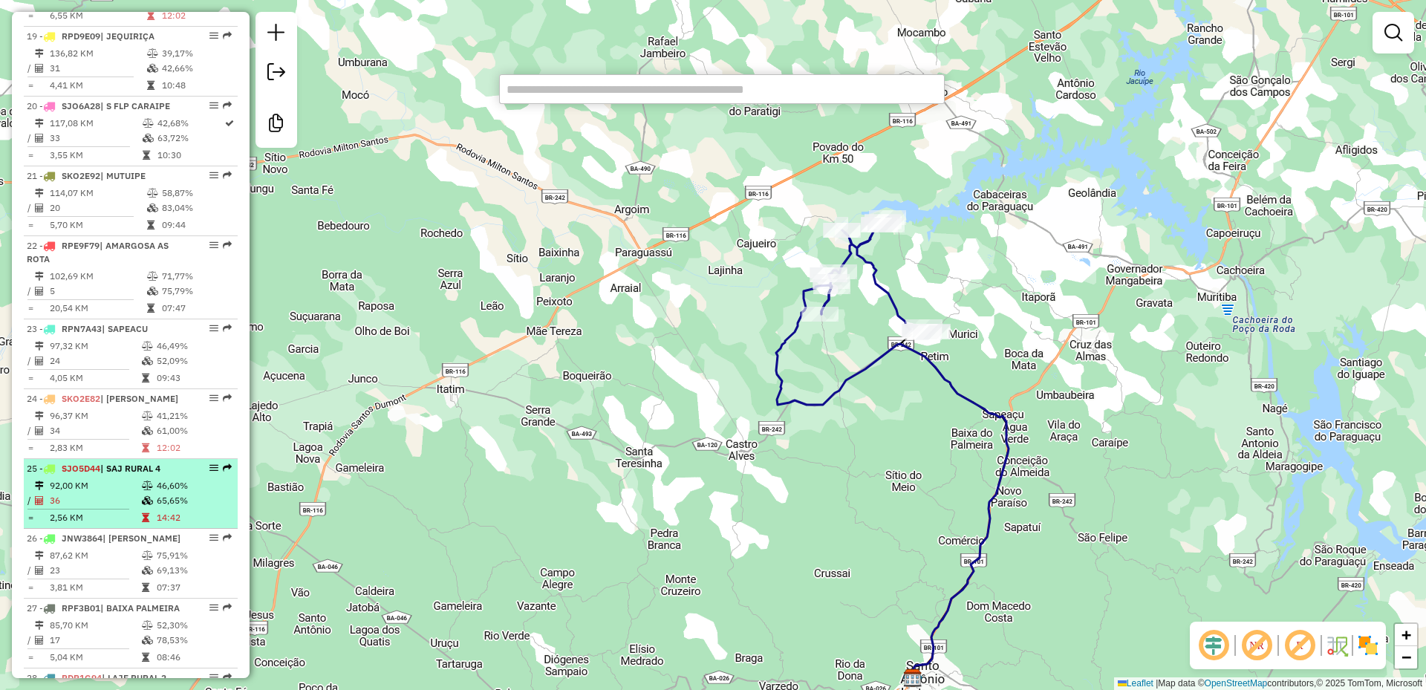
scroll to position [1931, 0]
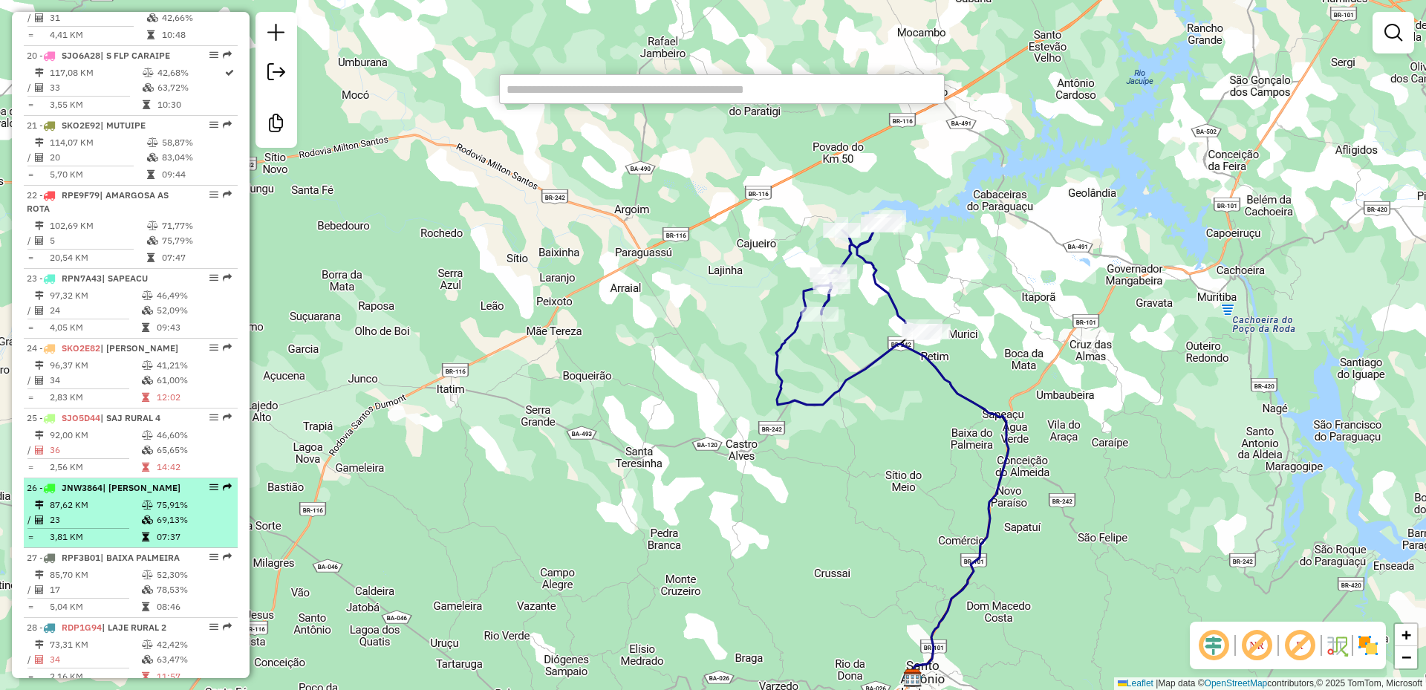
click at [133, 527] on td "23" at bounding box center [95, 519] width 92 height 15
select select "**********"
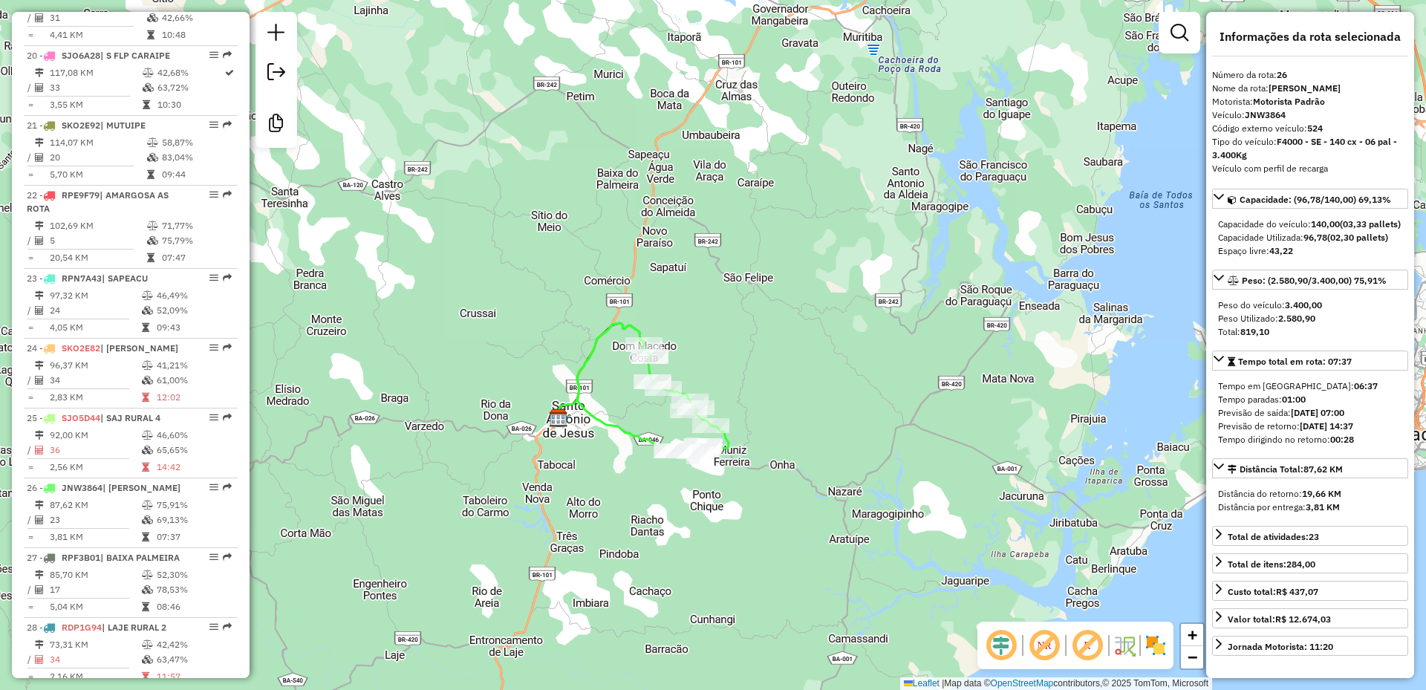
drag, startPoint x: 548, startPoint y: 439, endPoint x: 610, endPoint y: 429, distance: 62.4
click at [610, 429] on icon at bounding box center [653, 387] width 152 height 129
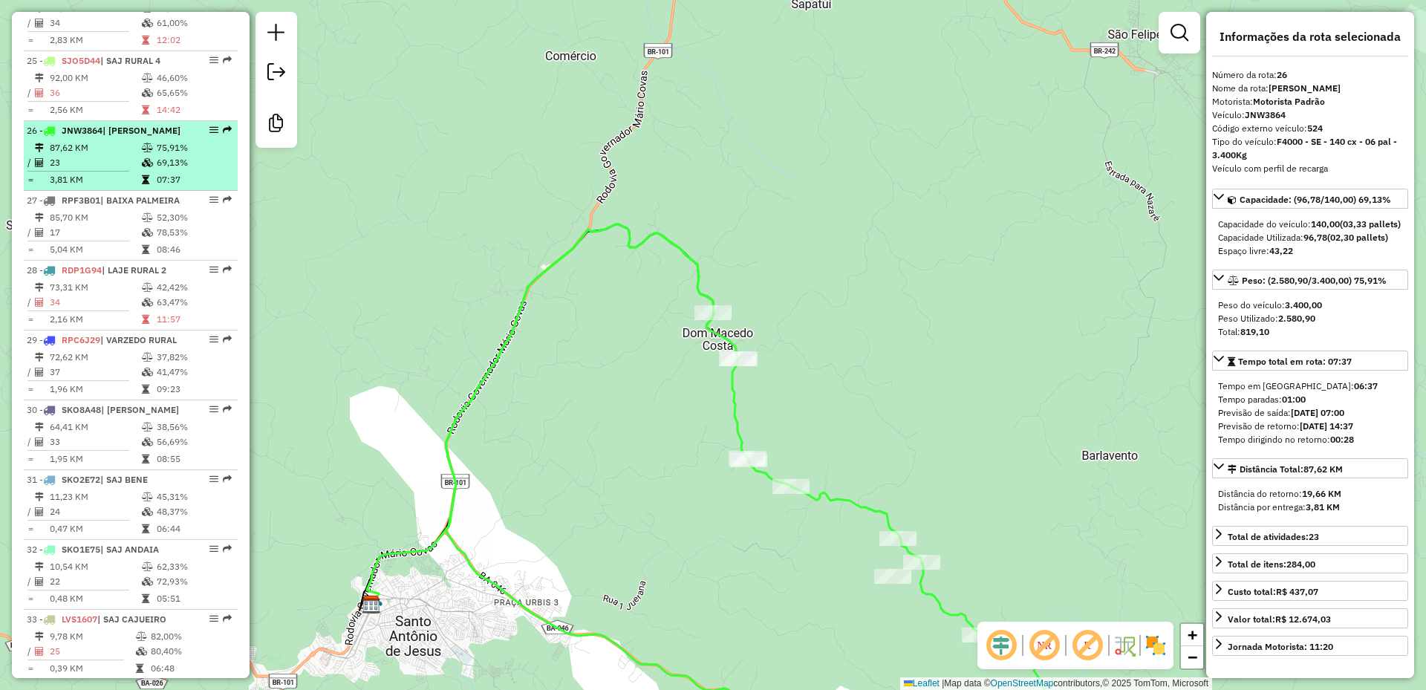
scroll to position [2302, 0]
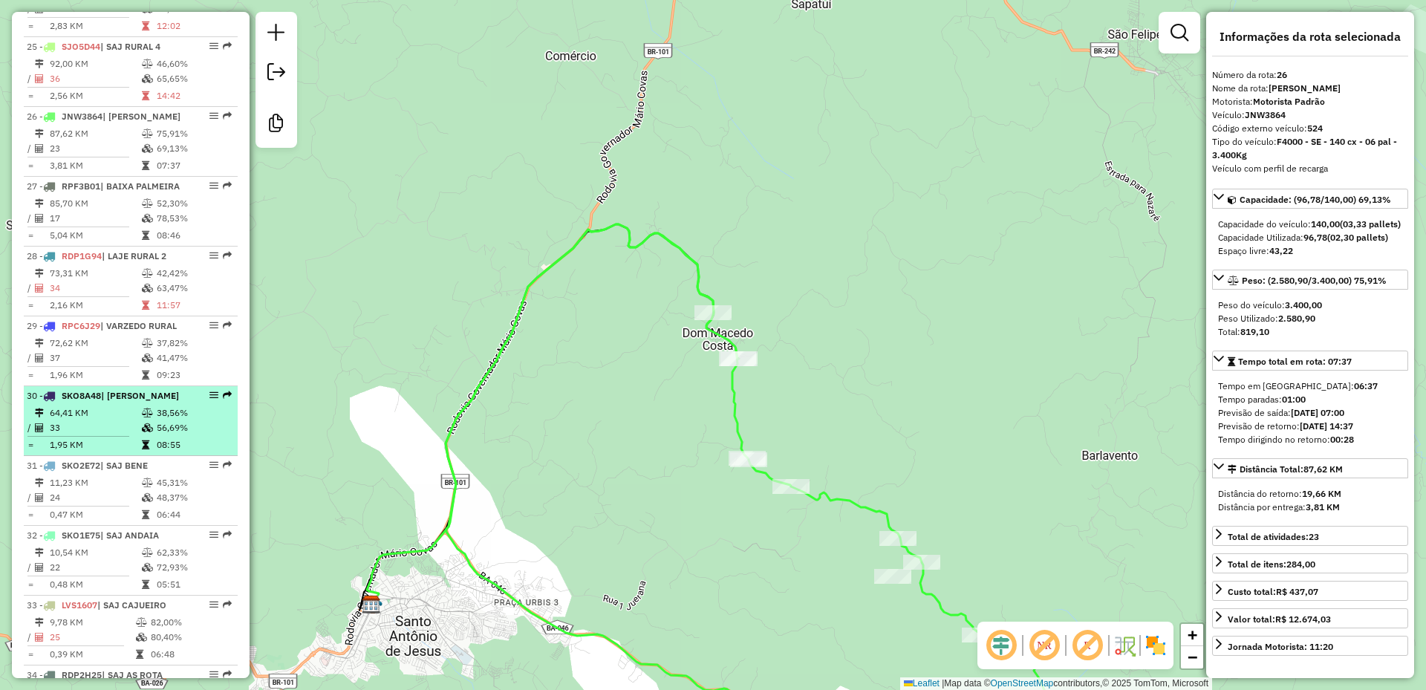
click at [143, 403] on div "30 - SKO8A48 | DOM MACEDO" at bounding box center [105, 395] width 157 height 13
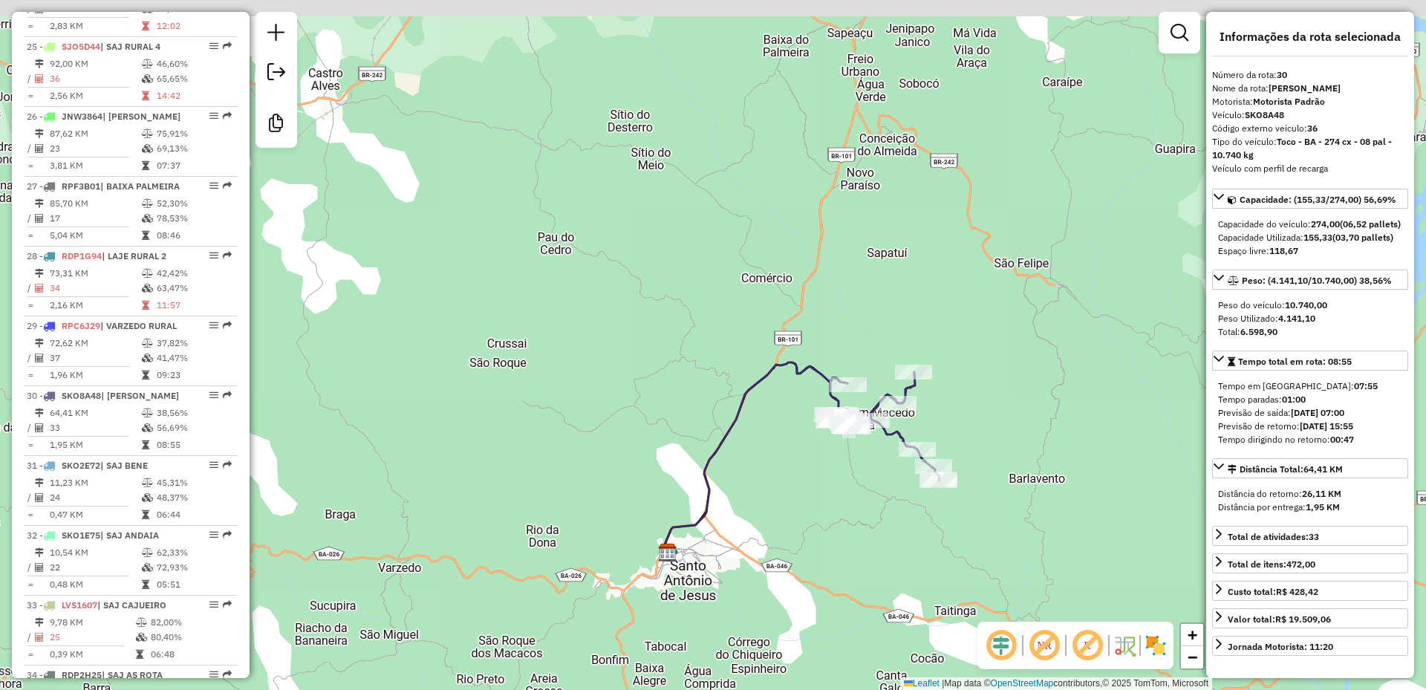
drag, startPoint x: 1041, startPoint y: 280, endPoint x: 1018, endPoint y: 361, distance: 84.4
click at [1018, 361] on div "Janela de atendimento Grade de atendimento Capacidade Transportadoras Veículos …" at bounding box center [713, 345] width 1426 height 690
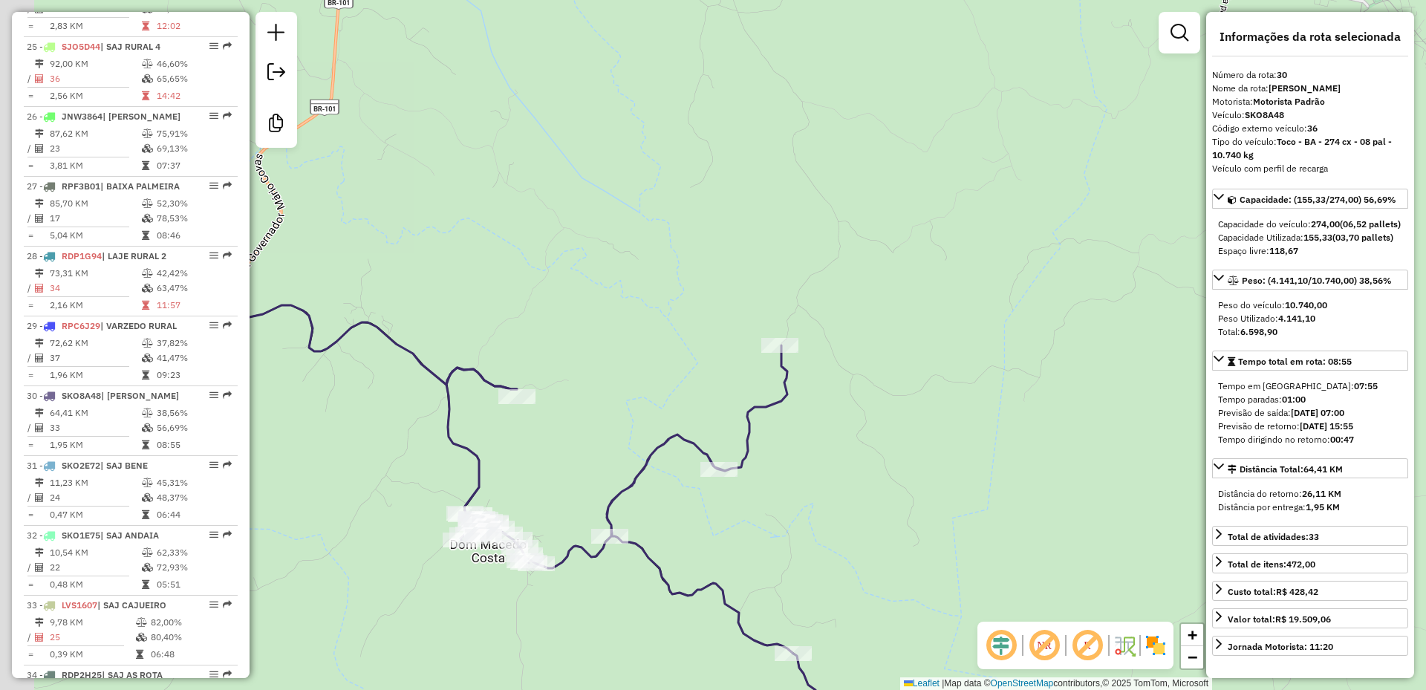
drag, startPoint x: 599, startPoint y: 477, endPoint x: 887, endPoint y: 377, distance: 304.4
click at [887, 377] on div "Janela de atendimento Grade de atendimento Capacidade Transportadoras Veículos …" at bounding box center [713, 345] width 1426 height 690
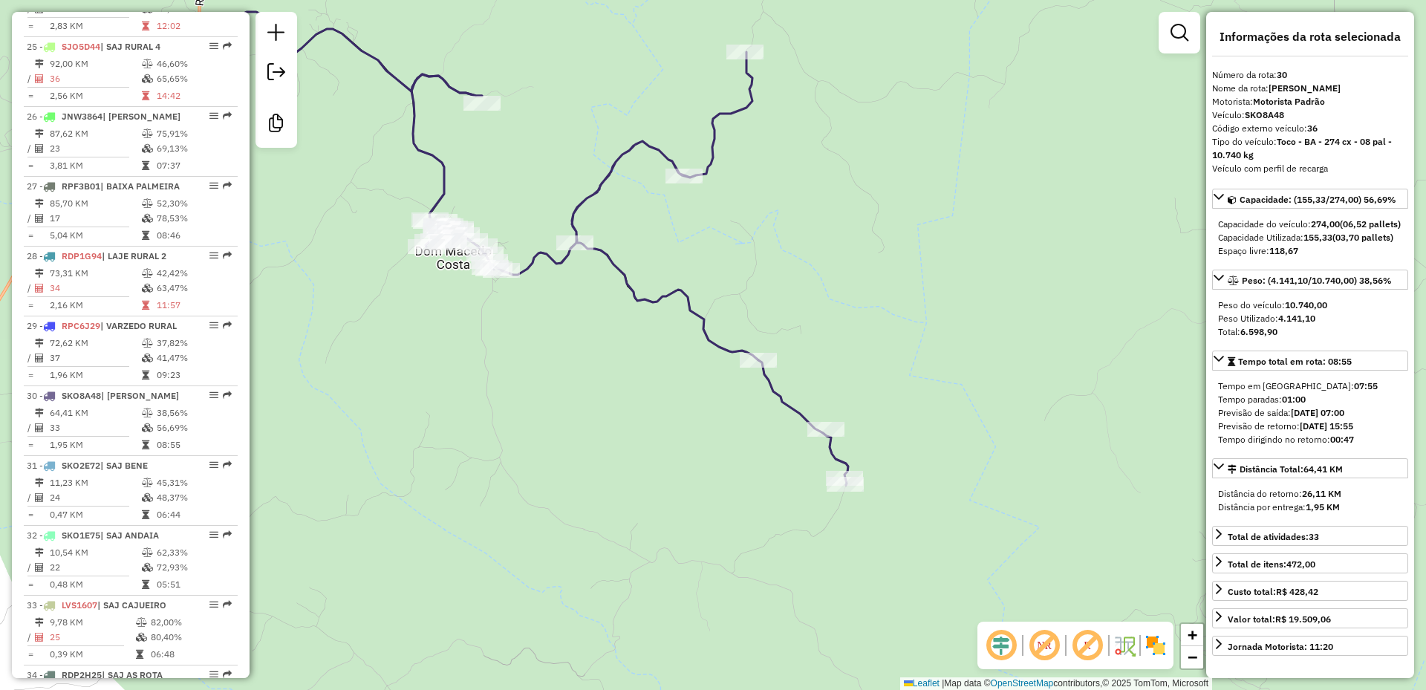
drag, startPoint x: 420, startPoint y: 450, endPoint x: 578, endPoint y: 394, distance: 167.7
click at [578, 394] on div "Janela de atendimento Grade de atendimento Capacidade Transportadoras Veículos …" at bounding box center [713, 345] width 1426 height 690
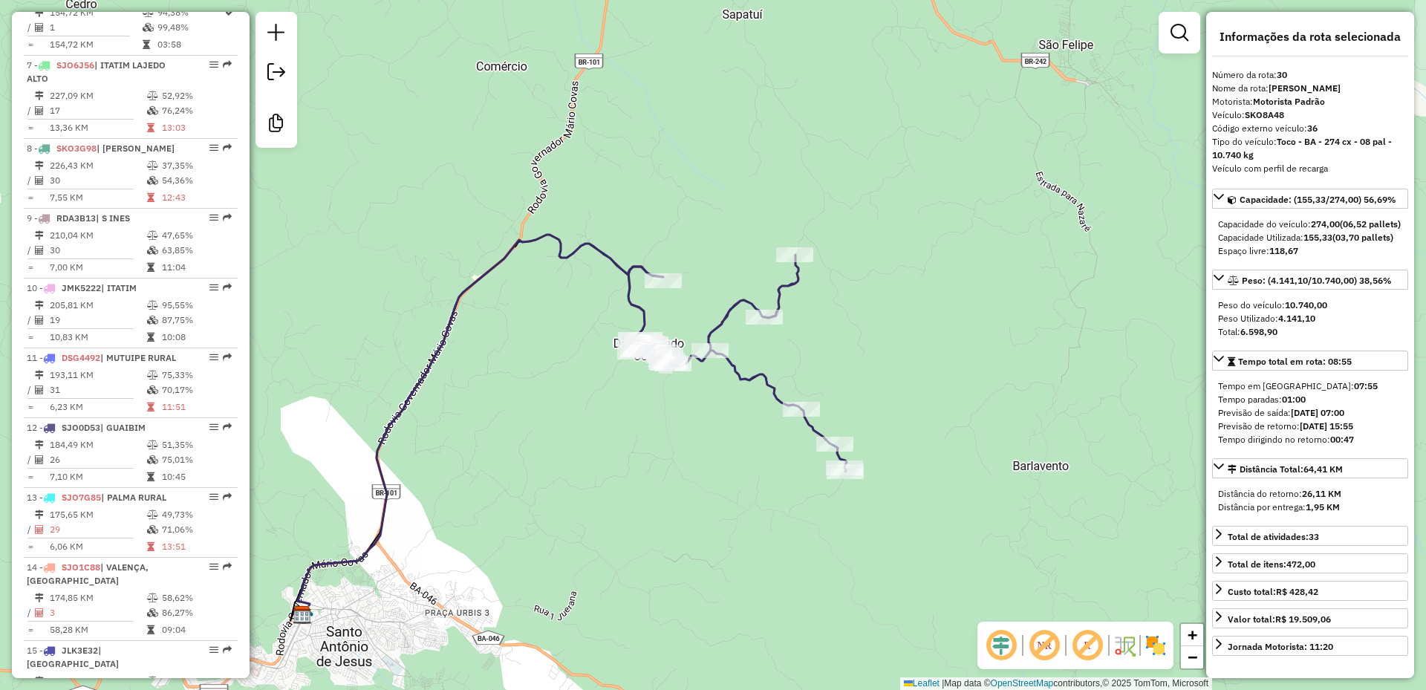
scroll to position [966, 0]
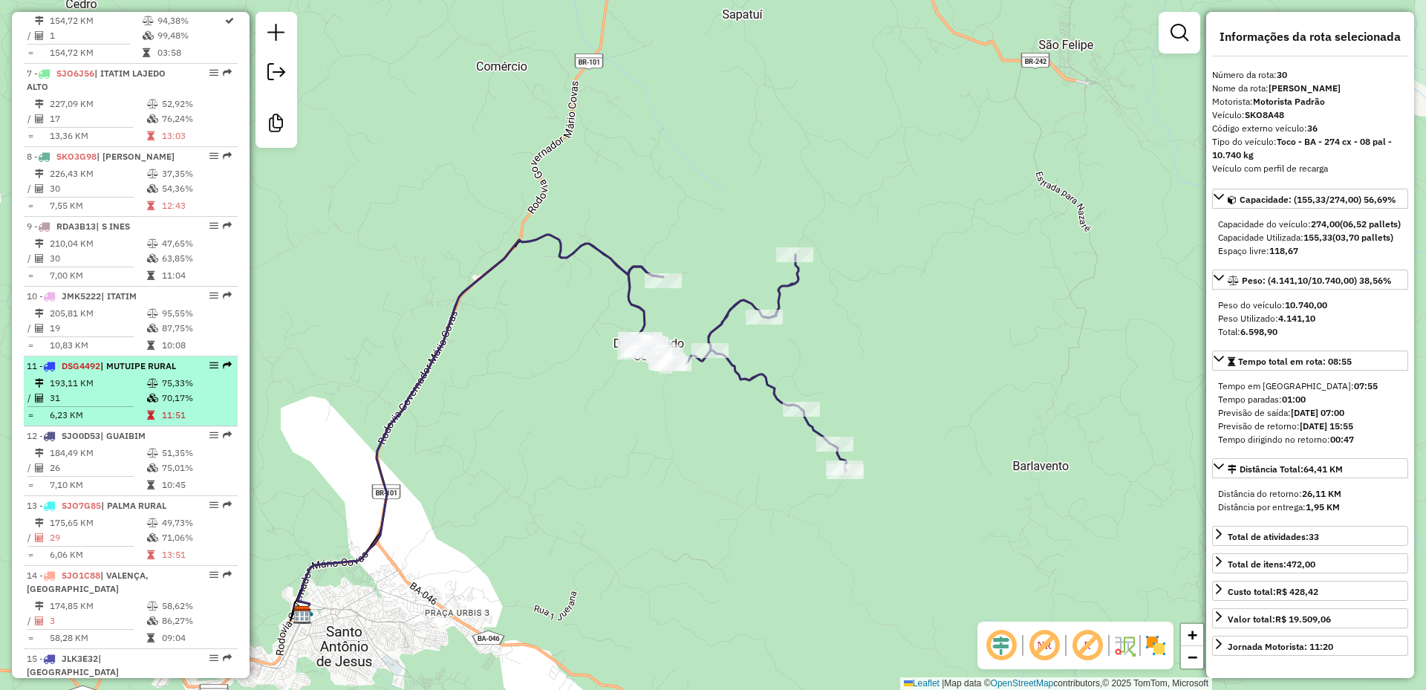
click at [94, 373] on div "11 - DSG4492 | MUTUIPE RURAL" at bounding box center [105, 365] width 157 height 13
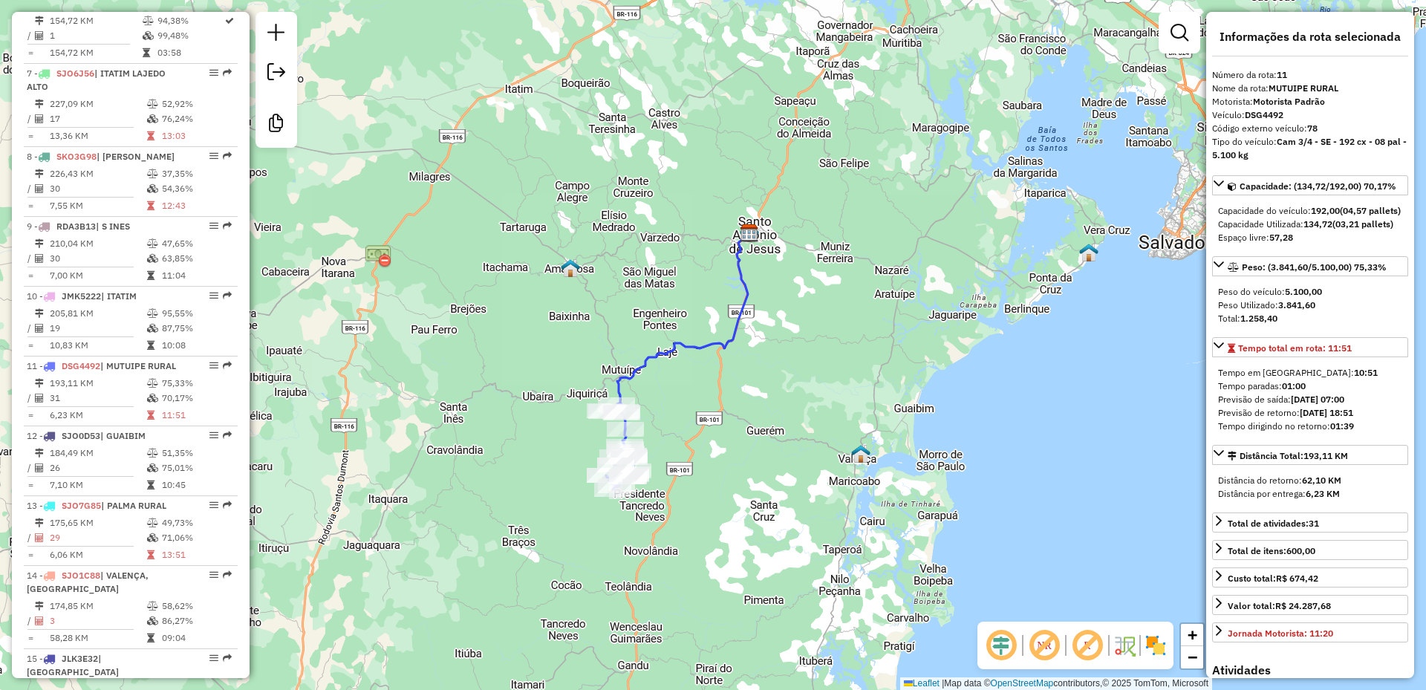
drag, startPoint x: 389, startPoint y: 437, endPoint x: 434, endPoint y: 377, distance: 75.3
click at [434, 377] on div "Janela de atendimento Grade de atendimento Capacidade Transportadoras Veículos …" at bounding box center [713, 345] width 1426 height 690
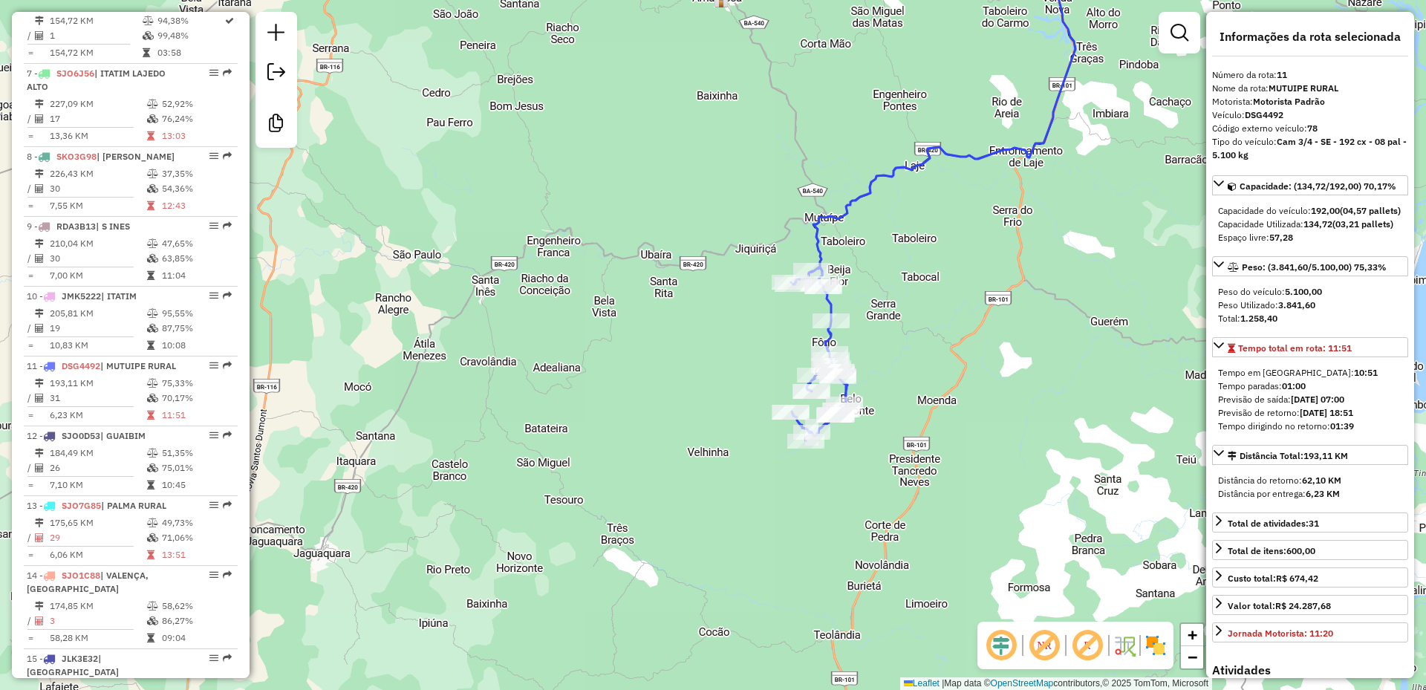
drag, startPoint x: 649, startPoint y: 426, endPoint x: 483, endPoint y: 341, distance: 187.0
click at [484, 341] on div "Janela de atendimento Grade de atendimento Capacidade Transportadoras Veículos …" at bounding box center [713, 345] width 1426 height 690
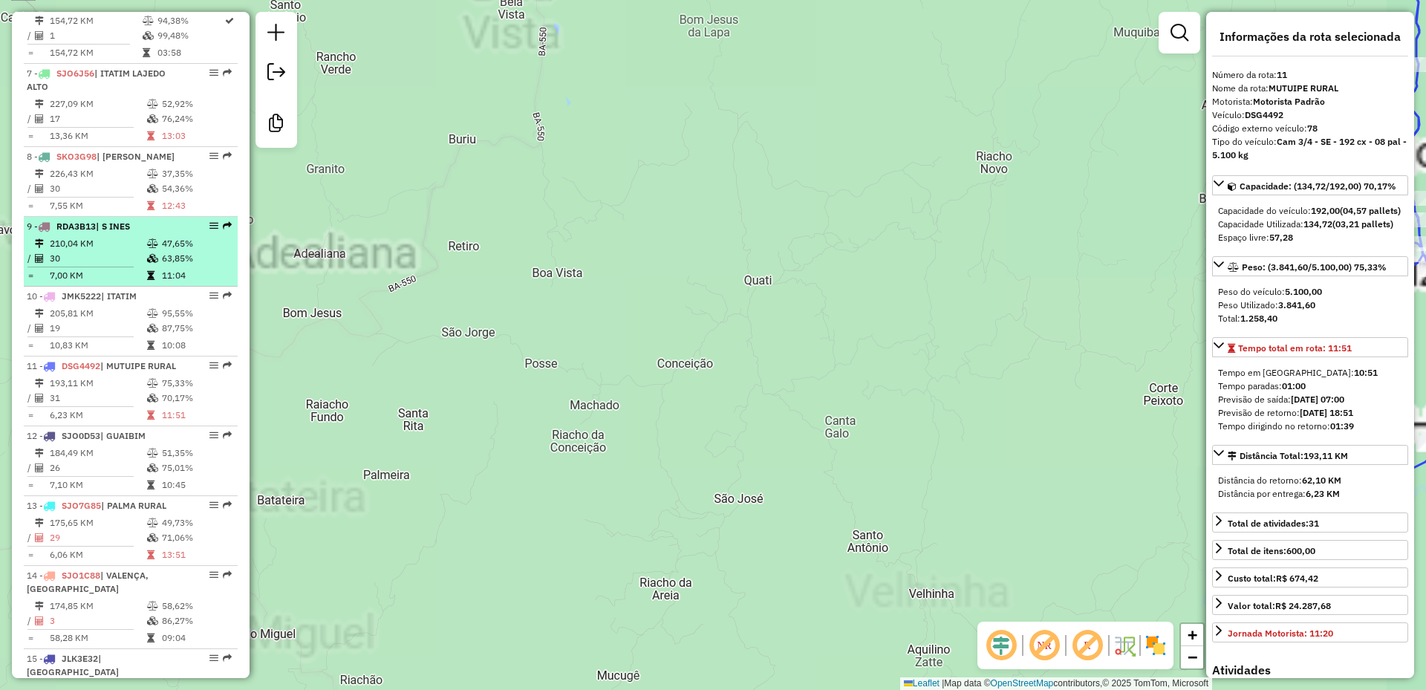
drag, startPoint x: 530, startPoint y: 313, endPoint x: 140, endPoint y: 261, distance: 392.6
click at [139, 253] on hb-router-mapa "Informações da Sessão 979917 - 15/08/2025 Criação: 14/08/2025 18:57 Desbloquear…" at bounding box center [713, 345] width 1426 height 690
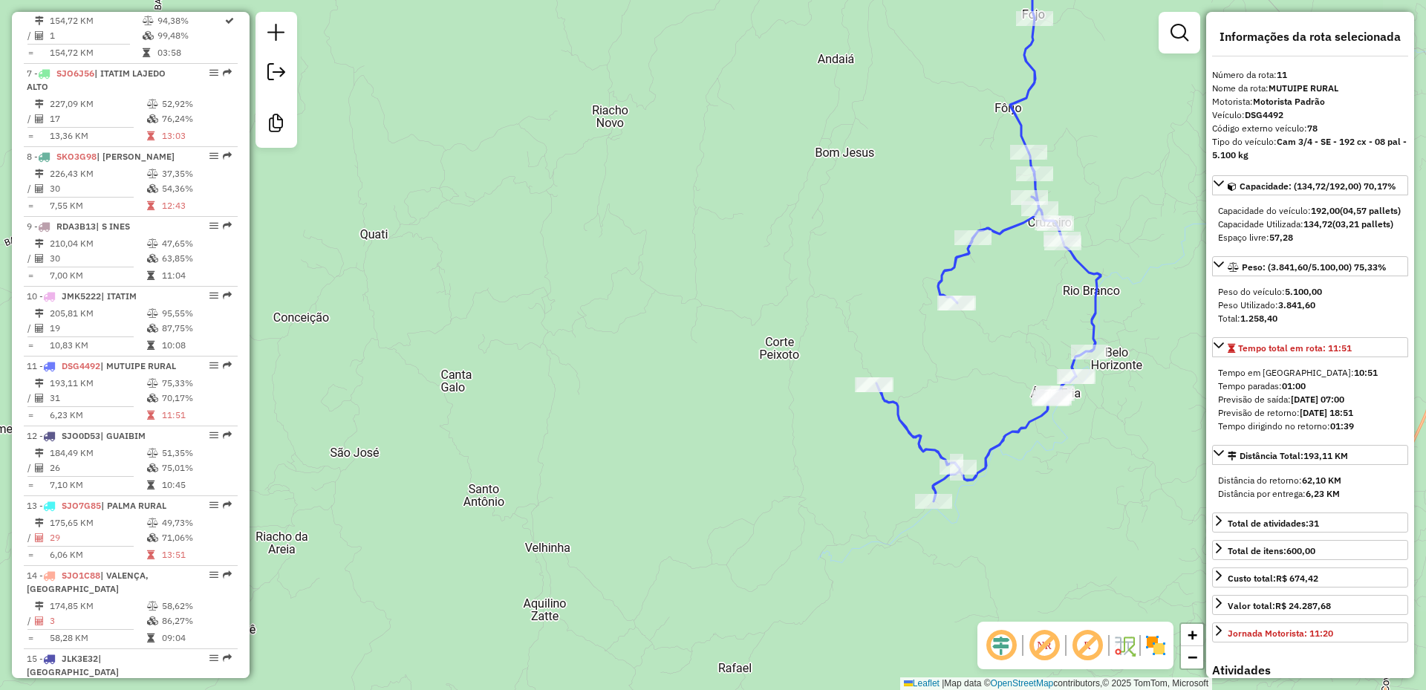
drag, startPoint x: 634, startPoint y: 440, endPoint x: 425, endPoint y: 408, distance: 211.9
click at [428, 408] on div "Janela de atendimento Grade de atendimento Capacidade Transportadoras Veículos …" at bounding box center [713, 345] width 1426 height 690
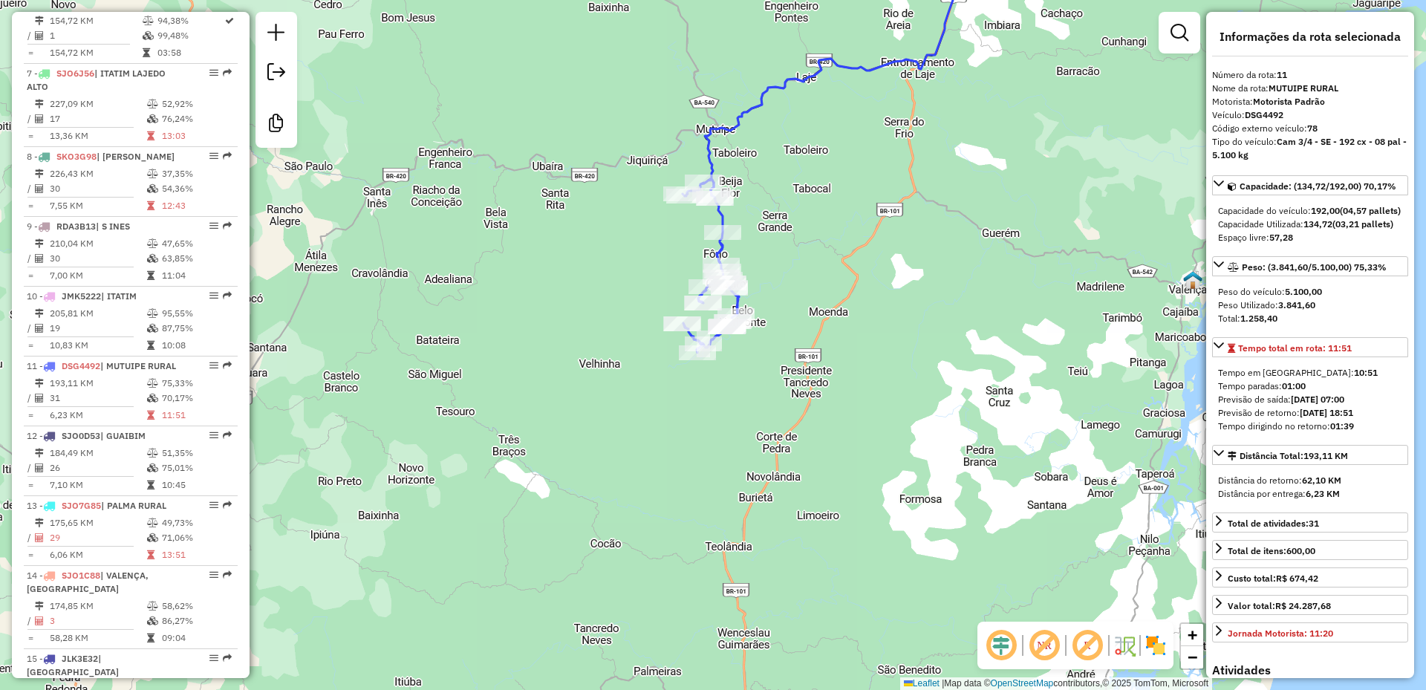
drag, startPoint x: 432, startPoint y: 387, endPoint x: 579, endPoint y: 355, distance: 151.2
click at [579, 355] on div "Janela de atendimento Grade de atendimento Capacidade Transportadoras Veículos …" at bounding box center [713, 345] width 1426 height 690
click at [590, 363] on div "Janela de atendimento Grade de atendimento Capacidade Transportadoras Veículos …" at bounding box center [713, 345] width 1426 height 690
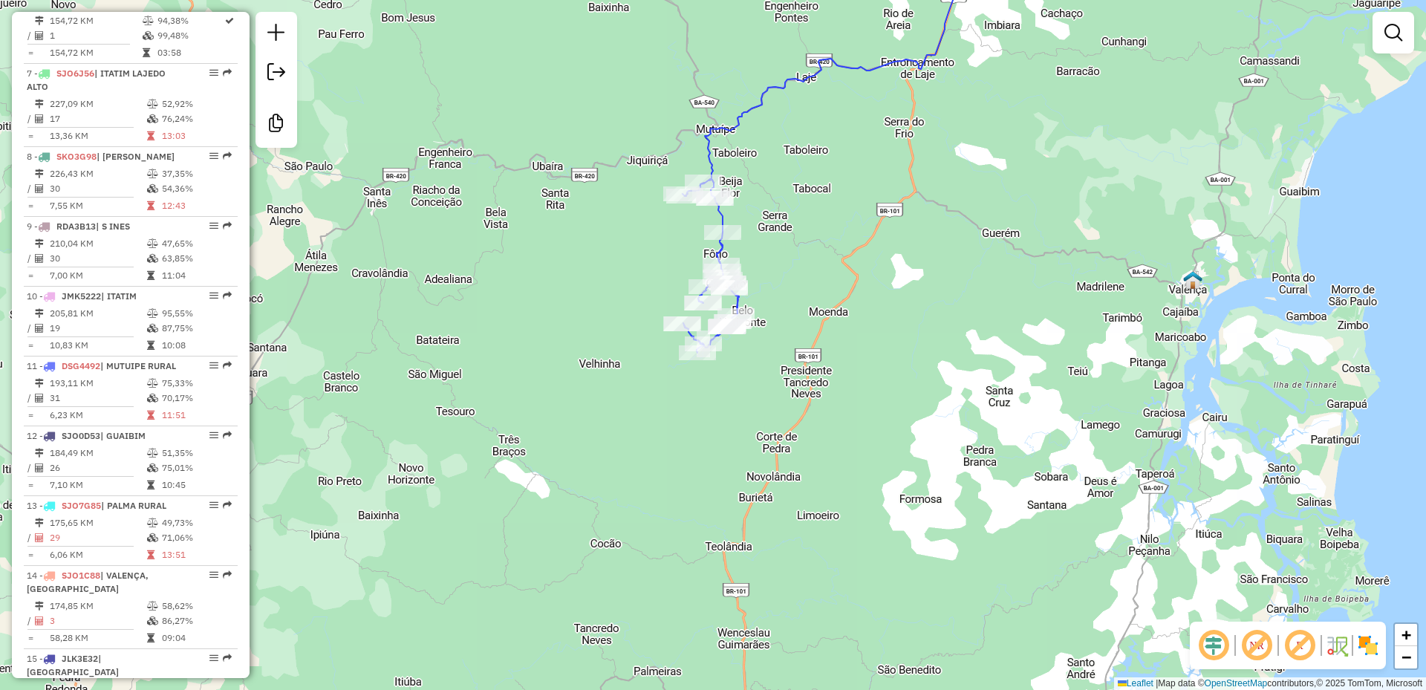
click at [590, 363] on div "Janela de atendimento Grade de atendimento Capacidade Transportadoras Veículos …" at bounding box center [713, 345] width 1426 height 690
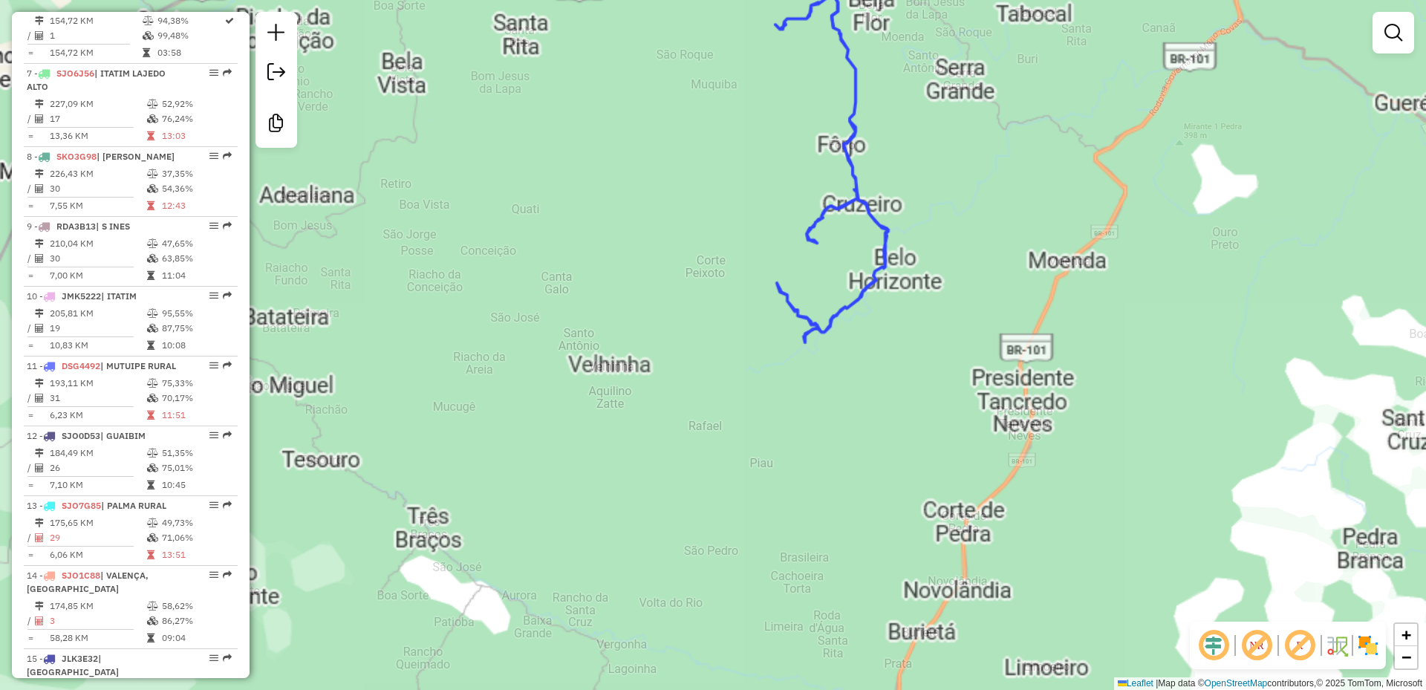
click at [590, 363] on div "Janela de atendimento Grade de atendimento Capacidade Transportadoras Veículos …" at bounding box center [713, 345] width 1426 height 690
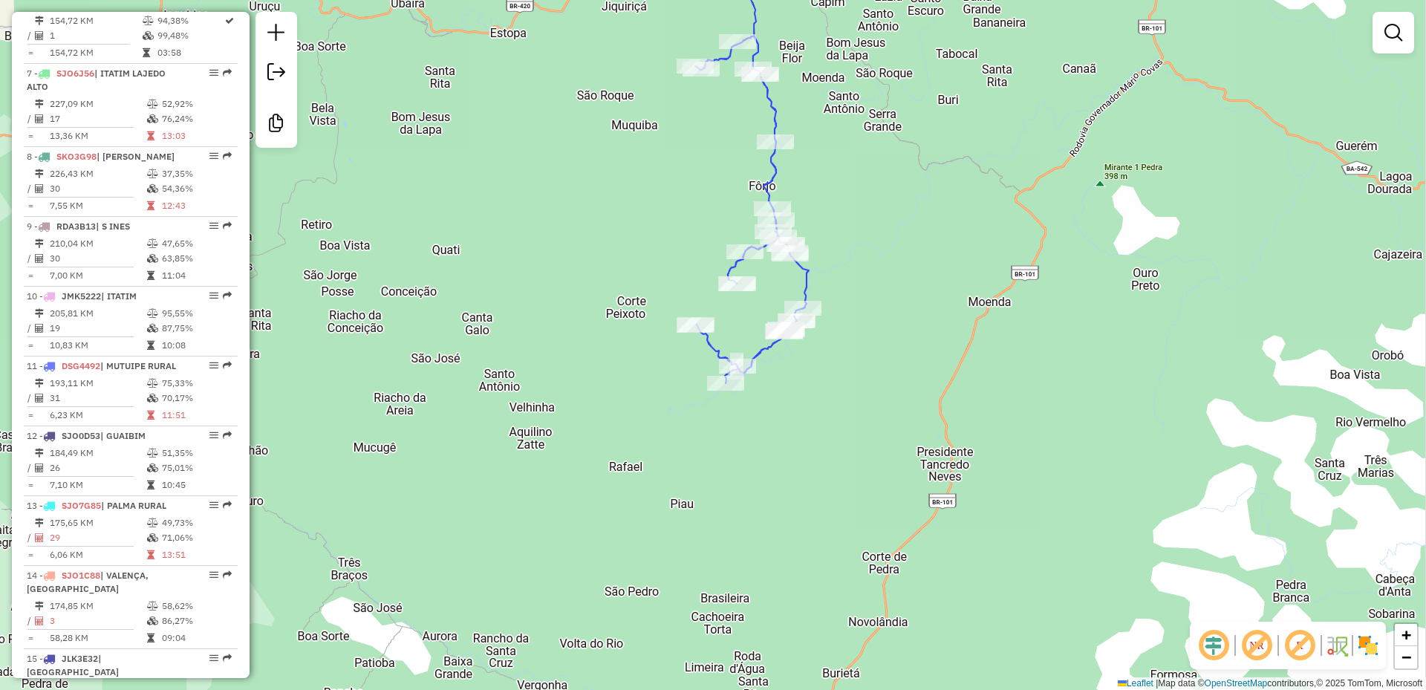
drag, startPoint x: 888, startPoint y: 416, endPoint x: 840, endPoint y: 503, distance: 99.4
click at [837, 498] on div "Janela de atendimento Grade de atendimento Capacidade Transportadoras Veículos …" at bounding box center [713, 345] width 1426 height 690
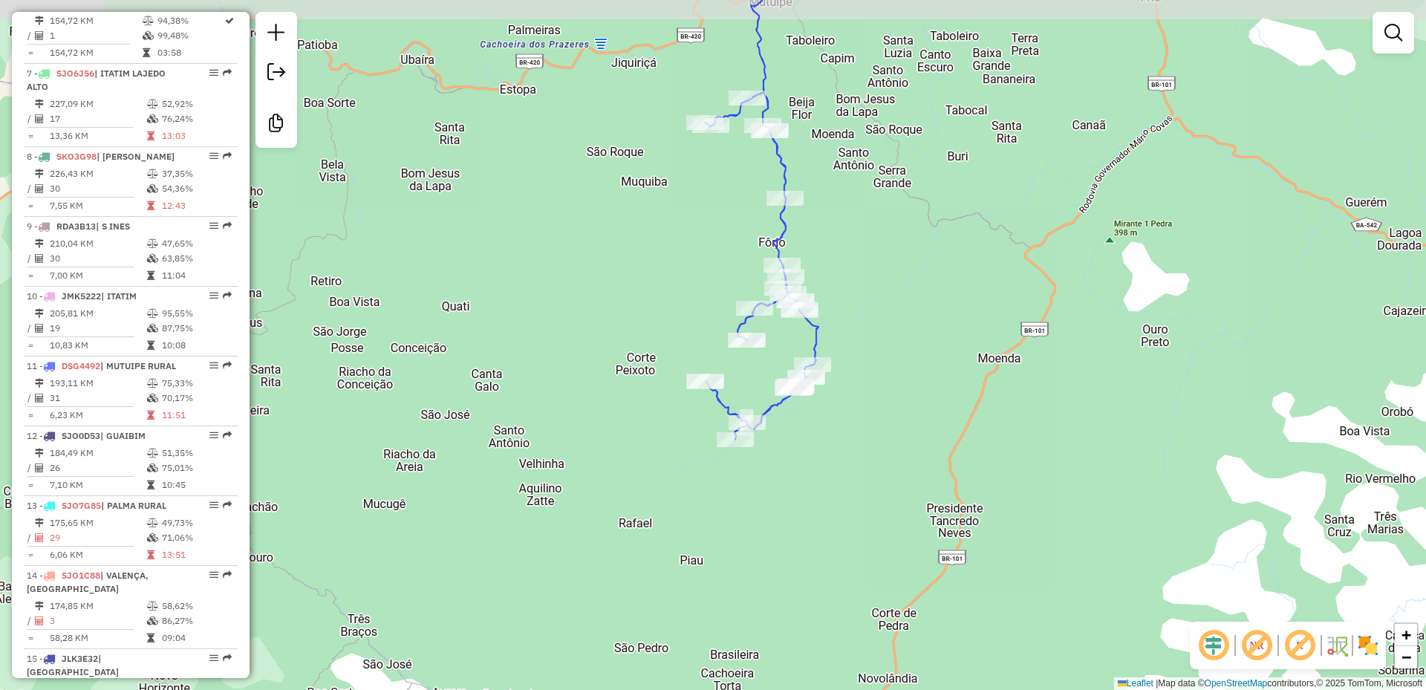
click at [842, 507] on div "Janela de atendimento Grade de atendimento Capacidade Transportadoras Veículos …" at bounding box center [713, 345] width 1426 height 690
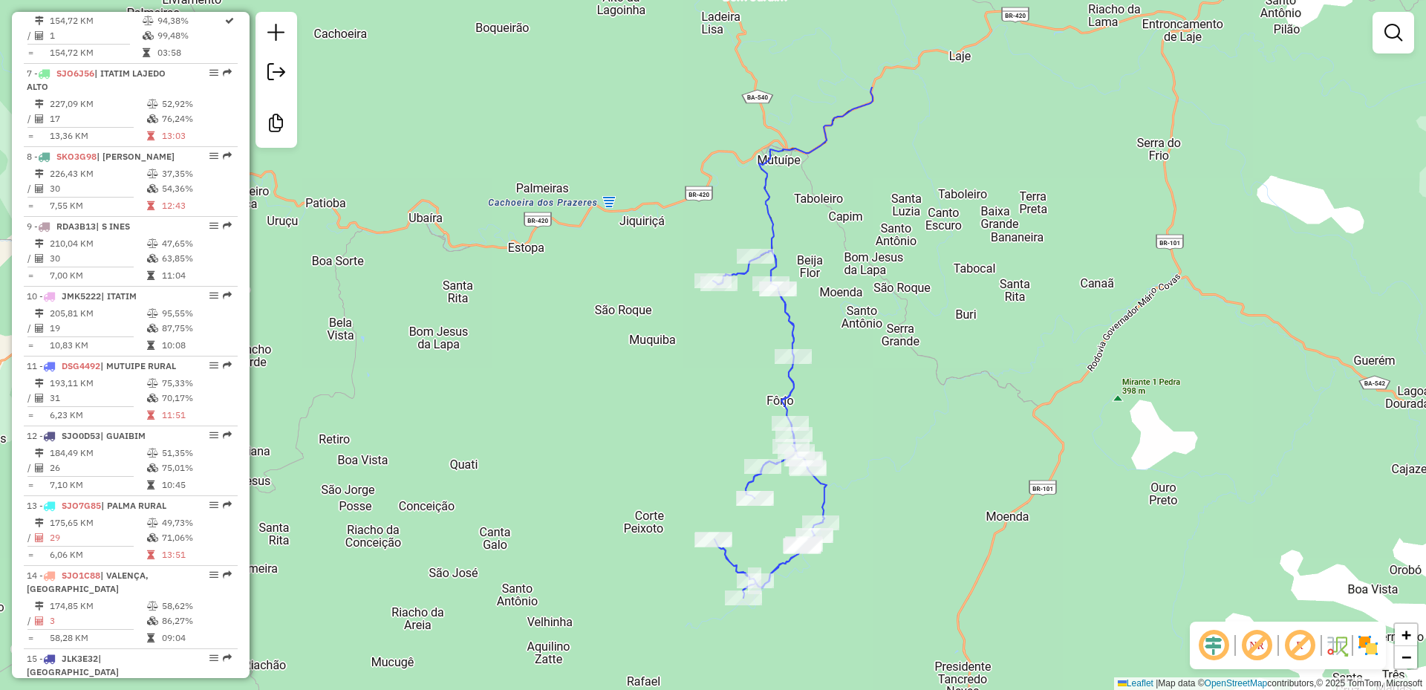
drag, startPoint x: 854, startPoint y: 306, endPoint x: 827, endPoint y: 319, distance: 29.6
click at [861, 434] on div "Janela de atendimento Grade de atendimento Capacidade Transportadoras Veículos …" at bounding box center [713, 345] width 1426 height 690
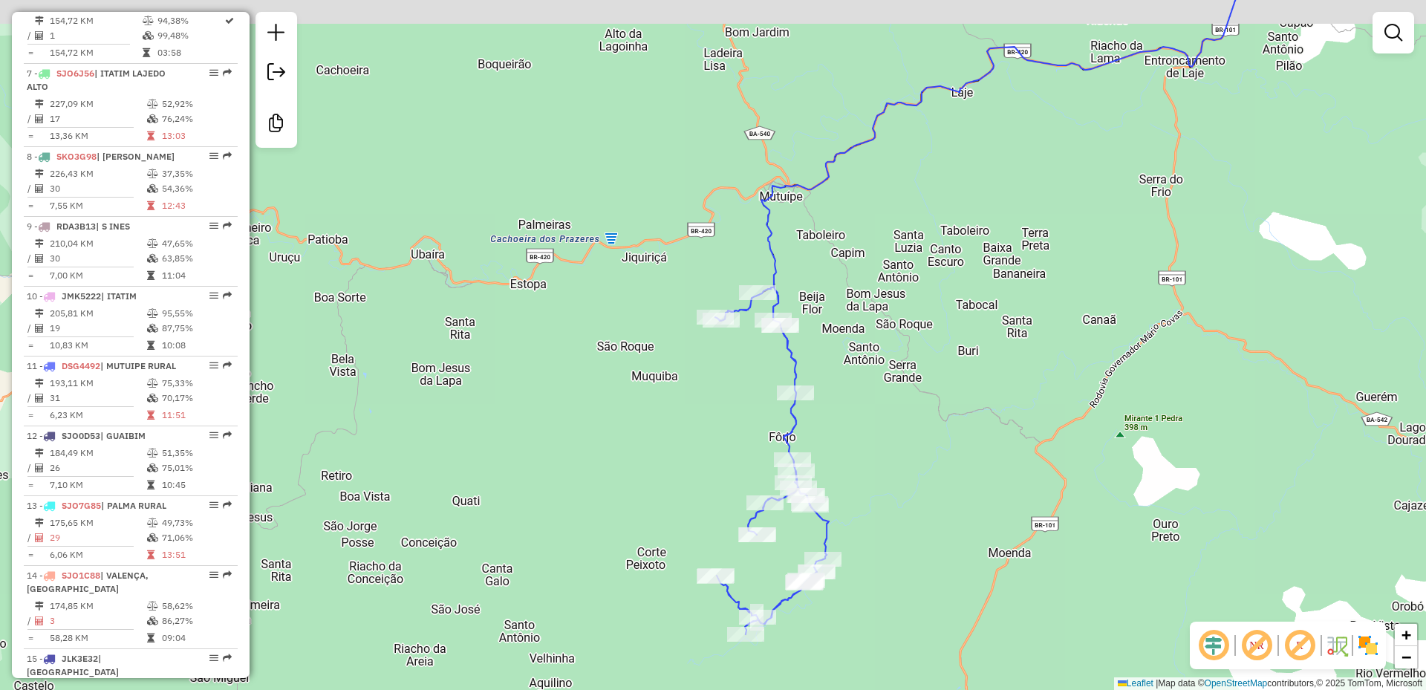
drag, startPoint x: 851, startPoint y: 140, endPoint x: 854, endPoint y: 198, distance: 57.3
click at [854, 198] on div "Janela de atendimento Grade de atendimento Capacidade Transportadoras Veículos …" at bounding box center [713, 345] width 1426 height 690
